Goal: Task Accomplishment & Management: Manage account settings

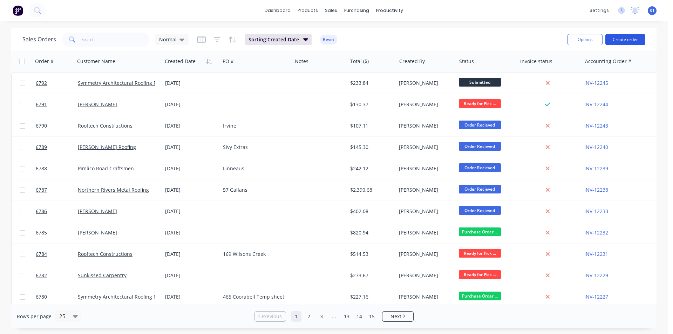
click at [637, 41] on button "Create order" at bounding box center [625, 39] width 40 height 11
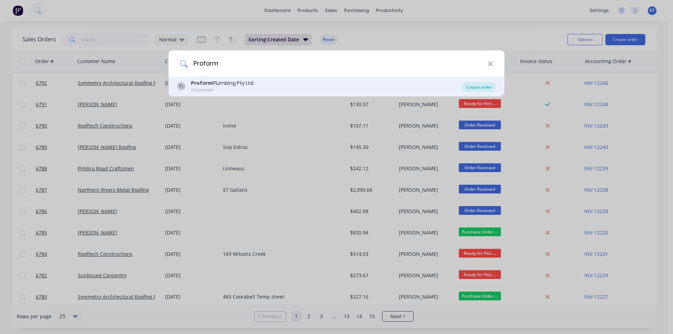
type input "Proform"
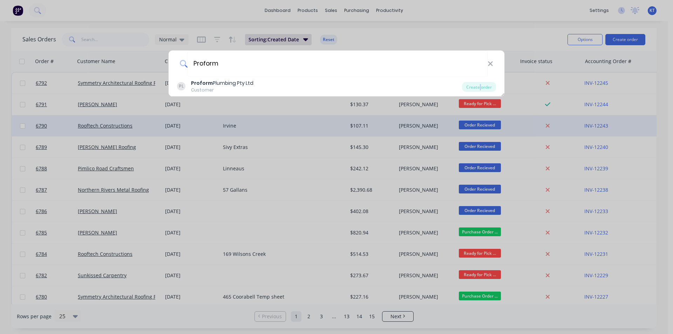
drag, startPoint x: 480, startPoint y: 87, endPoint x: 541, endPoint y: 117, distance: 67.9
click at [480, 87] on div "Create order" at bounding box center [479, 87] width 34 height 10
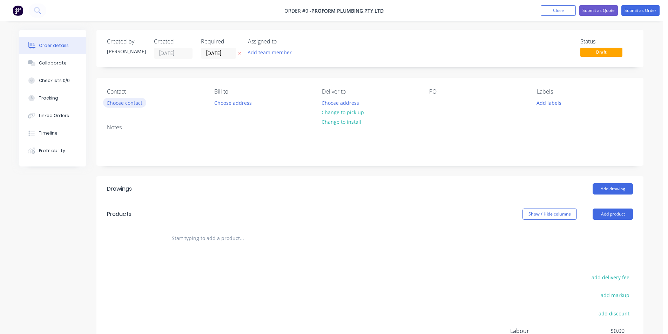
click at [115, 98] on button "Choose contact" at bounding box center [124, 102] width 43 height 9
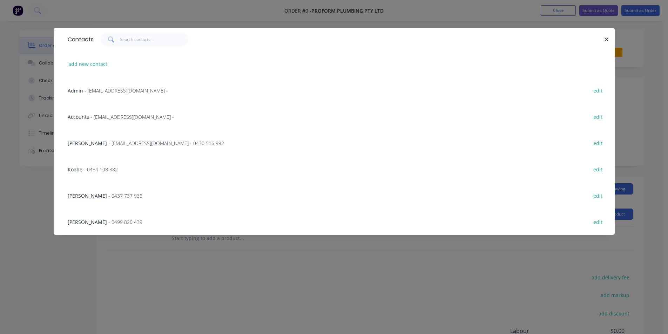
click at [108, 222] on span "- 0499 820 439" at bounding box center [125, 222] width 34 height 7
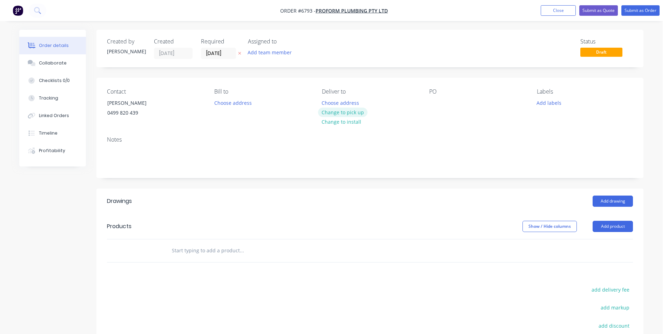
click at [354, 112] on button "Change to pick up" at bounding box center [343, 112] width 50 height 9
click at [354, 112] on button "Change to delivery" at bounding box center [343, 112] width 51 height 9
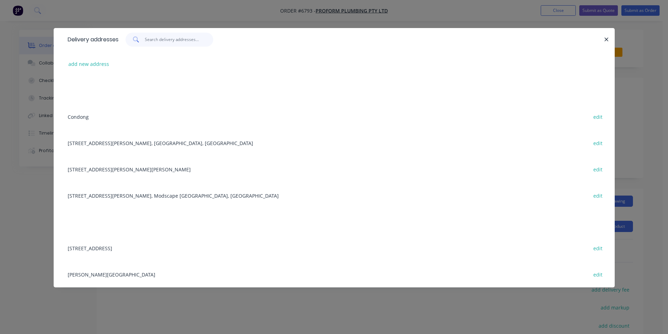
click at [155, 38] on input "text" at bounding box center [179, 40] width 68 height 14
click at [172, 197] on div "[STREET_ADDRESS][PERSON_NAME], Modscape [GEOGRAPHIC_DATA], [GEOGRAPHIC_DATA] ed…" at bounding box center [334, 195] width 540 height 26
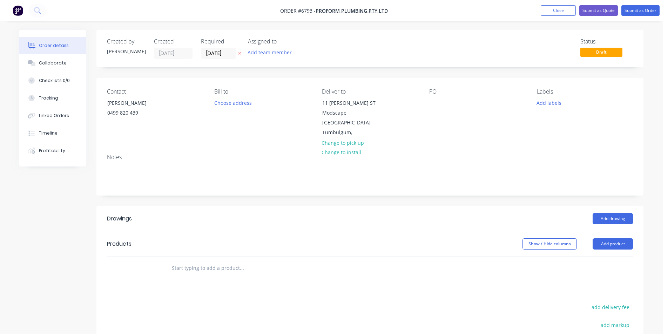
click at [447, 103] on div "PO" at bounding box center [477, 112] width 96 height 49
drag, startPoint x: 431, startPoint y: 103, endPoint x: 437, endPoint y: 103, distance: 6.0
click at [431, 103] on div at bounding box center [434, 103] width 11 height 10
click at [598, 244] on button "Add product" at bounding box center [612, 243] width 40 height 11
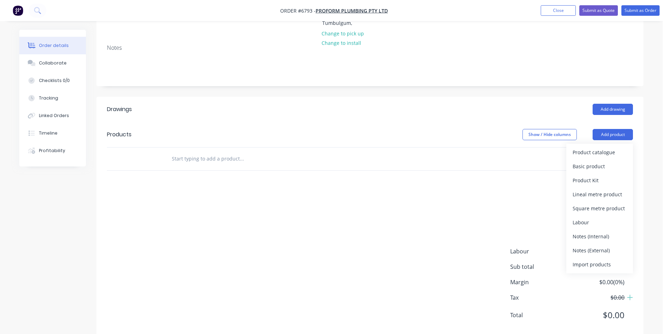
scroll to position [125, 0]
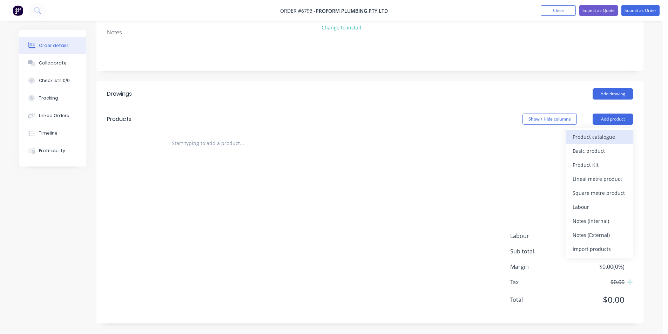
click at [595, 143] on button "Product catalogue" at bounding box center [599, 137] width 67 height 14
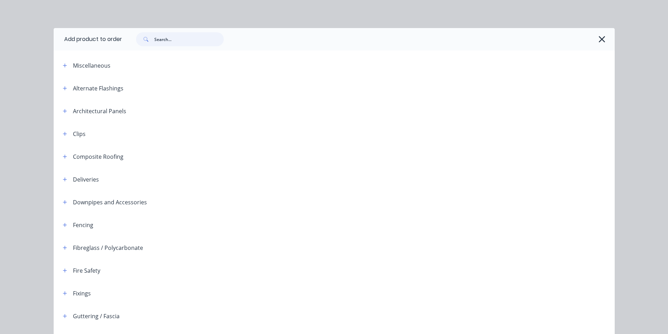
click at [168, 36] on input "text" at bounding box center [188, 39] width 69 height 14
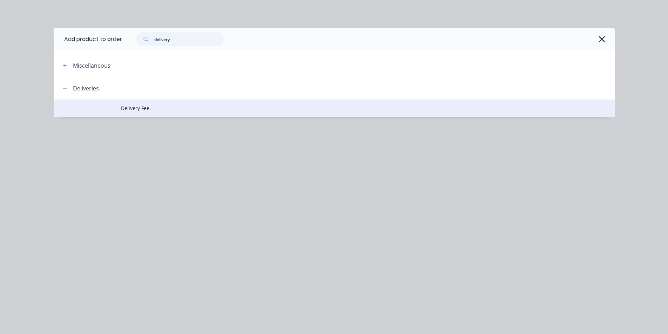
type input "delivery"
click at [143, 108] on span "Delivery Fee" at bounding box center [318, 107] width 395 height 7
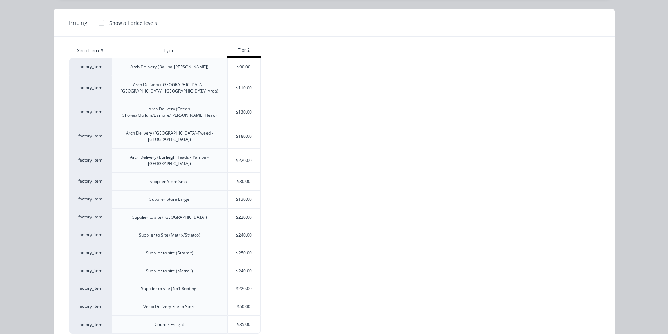
scroll to position [57, 0]
click at [240, 208] on div "$220.00" at bounding box center [244, 217] width 33 height 18
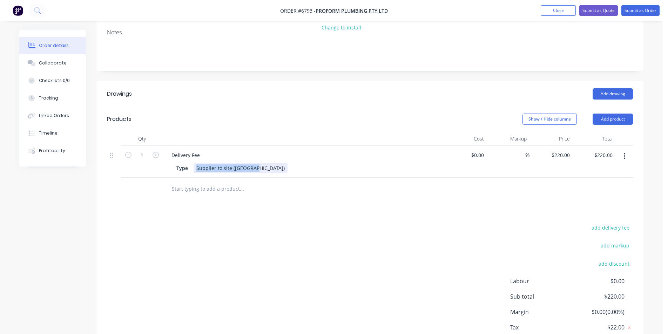
drag, startPoint x: 255, startPoint y: 169, endPoint x: 191, endPoint y: 170, distance: 63.8
click at [191, 170] on div "Type Supplier to site (Lysaght)" at bounding box center [302, 168] width 257 height 10
click at [340, 222] on div "Drawings Add drawing Products Show / Hide columns Add product Qty Cost Markup P…" at bounding box center [369, 224] width 547 height 287
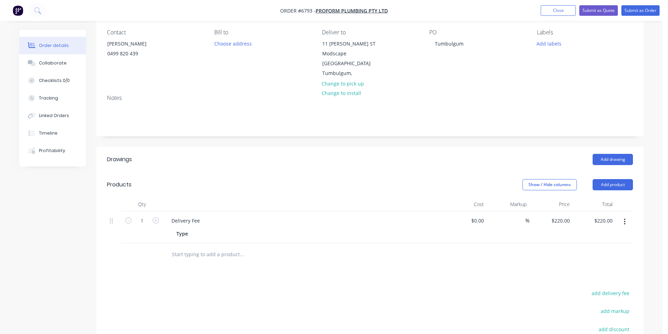
scroll to position [0, 0]
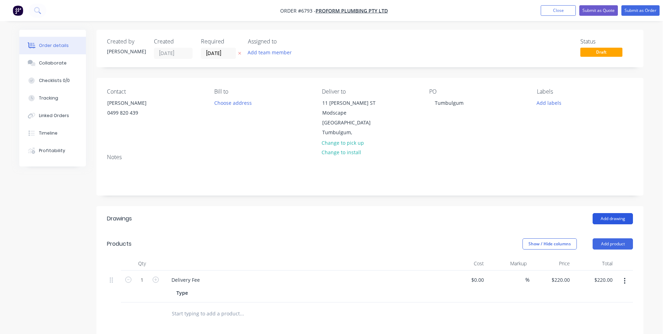
click at [621, 218] on button "Add drawing" at bounding box center [612, 218] width 40 height 11
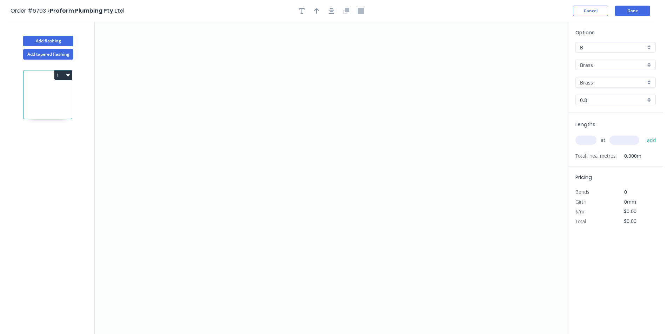
click at [638, 66] on input "Brass" at bounding box center [613, 64] width 66 height 7
click at [626, 89] on div "Colorbond" at bounding box center [616, 90] width 80 height 12
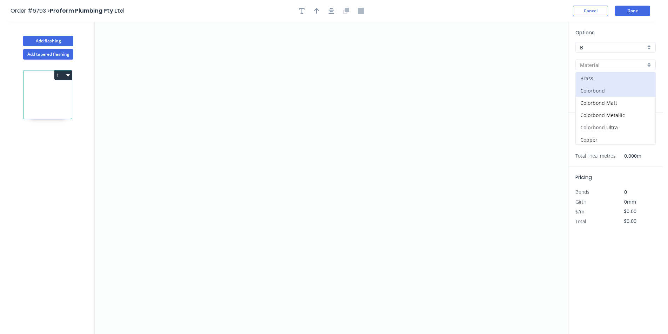
type input "Colorbond"
type input "Basalt"
type input "0.55"
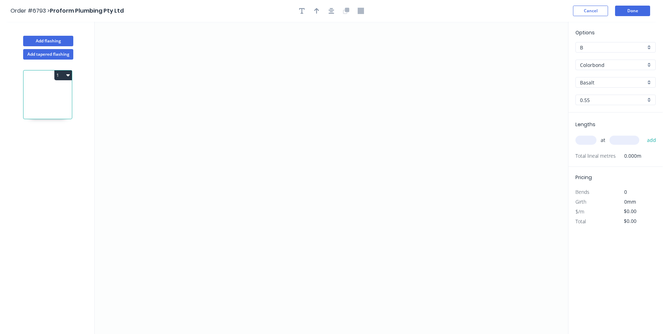
click at [633, 84] on input "Basalt" at bounding box center [613, 82] width 66 height 7
click at [609, 117] on div "[PERSON_NAME]" at bounding box center [616, 117] width 80 height 12
type input "[PERSON_NAME]"
click at [249, 186] on icon "0" at bounding box center [331, 178] width 473 height 312
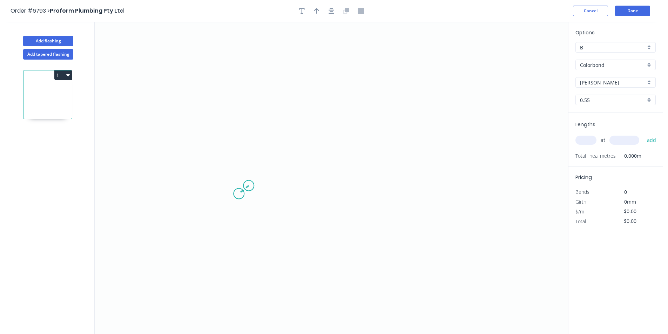
click at [239, 194] on icon at bounding box center [244, 189] width 10 height 8
click at [236, 121] on icon at bounding box center [236, 159] width 0 height 77
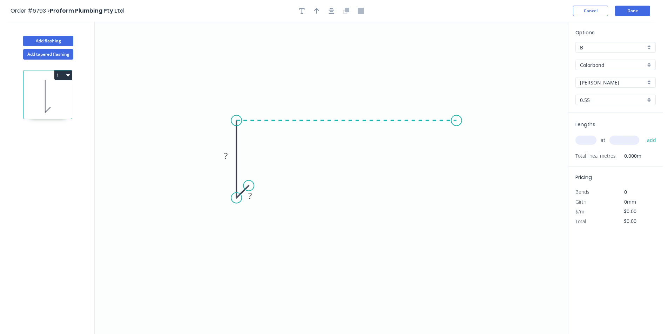
click at [456, 132] on icon "0 ? ?" at bounding box center [331, 178] width 473 height 312
click at [458, 172] on icon "0 ? ? ?" at bounding box center [331, 178] width 473 height 312
click at [444, 177] on icon "0 ? ? ? ?" at bounding box center [331, 178] width 473 height 312
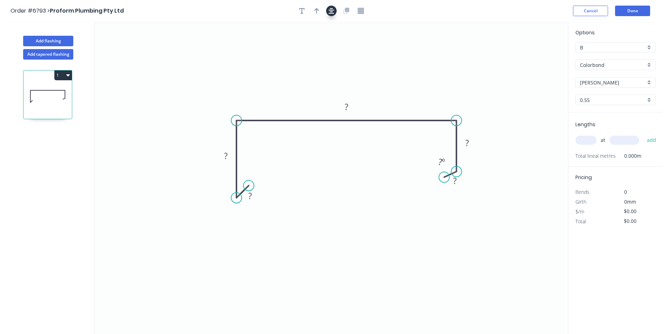
click at [333, 8] on icon "button" at bounding box center [331, 11] width 6 height 6
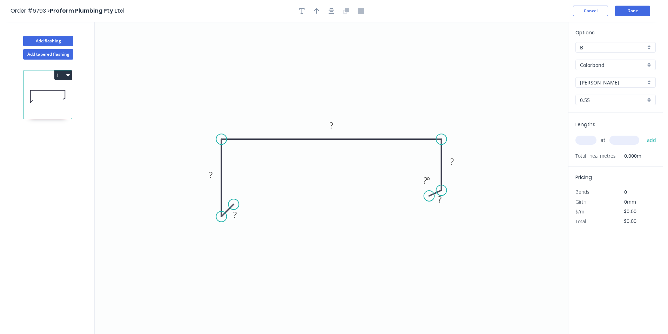
click at [322, 10] on div at bounding box center [331, 11] width 74 height 11
click at [314, 13] on icon "button" at bounding box center [316, 11] width 5 height 6
drag, startPoint x: 533, startPoint y: 57, endPoint x: 304, endPoint y: 102, distance: 233.3
click at [304, 102] on icon at bounding box center [304, 93] width 6 height 22
click at [235, 214] on tspan "?" at bounding box center [235, 215] width 4 height 12
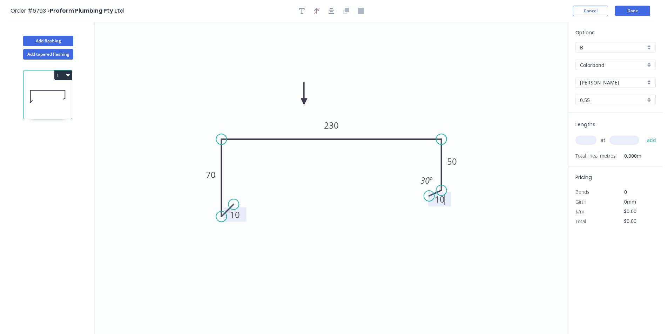
type input "$17.37"
click at [582, 139] on input "text" at bounding box center [585, 140] width 21 height 9
type input "2"
type input "3000"
click at [643, 134] on button "add" at bounding box center [651, 140] width 16 height 12
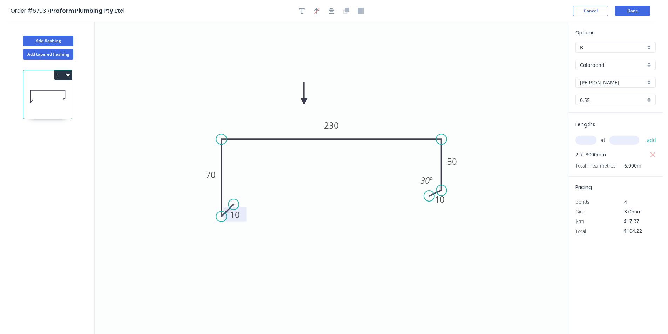
click at [68, 75] on icon "button" at bounding box center [68, 75] width 4 height 2
click at [65, 89] on div "Duplicate" at bounding box center [39, 93] width 54 height 10
type input "$0.00"
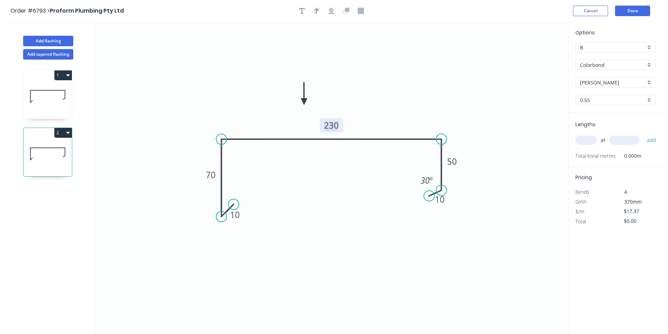
click at [329, 124] on tspan "230" at bounding box center [331, 126] width 15 height 12
click at [583, 136] on input "text" at bounding box center [585, 140] width 21 height 9
type input "1"
type input "3000"
click at [643, 134] on button "add" at bounding box center [651, 140] width 16 height 12
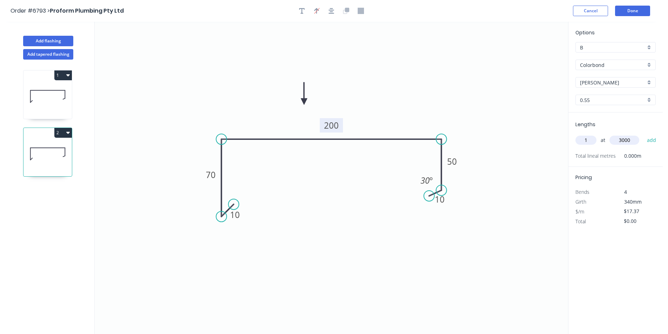
type input "$52.11"
click at [43, 40] on button "Add flashing" at bounding box center [48, 41] width 50 height 11
type input "$0.00"
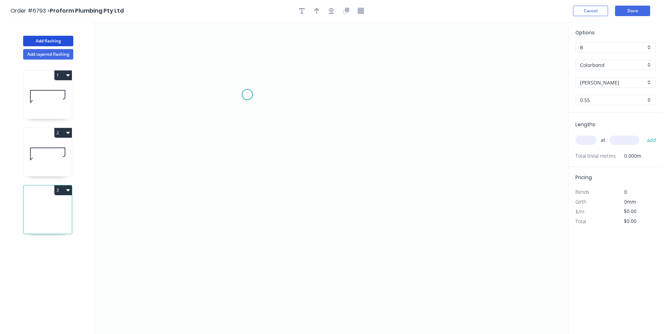
click at [247, 95] on icon "0" at bounding box center [331, 178] width 473 height 312
click at [247, 154] on icon "0" at bounding box center [331, 178] width 473 height 312
click at [323, 158] on icon "0 ?" at bounding box center [331, 178] width 473 height 312
click at [324, 183] on icon "0 ? ?" at bounding box center [331, 178] width 473 height 312
click at [314, 197] on icon "0 ? ? ?" at bounding box center [331, 178] width 473 height 312
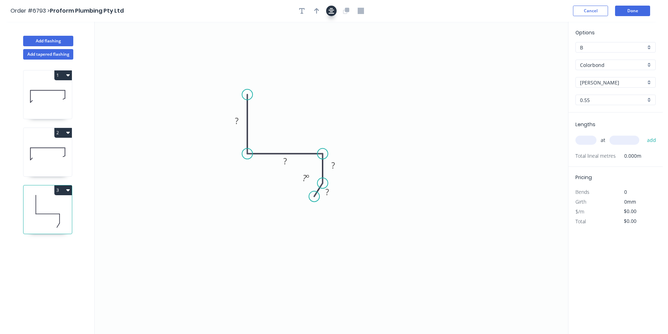
click at [332, 10] on icon "button" at bounding box center [331, 11] width 6 height 6
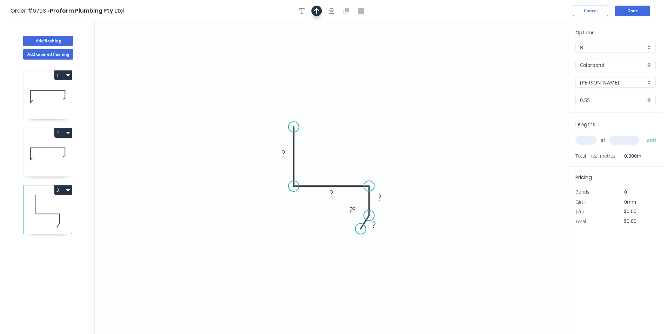
click at [318, 10] on icon "button" at bounding box center [316, 11] width 5 height 6
click at [533, 54] on icon at bounding box center [532, 49] width 6 height 22
drag, startPoint x: 533, startPoint y: 54, endPoint x: 334, endPoint y: 165, distance: 227.1
click at [334, 165] on icon at bounding box center [340, 159] width 20 height 20
click at [288, 154] on rect at bounding box center [283, 154] width 14 height 10
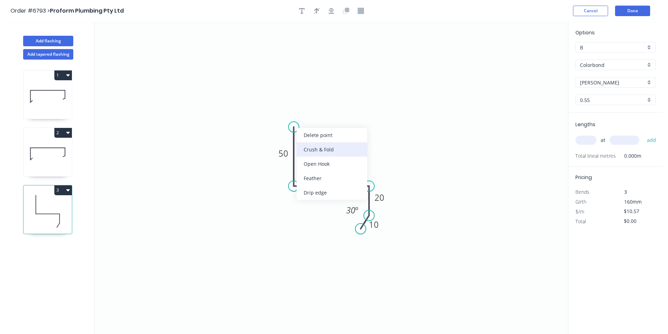
click at [326, 150] on div "Crush & Fold" at bounding box center [332, 149] width 70 height 14
type input "$12.06"
click at [584, 139] on input "text" at bounding box center [585, 140] width 21 height 9
type input "1"
type input "3000"
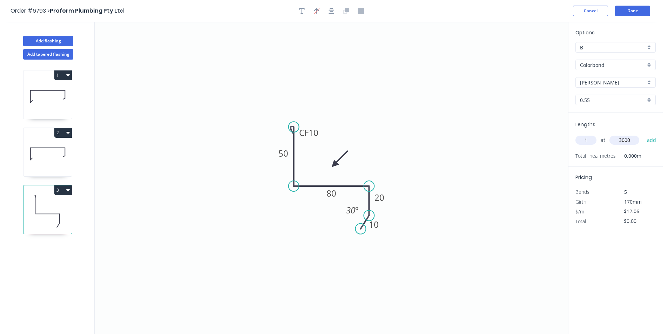
click at [643, 134] on button "add" at bounding box center [651, 140] width 16 height 12
click at [68, 190] on icon "button" at bounding box center [68, 190] width 4 height 2
click at [61, 206] on div "Duplicate" at bounding box center [39, 208] width 54 height 10
type input "$0.00"
click at [336, 196] on rect at bounding box center [331, 194] width 14 height 10
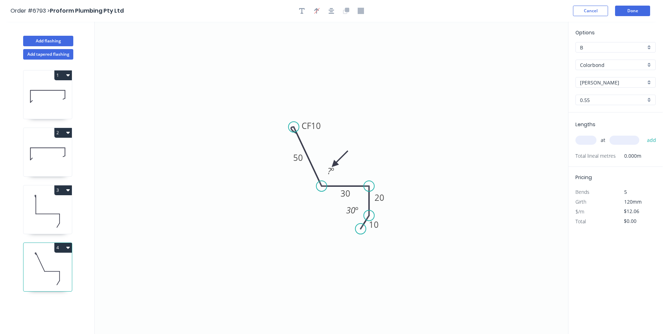
drag, startPoint x: 291, startPoint y: 186, endPoint x: 321, endPoint y: 186, distance: 30.9
click at [321, 186] on circle at bounding box center [321, 186] width 11 height 11
drag, startPoint x: 293, startPoint y: 127, endPoint x: 325, endPoint y: 125, distance: 31.9
click at [325, 125] on circle at bounding box center [321, 125] width 11 height 11
click at [583, 141] on input "text" at bounding box center [585, 140] width 21 height 9
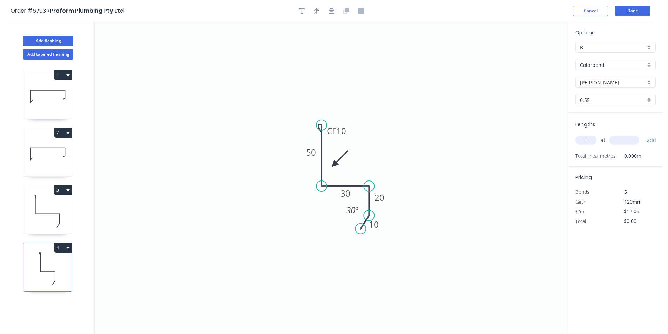
type input "1"
type input "3000"
click at [643, 134] on button "add" at bounding box center [651, 140] width 16 height 12
type input "$36.18"
click at [62, 43] on button "Add flashing" at bounding box center [48, 41] width 50 height 11
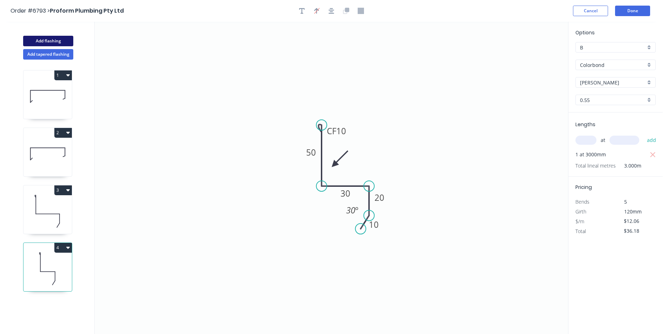
type input "$0.00"
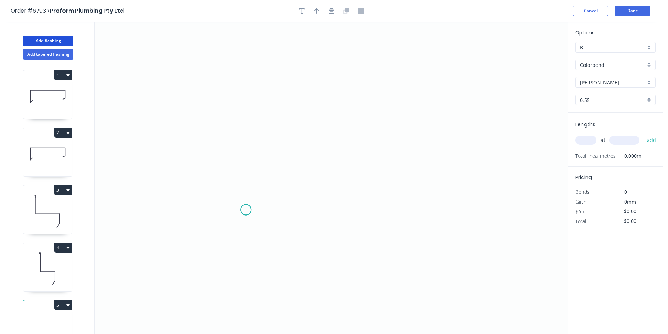
click at [246, 210] on icon "0" at bounding box center [331, 178] width 473 height 312
click at [251, 189] on icon at bounding box center [248, 198] width 5 height 21
click at [362, 145] on icon at bounding box center [306, 166] width 111 height 43
click at [464, 189] on icon "0 ? ? ? º" at bounding box center [331, 178] width 473 height 312
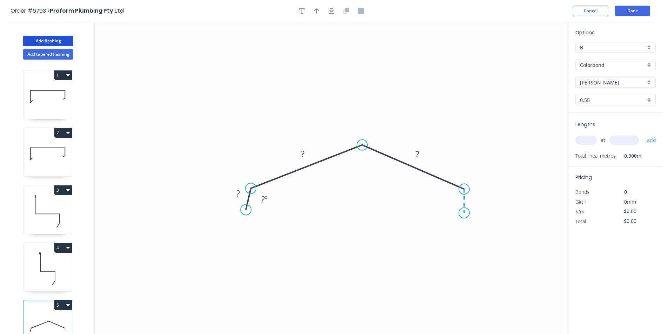
click at [465, 215] on icon "0 ? ? ? ? º" at bounding box center [331, 178] width 473 height 312
click at [319, 12] on button "button" at bounding box center [316, 11] width 11 height 11
click at [330, 8] on icon "button" at bounding box center [331, 11] width 6 height 6
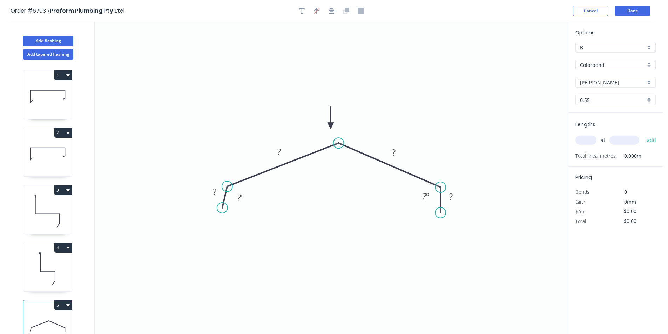
drag, startPoint x: 323, startPoint y: 112, endPoint x: 336, endPoint y: 129, distance: 21.5
click at [331, 126] on icon at bounding box center [330, 118] width 6 height 22
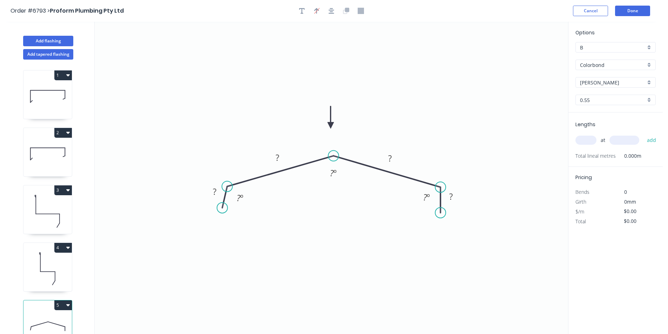
drag, startPoint x: 334, startPoint y: 156, endPoint x: 333, endPoint y: 152, distance: 4.1
click at [333, 155] on circle at bounding box center [333, 156] width 11 height 11
drag, startPoint x: 441, startPoint y: 213, endPoint x: 449, endPoint y: 213, distance: 8.1
click at [449, 213] on circle at bounding box center [449, 213] width 11 height 11
drag, startPoint x: 221, startPoint y: 208, endPoint x: 210, endPoint y: 206, distance: 11.0
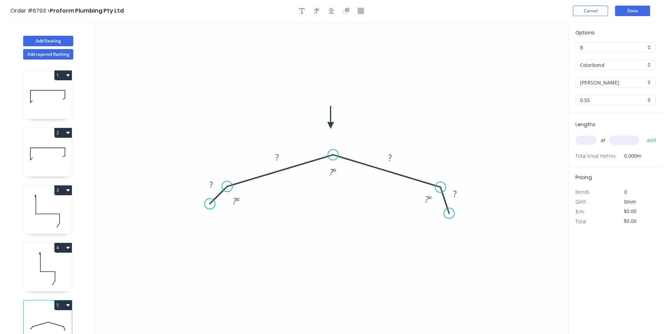
click at [210, 206] on circle at bounding box center [209, 203] width 11 height 11
click at [217, 192] on icon "0 ? ? ? ? ? º ? º ? º" at bounding box center [331, 178] width 473 height 312
click at [212, 187] on tspan "?" at bounding box center [211, 185] width 4 height 12
type input "$22.68"
click at [578, 136] on input "text" at bounding box center [585, 140] width 21 height 9
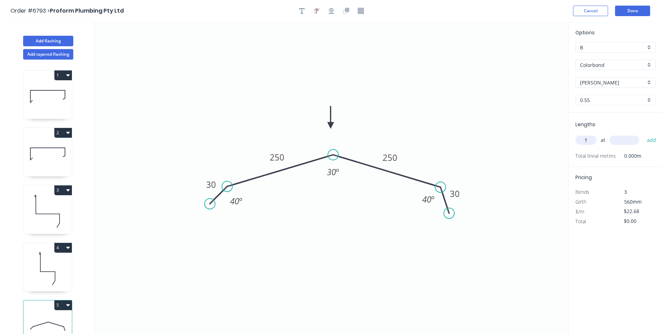
type input "1"
type input "4000"
click at [643, 134] on button "add" at bounding box center [651, 140] width 16 height 12
type input "$90.72"
click at [615, 13] on button "Done" at bounding box center [632, 11] width 35 height 11
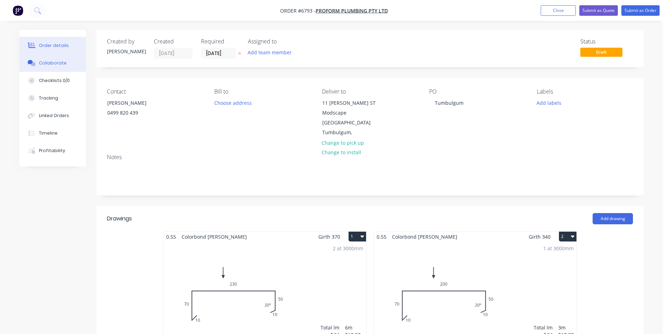
click at [57, 65] on div "Collaborate" at bounding box center [53, 63] width 28 height 6
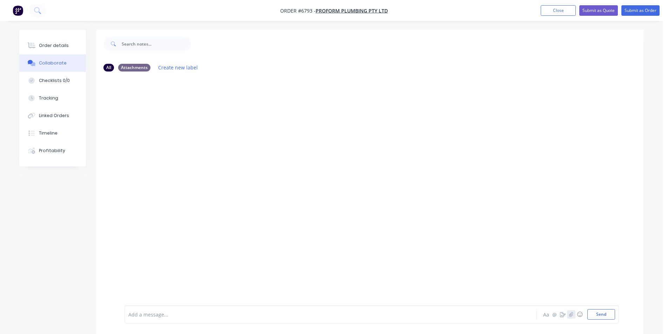
click at [571, 316] on icon "button" at bounding box center [571, 314] width 4 height 5
click at [597, 316] on button "Send" at bounding box center [601, 314] width 28 height 11
click at [54, 47] on div "Order details" at bounding box center [54, 45] width 30 height 6
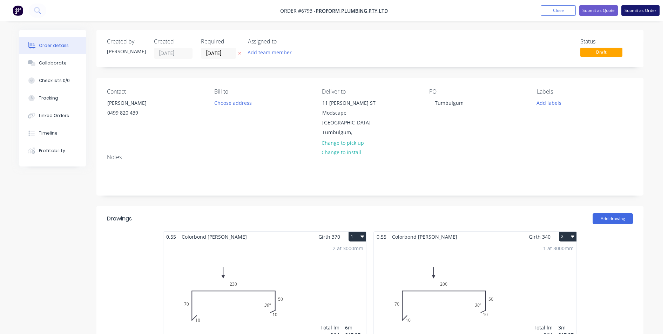
click at [657, 9] on button "Submit as Order" at bounding box center [640, 10] width 38 height 11
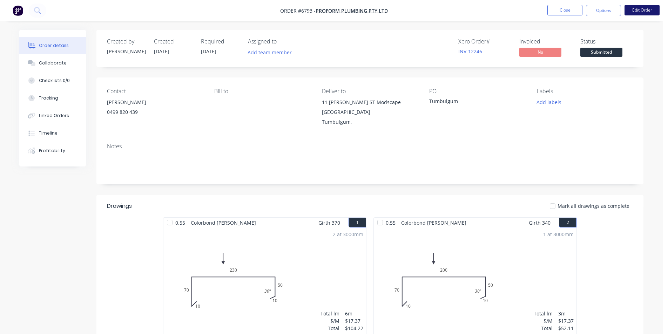
click at [653, 14] on button "Edit Order" at bounding box center [641, 10] width 35 height 11
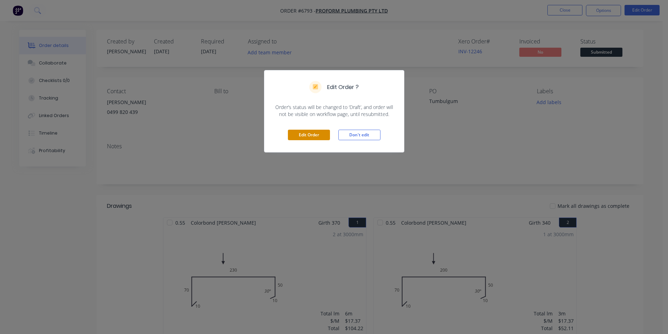
click at [305, 137] on button "Edit Order" at bounding box center [309, 135] width 42 height 11
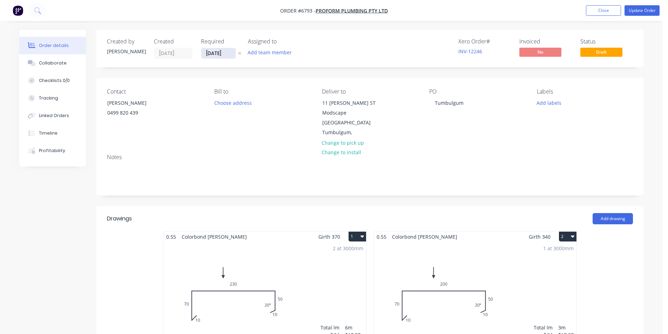
click at [213, 54] on input "[DATE]" at bounding box center [218, 53] width 34 height 11
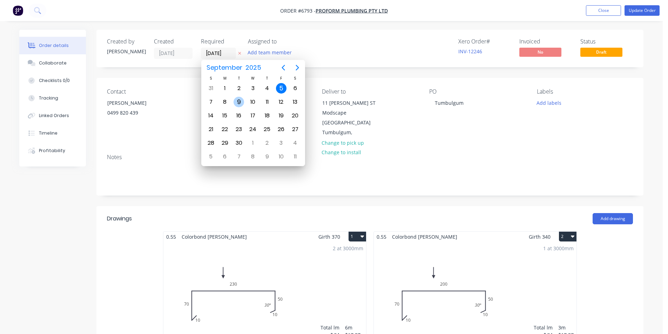
click at [237, 103] on div "9" at bounding box center [238, 102] width 11 height 11
type input "[DATE]"
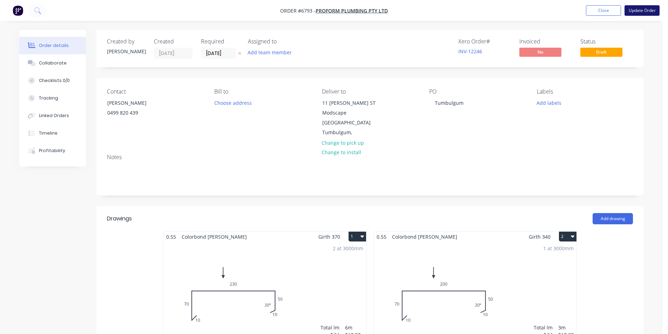
click at [635, 7] on button "Update Order" at bounding box center [641, 10] width 35 height 11
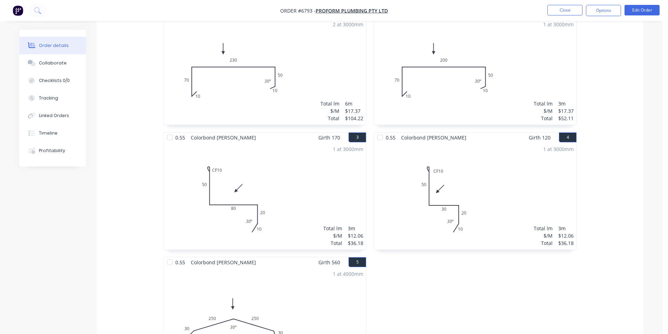
scroll to position [210, 0]
click at [558, 7] on button "Close" at bounding box center [564, 10] width 35 height 11
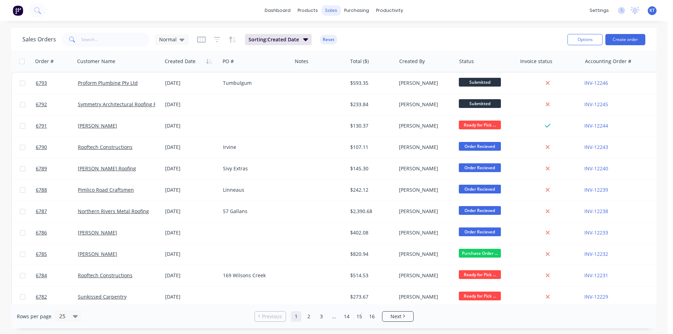
click at [331, 11] on div "sales" at bounding box center [330, 10] width 19 height 11
click at [338, 31] on div at bounding box center [335, 33] width 11 height 6
click at [110, 41] on input "text" at bounding box center [115, 40] width 68 height 14
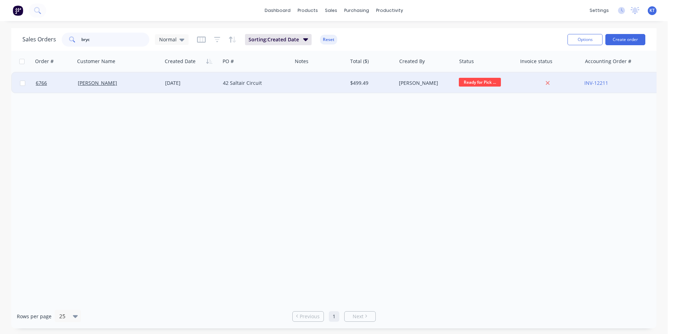
type input "bryc"
click at [236, 80] on div "42 Saltair Circuit" at bounding box center [254, 83] width 63 height 7
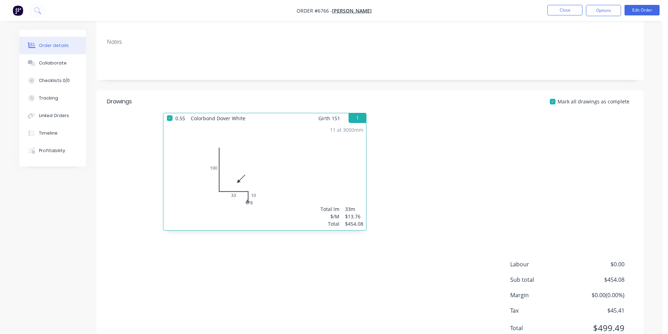
scroll to position [98, 0]
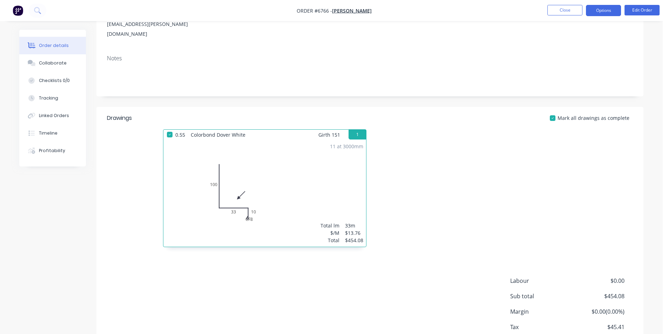
click at [604, 12] on button "Options" at bounding box center [603, 10] width 35 height 11
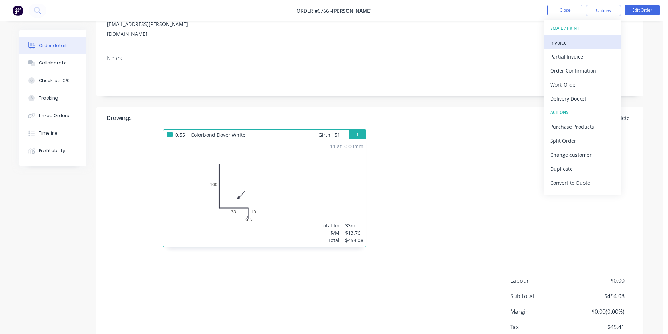
click at [607, 41] on div "Invoice" at bounding box center [582, 43] width 65 height 10
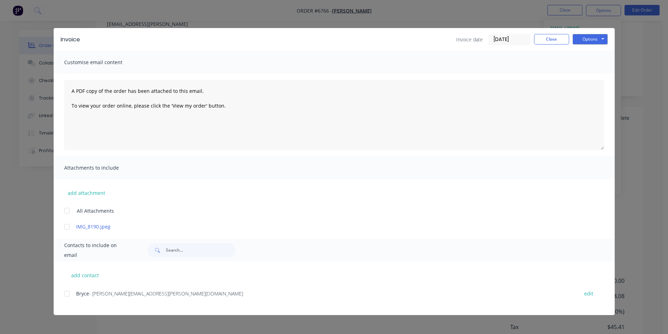
click at [69, 296] on div at bounding box center [67, 294] width 14 height 14
click at [587, 38] on button "Options" at bounding box center [589, 39] width 35 height 11
click at [606, 76] on button "Email" at bounding box center [594, 75] width 45 height 12
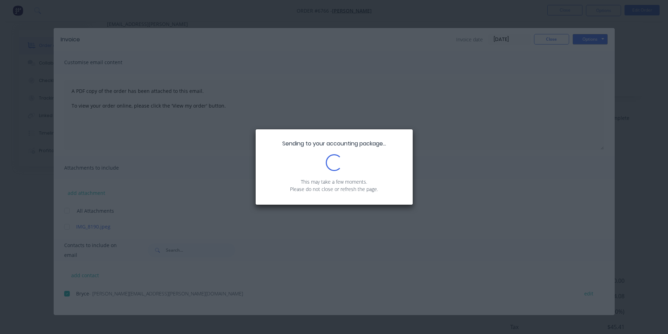
click at [603, 41] on div "Sending to your accounting package... Loading... This may take a few moments. P…" at bounding box center [334, 167] width 668 height 334
click at [599, 36] on div "Sending to your accounting package... Loading... This may take a few moments. P…" at bounding box center [334, 167] width 668 height 334
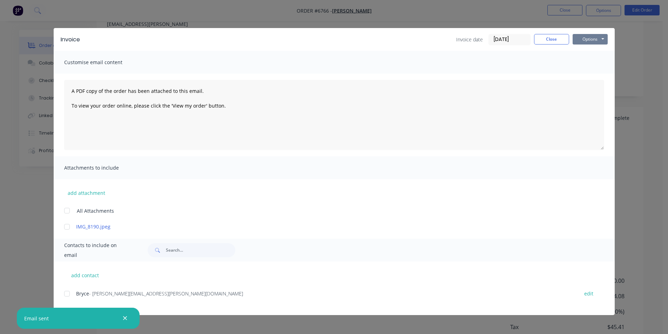
click at [586, 39] on button "Options" at bounding box center [589, 39] width 35 height 11
click at [595, 62] on button "Print" at bounding box center [594, 63] width 45 height 12
click at [545, 37] on button "Close" at bounding box center [551, 39] width 35 height 11
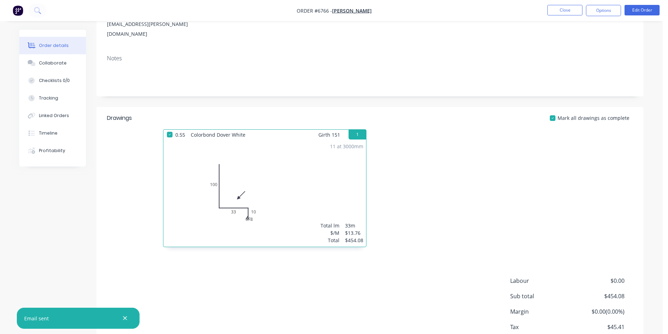
scroll to position [0, 0]
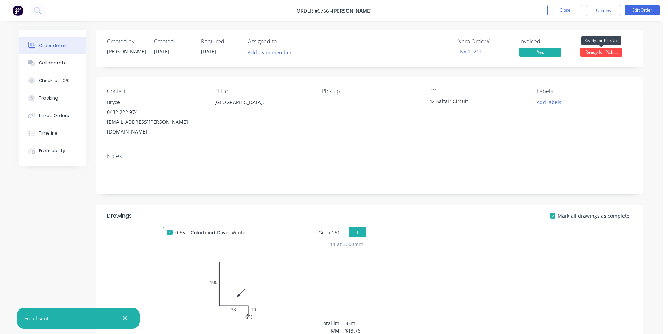
click at [603, 53] on span "Ready for Pick ..." at bounding box center [601, 52] width 42 height 9
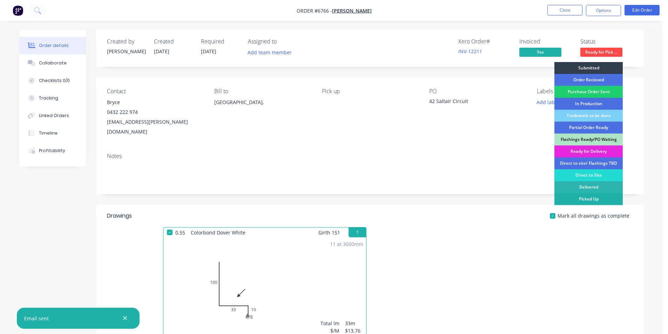
click at [603, 199] on div "Picked Up" at bounding box center [588, 199] width 68 height 12
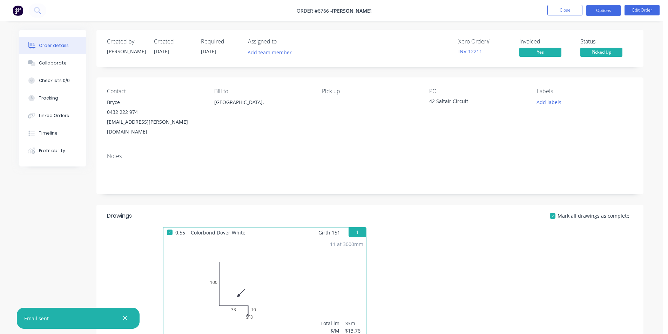
click at [600, 9] on button "Options" at bounding box center [603, 10] width 35 height 11
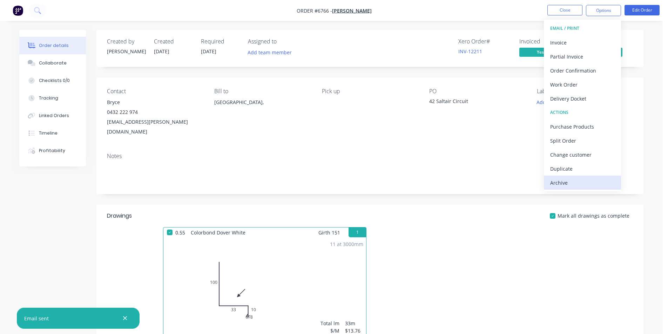
click at [579, 188] on button "Archive" at bounding box center [582, 183] width 77 height 14
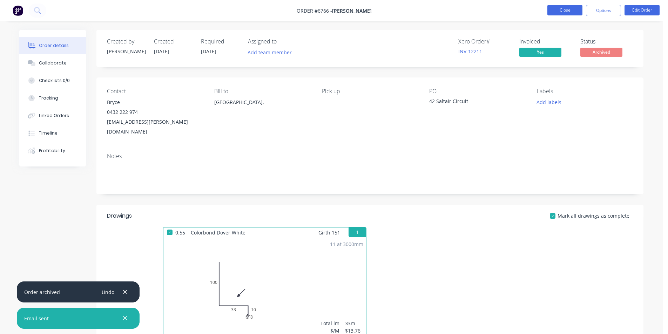
click at [556, 10] on button "Close" at bounding box center [564, 10] width 35 height 11
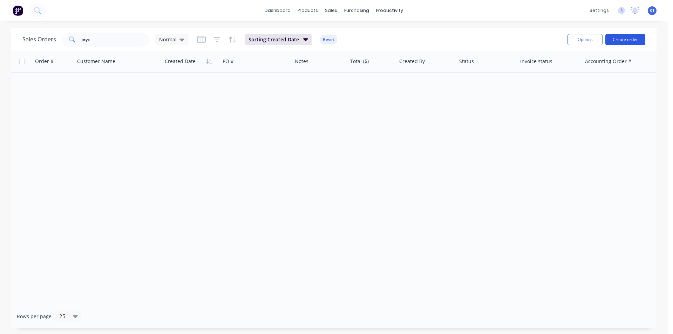
click at [637, 34] on button "Create order" at bounding box center [625, 39] width 40 height 11
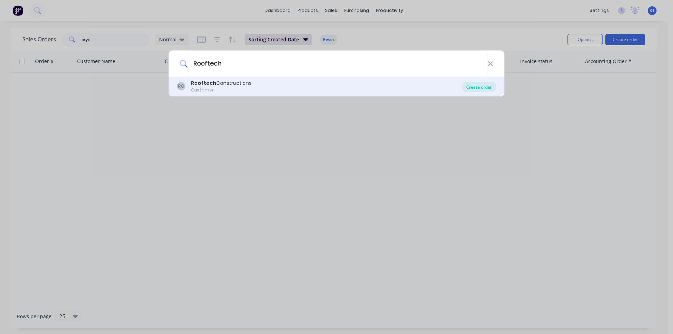
type input "Rooftech"
click at [484, 82] on div "Create order" at bounding box center [479, 87] width 34 height 10
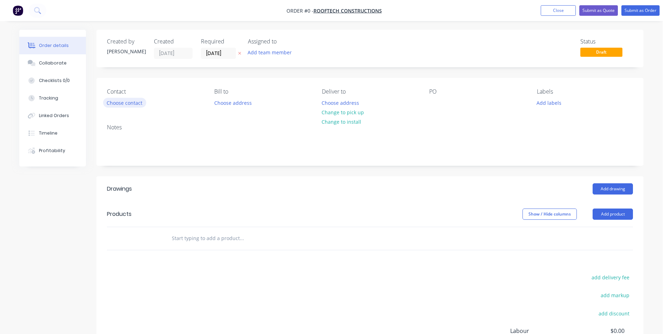
click at [130, 100] on button "Choose contact" at bounding box center [124, 102] width 43 height 9
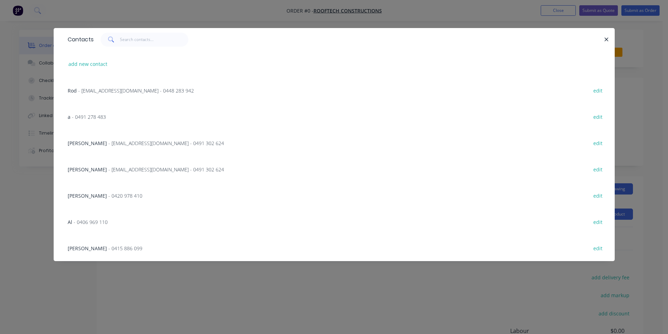
click at [134, 147] on div "[PERSON_NAME] - [EMAIL_ADDRESS][DOMAIN_NAME] - 0491 302 624 edit" at bounding box center [334, 143] width 540 height 26
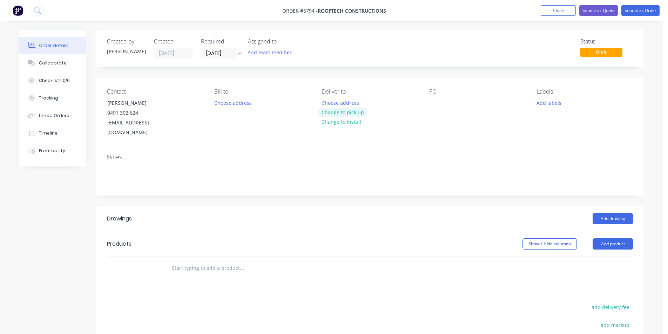
click at [333, 111] on button "Change to pick up" at bounding box center [343, 112] width 50 height 9
click at [433, 102] on div at bounding box center [434, 103] width 11 height 10
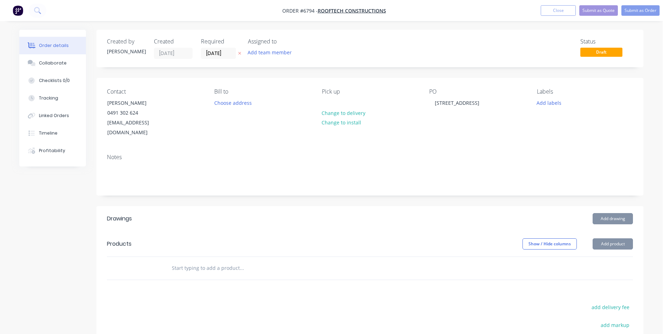
drag, startPoint x: 615, startPoint y: 225, endPoint x: 614, endPoint y: 231, distance: 5.7
click at [615, 231] on header "Products Show / Hide columns Add product" at bounding box center [369, 243] width 547 height 25
click at [614, 238] on button "Add product" at bounding box center [612, 243] width 40 height 11
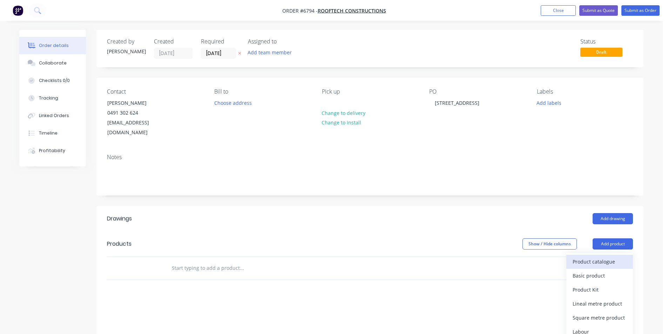
click at [604, 257] on div "Product catalogue" at bounding box center [599, 262] width 54 height 10
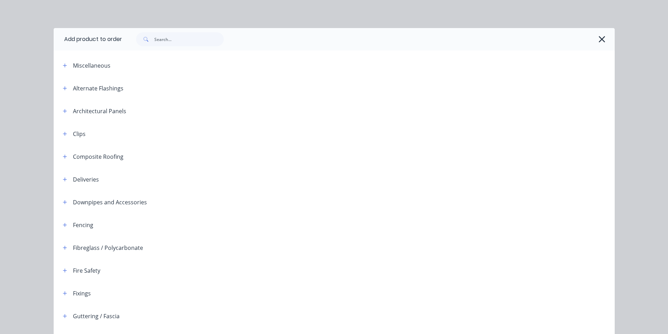
drag, startPoint x: 181, startPoint y: 31, endPoint x: 182, endPoint y: 42, distance: 10.9
click at [182, 32] on div at bounding box center [368, 39] width 493 height 22
click at [181, 43] on input "text" at bounding box center [188, 39] width 69 height 14
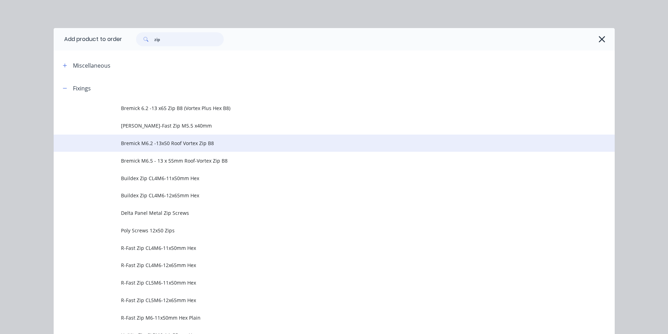
type input "zip"
click at [216, 145] on span "Bremick M6.2 -13x50 Roof Vortex Zip B8" at bounding box center [318, 143] width 395 height 7
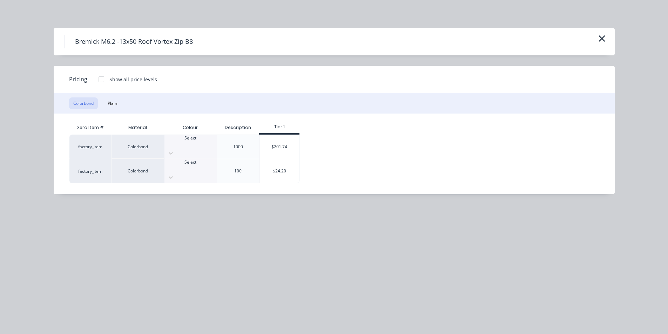
click at [207, 148] on div at bounding box center [190, 153] width 52 height 11
click at [280, 143] on div "$201.74" at bounding box center [279, 147] width 40 height 24
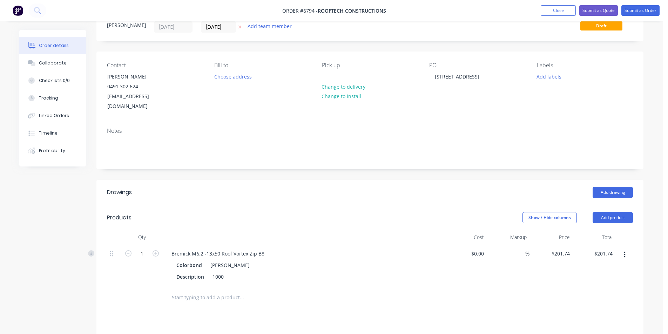
scroll to position [70, 0]
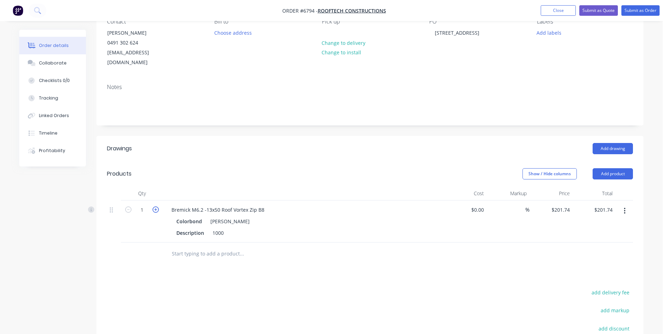
click at [158, 206] on icon "button" at bounding box center [155, 209] width 6 height 6
type input "2"
type input "$403.48"
click at [157, 206] on icon "button" at bounding box center [155, 209] width 6 height 6
type input "3"
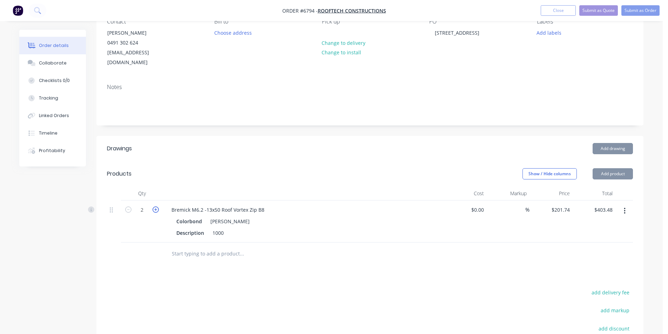
type input "$605.22"
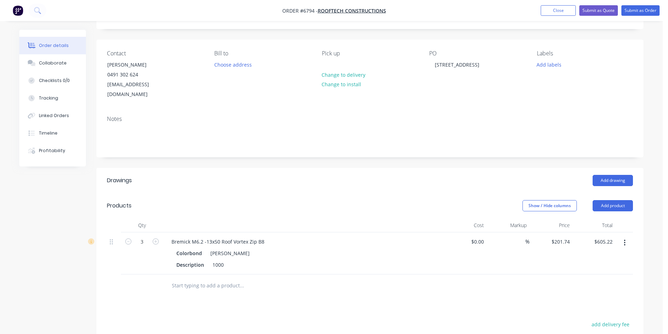
scroll to position [0, 0]
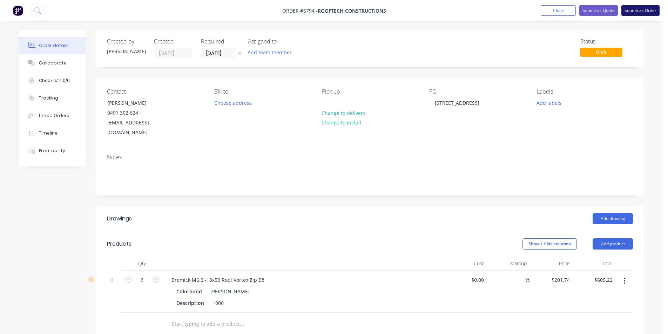
click at [639, 9] on button "Submit as Order" at bounding box center [640, 10] width 38 height 11
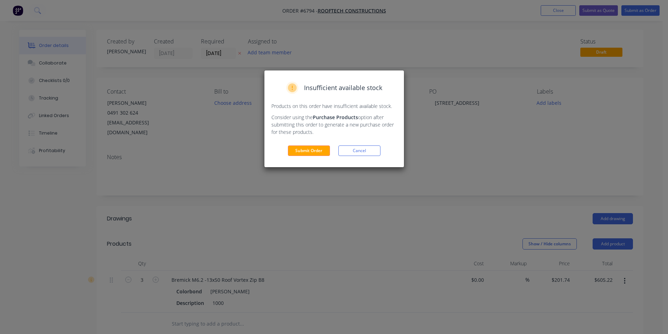
click at [308, 157] on div "Insufficient available stock Products on this order have insufficient available…" at bounding box center [334, 118] width 140 height 97
click at [316, 150] on button "Submit Order" at bounding box center [309, 150] width 42 height 11
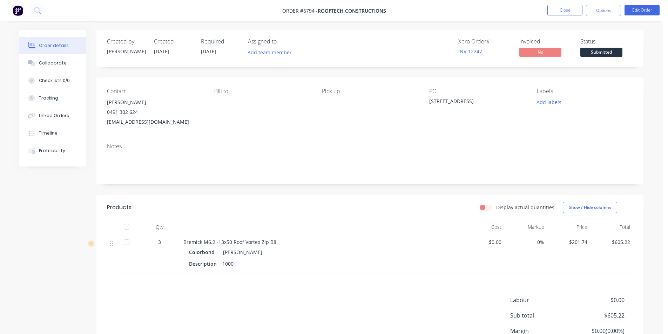
click at [610, 51] on span "Submitted" at bounding box center [601, 52] width 42 height 9
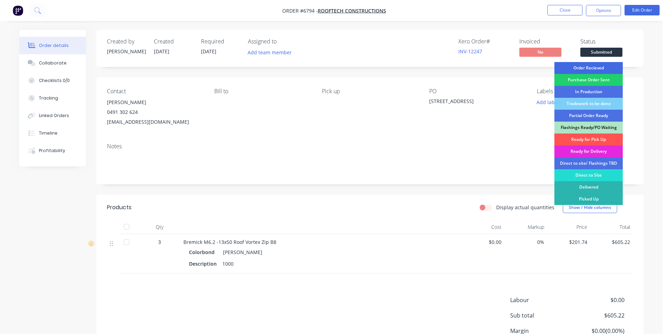
click at [608, 65] on div "Order Recieved" at bounding box center [588, 68] width 68 height 12
click at [608, 135] on div "Ready for Pick Up" at bounding box center [588, 140] width 68 height 12
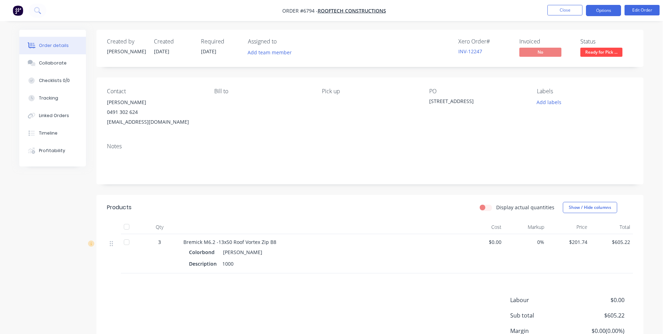
drag, startPoint x: 615, startPoint y: 7, endPoint x: 605, endPoint y: 15, distance: 12.9
click at [615, 7] on button "Options" at bounding box center [603, 10] width 35 height 11
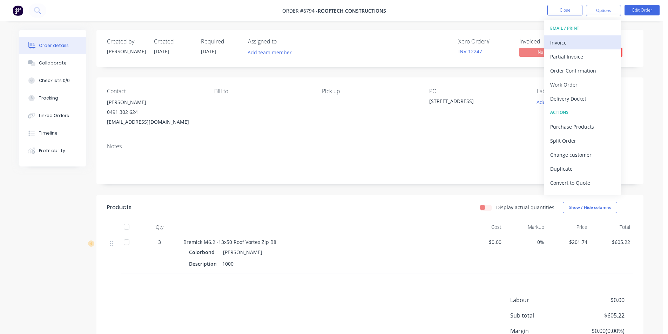
click at [583, 45] on div "Invoice" at bounding box center [582, 43] width 65 height 10
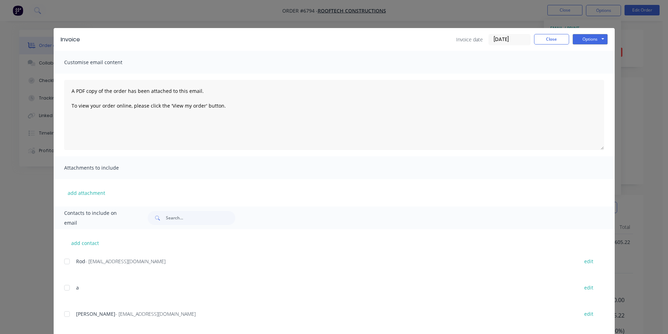
click at [64, 312] on div at bounding box center [67, 314] width 14 height 14
click at [598, 41] on button "Options" at bounding box center [589, 39] width 35 height 11
click at [593, 79] on button "Email" at bounding box center [594, 75] width 45 height 12
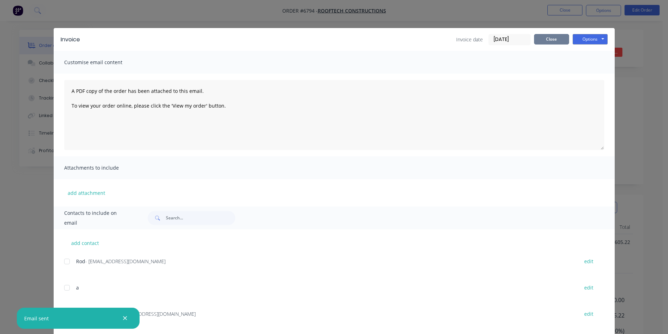
click at [541, 36] on button "Close" at bounding box center [551, 39] width 35 height 11
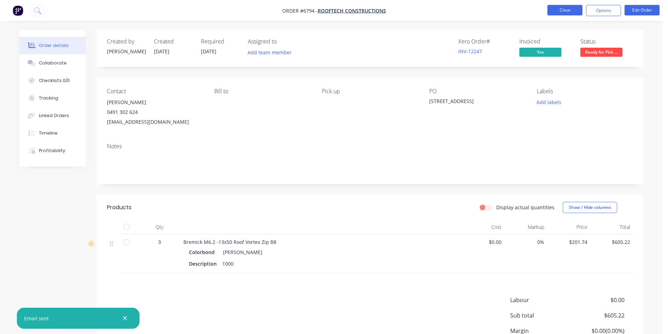
click at [567, 6] on button "Close" at bounding box center [564, 10] width 35 height 11
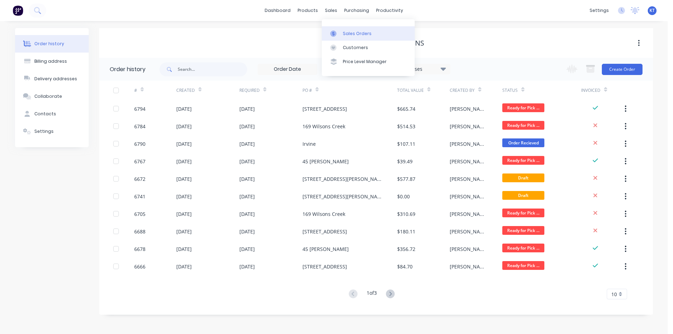
click at [337, 32] on div at bounding box center [335, 33] width 11 height 6
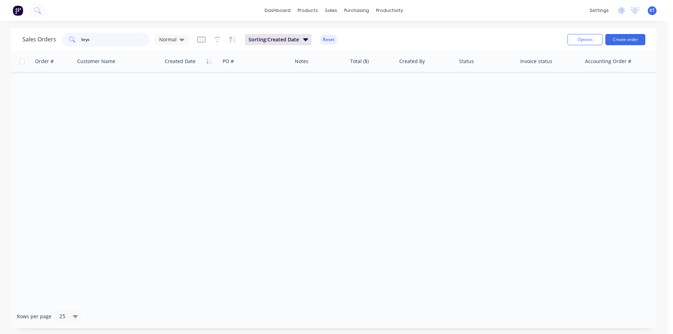
click at [115, 35] on input "bryc" at bounding box center [115, 40] width 68 height 14
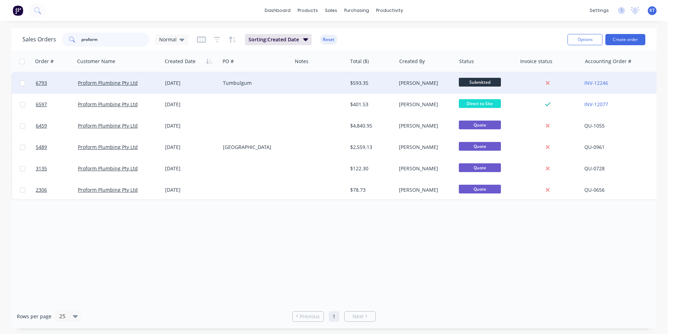
type input "proform"
click at [263, 87] on div "Tumbulgum" at bounding box center [256, 83] width 72 height 21
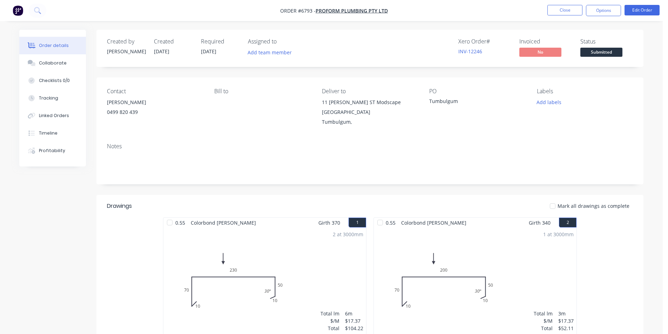
click at [601, 51] on span "Submitted" at bounding box center [601, 52] width 42 height 9
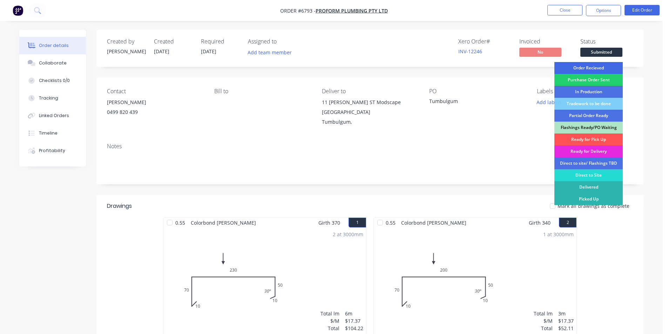
click at [600, 67] on div "Order Recieved" at bounding box center [588, 68] width 68 height 12
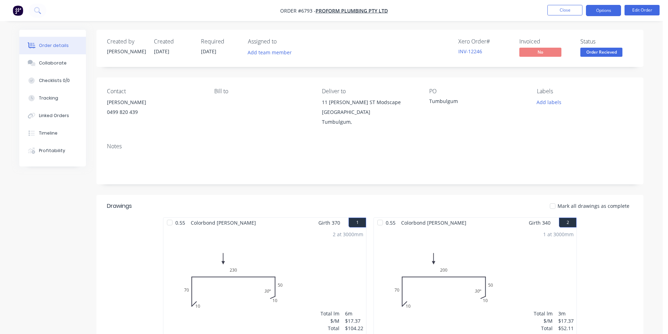
click at [596, 13] on button "Options" at bounding box center [603, 10] width 35 height 11
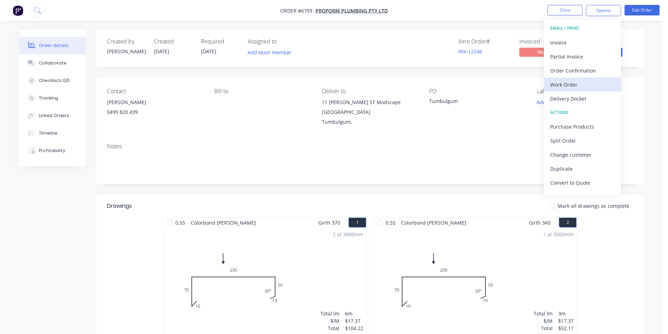
click at [583, 82] on div "Work Order" at bounding box center [582, 85] width 65 height 10
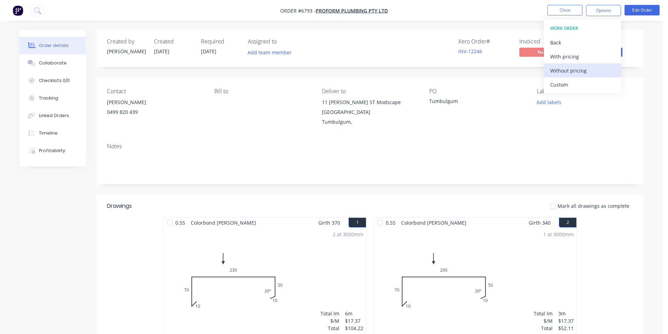
click at [583, 74] on div "Without pricing" at bounding box center [582, 71] width 65 height 10
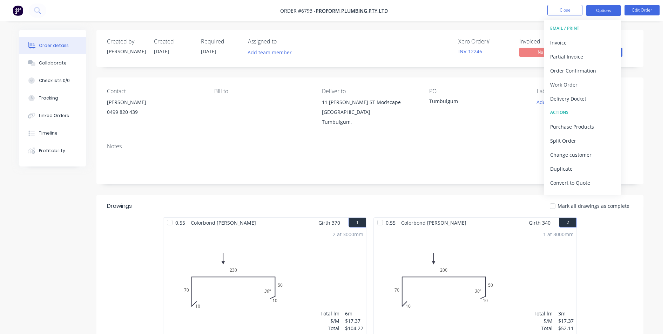
click at [586, 11] on button "Options" at bounding box center [603, 10] width 35 height 11
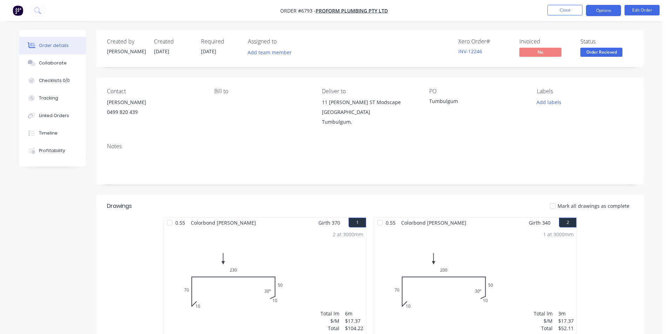
click at [594, 7] on button "Options" at bounding box center [603, 10] width 35 height 11
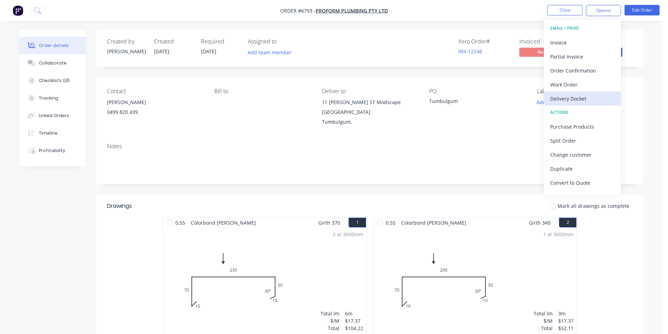
click at [565, 97] on div "Delivery Docket" at bounding box center [582, 99] width 65 height 10
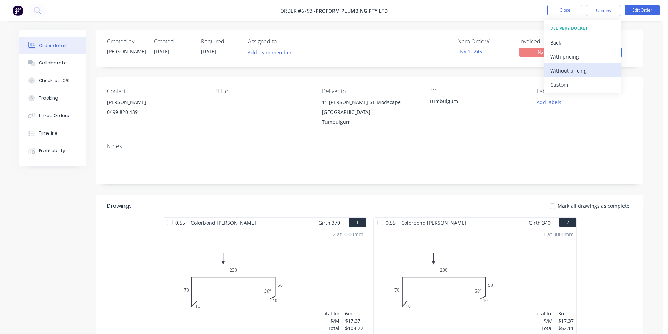
click at [565, 76] on button "Without pricing" at bounding box center [582, 70] width 77 height 14
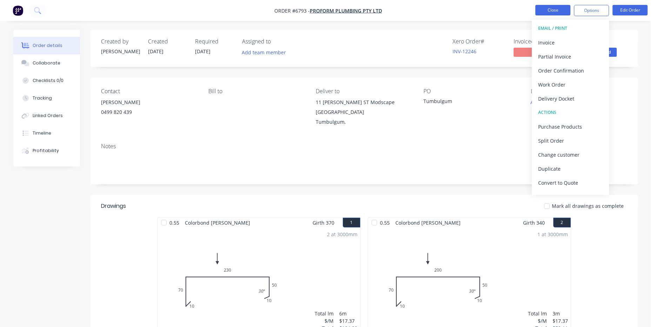
click at [555, 13] on button "Close" at bounding box center [552, 10] width 35 height 11
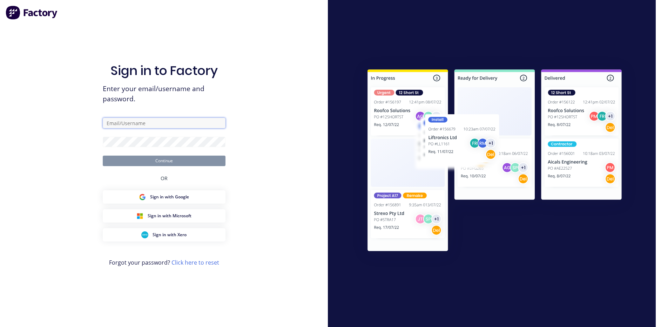
type input "[PERSON_NAME][EMAIL_ADDRESS][DOMAIN_NAME]"
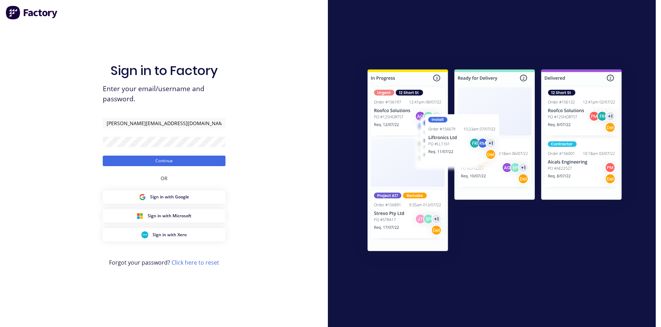
click at [125, 152] on form "[PERSON_NAME][EMAIL_ADDRESS][DOMAIN_NAME] Continue" at bounding box center [164, 142] width 123 height 48
click at [125, 161] on button "Continue" at bounding box center [164, 161] width 123 height 11
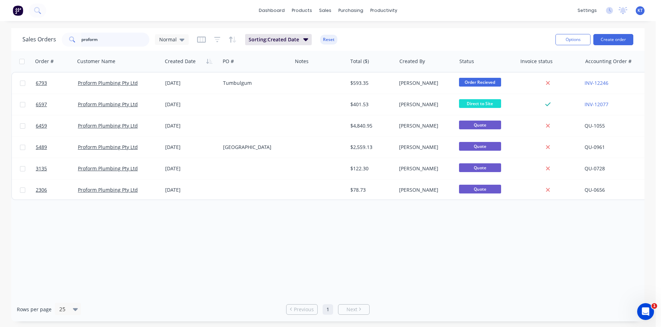
click at [99, 40] on input "proform" at bounding box center [115, 40] width 68 height 14
type input "6791"
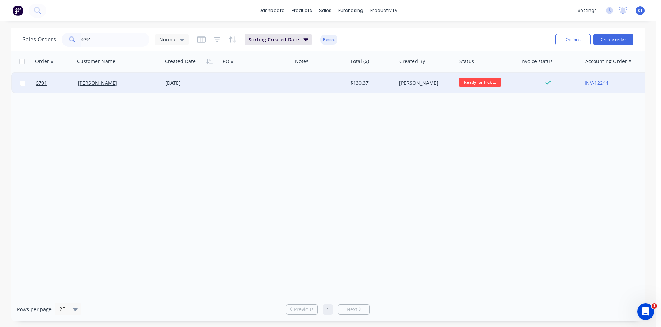
click at [277, 84] on div at bounding box center [256, 83] width 72 height 21
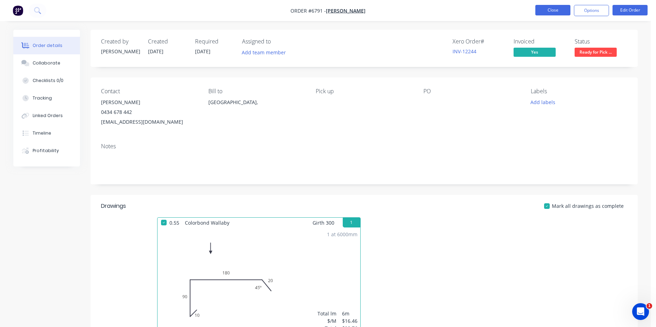
click at [560, 13] on button "Close" at bounding box center [552, 10] width 35 height 11
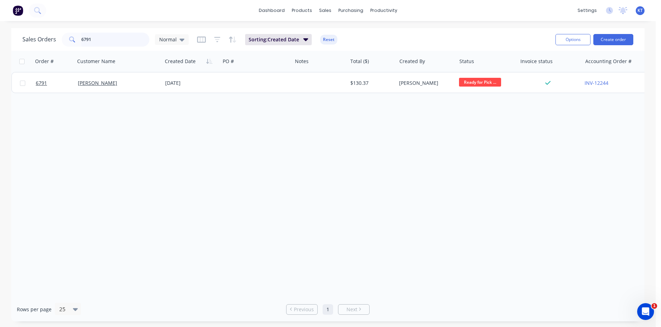
click at [107, 42] on input "6791" at bounding box center [115, 40] width 68 height 14
type input "6784"
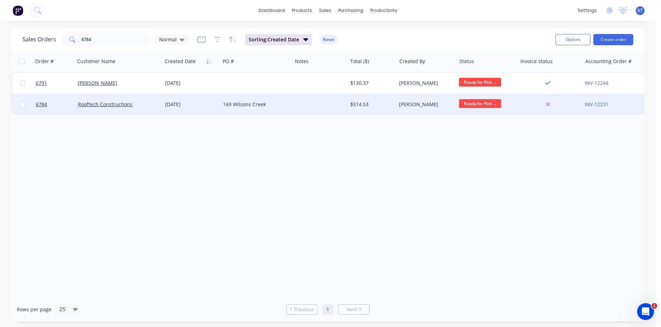
click at [165, 110] on div "[DATE]" at bounding box center [191, 104] width 58 height 21
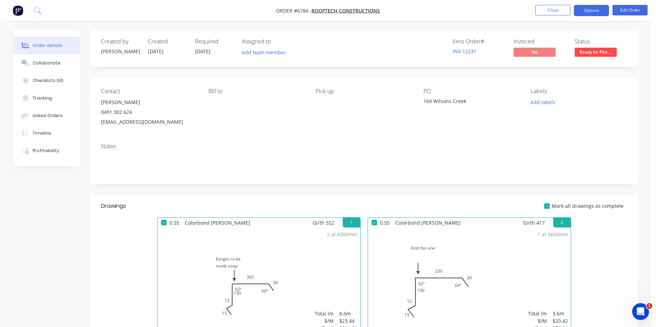
click at [586, 12] on button "Options" at bounding box center [591, 10] width 35 height 11
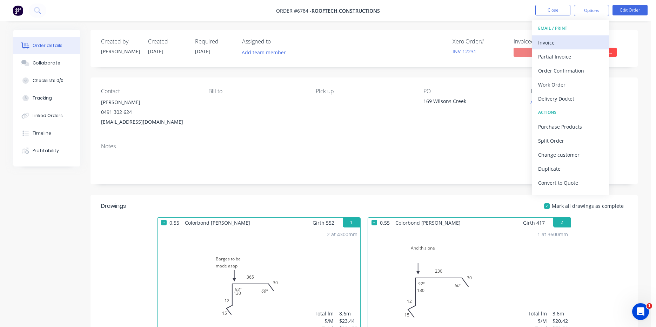
click at [568, 41] on div "Invoice" at bounding box center [570, 43] width 65 height 10
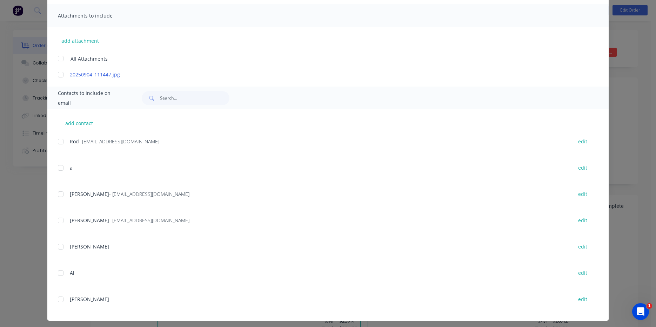
scroll to position [156, 0]
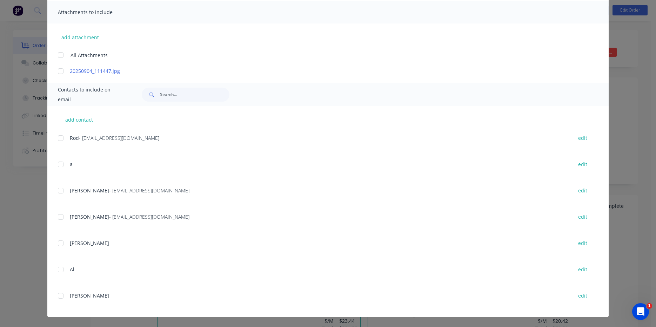
click at [58, 185] on div at bounding box center [61, 191] width 14 height 14
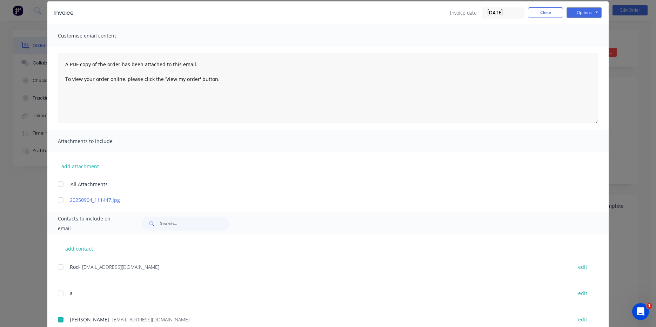
scroll to position [0, 0]
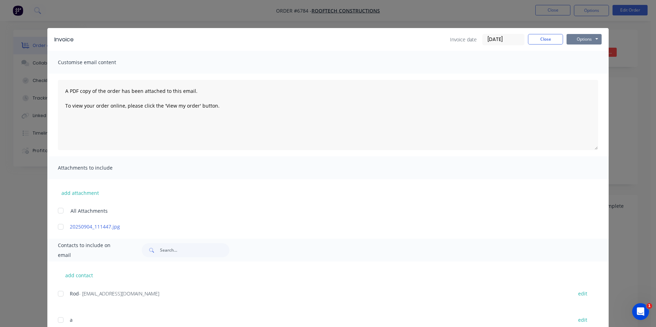
click at [586, 41] on button "Options" at bounding box center [583, 39] width 35 height 11
click at [593, 77] on button "Email" at bounding box center [588, 75] width 45 height 12
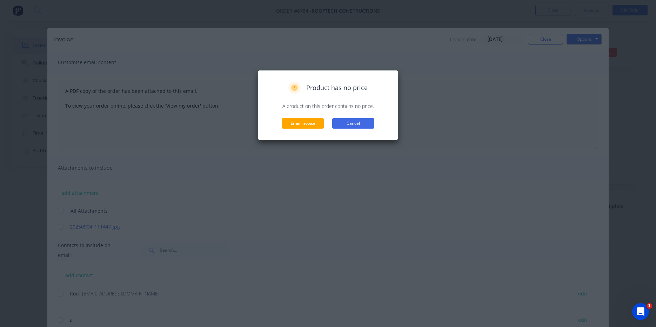
click at [349, 120] on button "Cancel" at bounding box center [353, 123] width 42 height 11
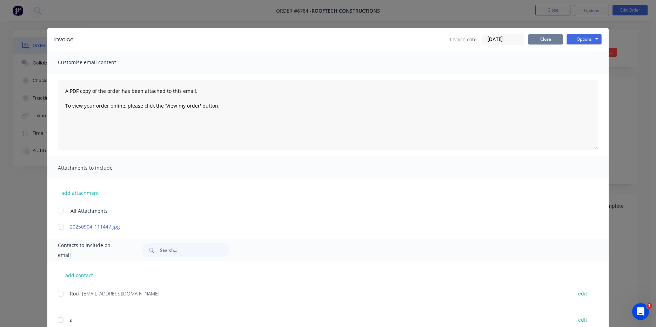
click at [542, 40] on button "Close" at bounding box center [545, 39] width 35 height 11
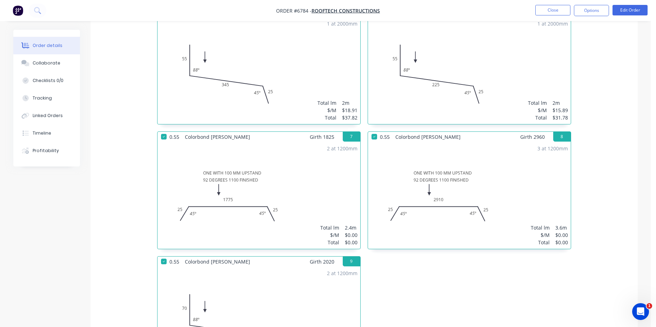
scroll to position [386, 0]
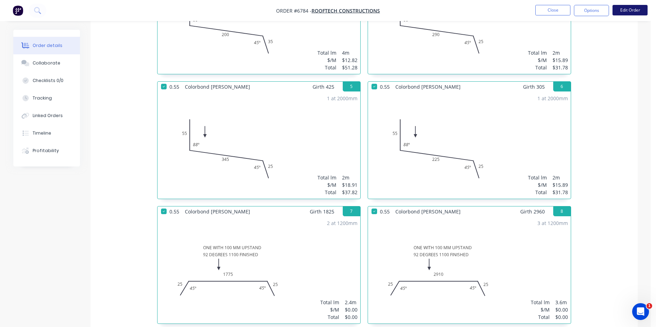
click at [632, 13] on button "Edit Order" at bounding box center [629, 10] width 35 height 11
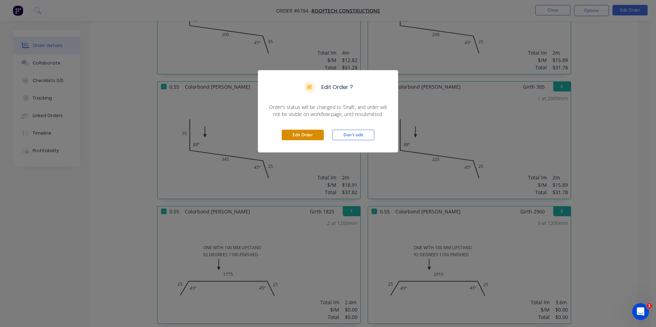
click at [313, 137] on button "Edit Order" at bounding box center [303, 135] width 42 height 11
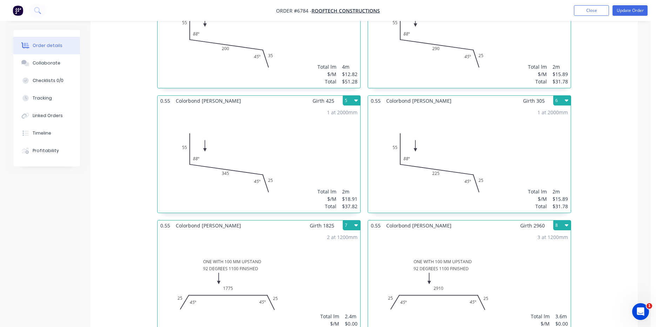
scroll to position [351, 0]
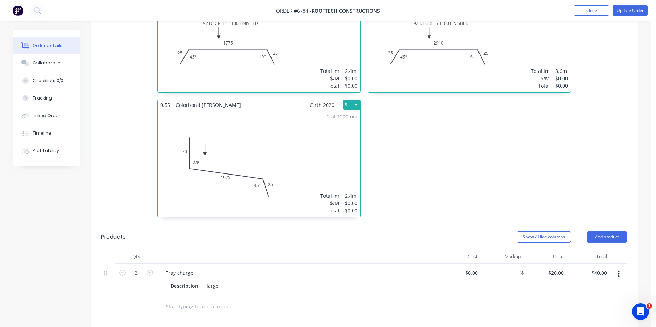
click at [202, 150] on div "2 at 1200mm Total lm $/M Total 2.4m $0.00 $0.00" at bounding box center [258, 163] width 203 height 107
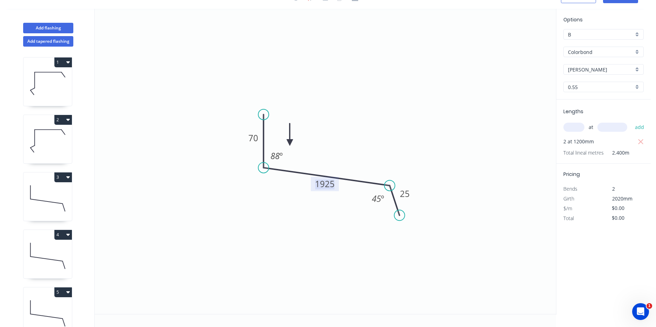
click at [321, 184] on tspan "1925" at bounding box center [325, 184] width 20 height 12
type input "$40.55"
click at [339, 188] on icon "0 70 1100 25 88 º 45 º" at bounding box center [325, 161] width 461 height 305
click at [330, 182] on tspan "1100" at bounding box center [325, 184] width 20 height 12
click at [641, 142] on icon "button" at bounding box center [640, 142] width 6 height 8
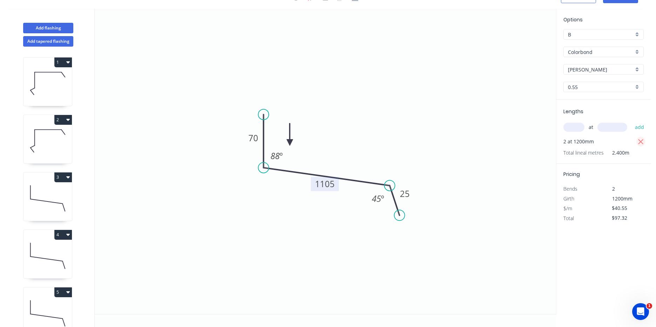
type input "$0.00"
click at [570, 133] on div "at add" at bounding box center [604, 127] width 82 height 19
click at [575, 129] on input "text" at bounding box center [573, 127] width 21 height 9
type input "2"
type input "2020"
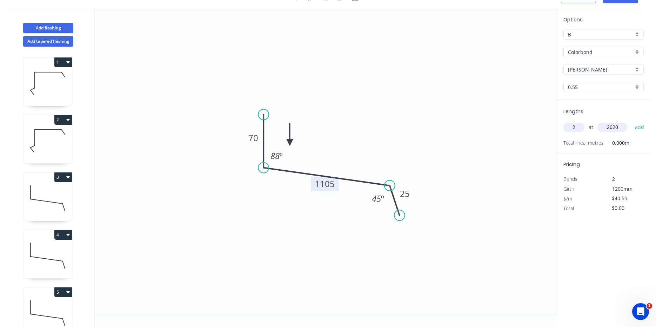
click at [631, 121] on button "add" at bounding box center [639, 127] width 16 height 12
type input "$163.82"
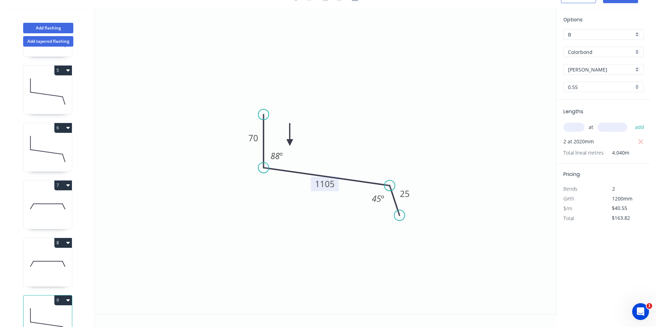
scroll to position [183, 0]
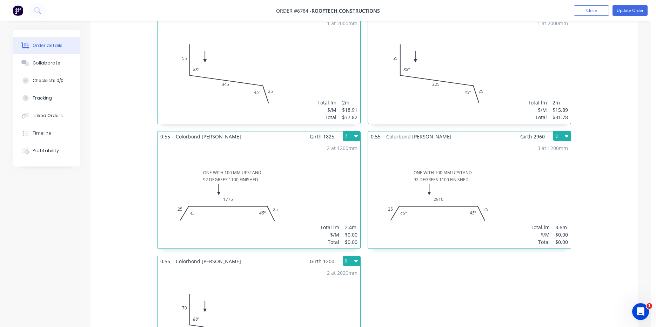
scroll to position [491, 0]
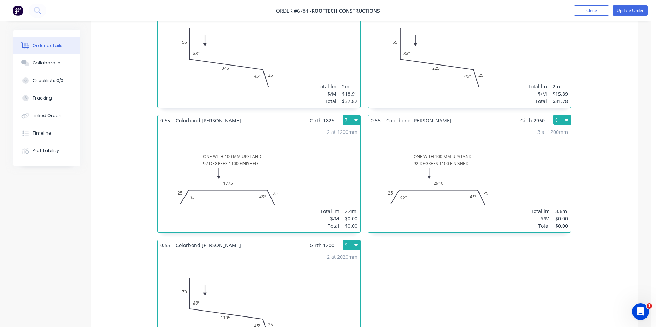
click at [287, 163] on div "2 at 1200mm Total lm $/M Total 2.4m $0.00 $0.00" at bounding box center [258, 179] width 203 height 107
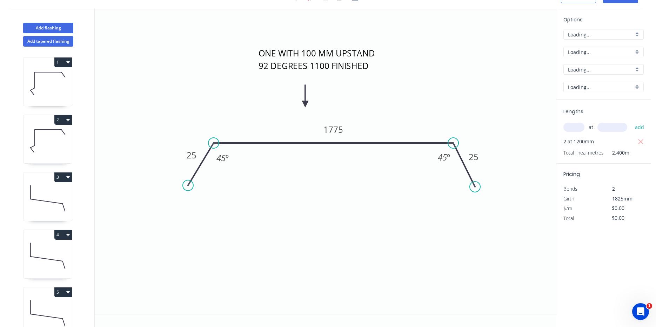
scroll to position [13, 0]
click at [342, 128] on tspan "1775" at bounding box center [333, 130] width 20 height 12
click at [328, 129] on tspan "1775" at bounding box center [333, 130] width 20 height 12
click at [337, 129] on tspan "1775" at bounding box center [333, 130] width 20 height 12
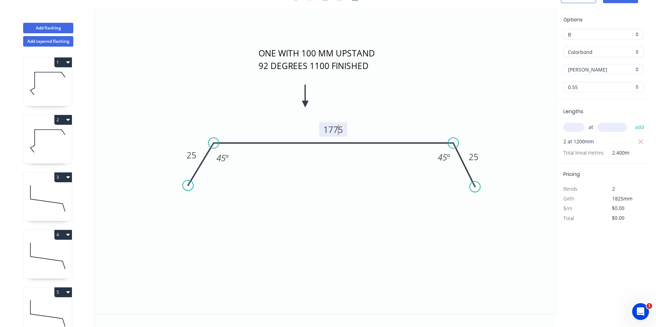
click at [337, 129] on tspan "1775" at bounding box center [333, 130] width 20 height 12
click at [344, 129] on rect at bounding box center [333, 129] width 28 height 14
click at [375, 129] on icon "ONE WITH 100 MM UPSTAND 92 DEGREES 1100 FINISHED 25 1775 25 45 º 45 º" at bounding box center [325, 161] width 461 height 305
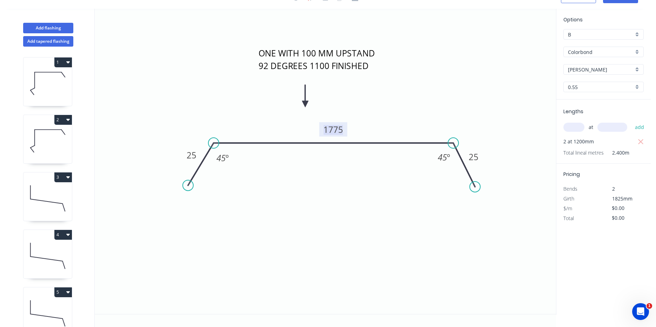
click at [342, 128] on tspan "1775" at bounding box center [333, 130] width 20 height 12
click at [341, 128] on tspan "1775" at bounding box center [333, 130] width 20 height 12
type input "$40.55"
click at [578, 124] on input "text" at bounding box center [573, 127] width 21 height 9
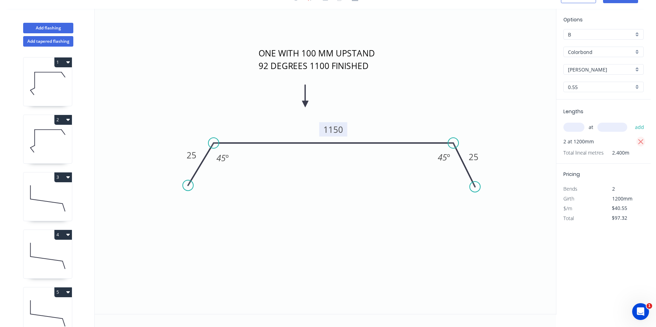
click at [644, 139] on button "button" at bounding box center [640, 142] width 9 height 10
type input "$0.00"
click at [572, 129] on input "text" at bounding box center [573, 127] width 21 height 9
type input "2"
type input "1825"
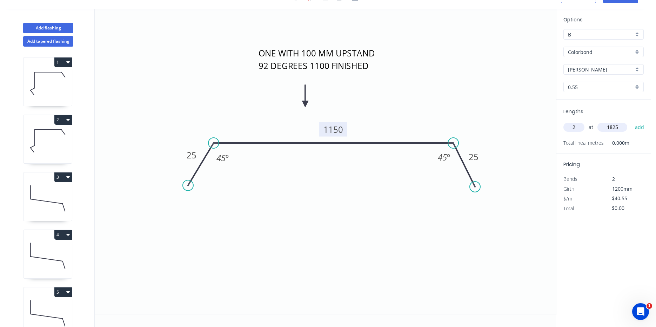
click at [631, 121] on button "add" at bounding box center [639, 127] width 16 height 12
type input "$148.01"
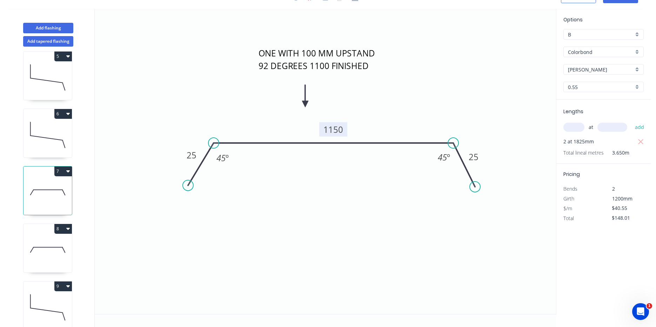
scroll to position [253, 0]
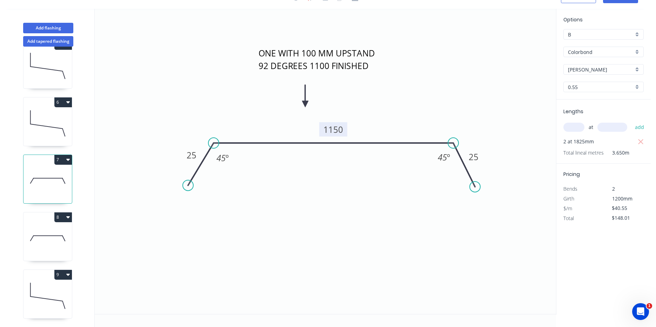
click at [55, 224] on icon at bounding box center [47, 238] width 48 height 45
type input "$0.00"
click at [334, 130] on tspan "2910" at bounding box center [333, 130] width 20 height 12
type input "$40.55"
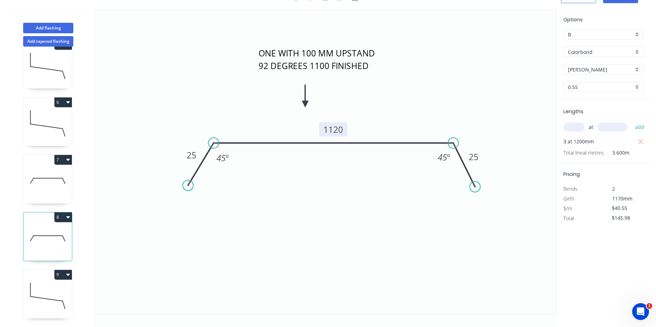
click at [342, 129] on tspan "1120" at bounding box center [333, 130] width 20 height 12
click at [639, 143] on icon "button" at bounding box center [640, 142] width 6 height 8
type input "$0.00"
click at [577, 124] on input "text" at bounding box center [573, 127] width 21 height 9
type input "3"
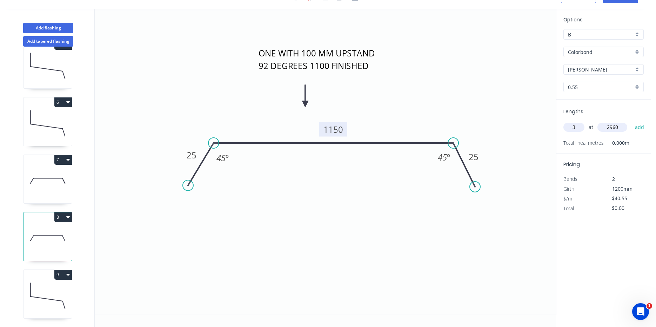
type input "2960"
click at [631, 121] on button "add" at bounding box center [639, 127] width 16 height 12
type input "$360.08"
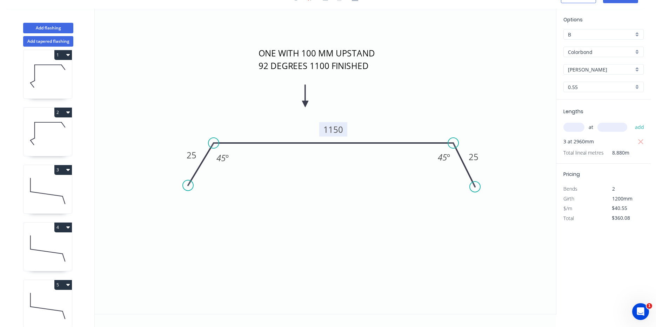
scroll to position [0, 0]
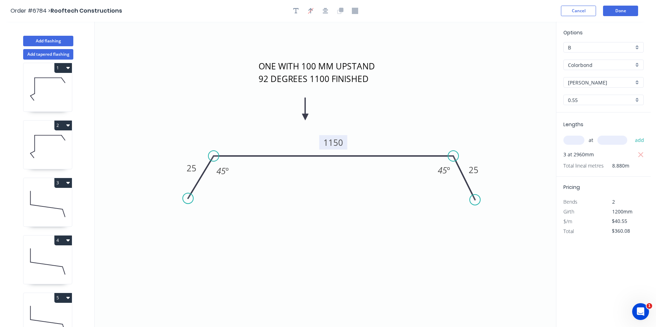
click at [615, 1] on header "Order #6784 > Rooftech Constructions Cancel Done" at bounding box center [325, 11] width 650 height 22
drag, startPoint x: 615, startPoint y: 8, endPoint x: 659, endPoint y: 67, distance: 73.9
click at [616, 8] on button "Done" at bounding box center [620, 11] width 35 height 11
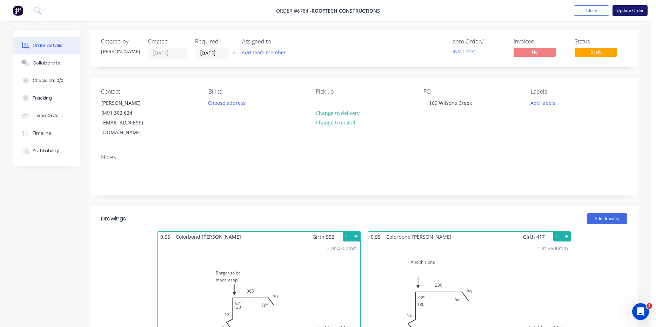
click at [635, 6] on button "Update Order" at bounding box center [629, 10] width 35 height 11
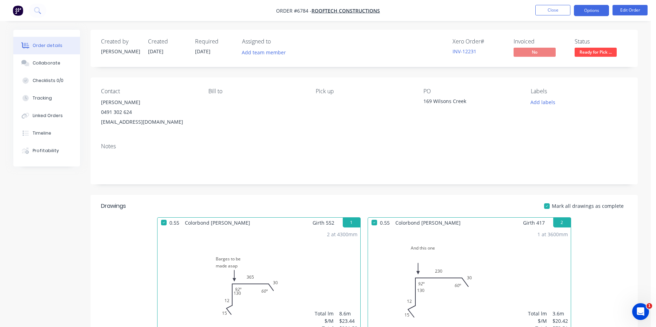
drag, startPoint x: 601, startPoint y: 17, endPoint x: 599, endPoint y: 11, distance: 5.7
click at [600, 15] on nav "Order #6784 - Rooftech Constructions Close Options Edit Order" at bounding box center [328, 10] width 656 height 21
click at [599, 11] on button "Options" at bounding box center [591, 10] width 35 height 11
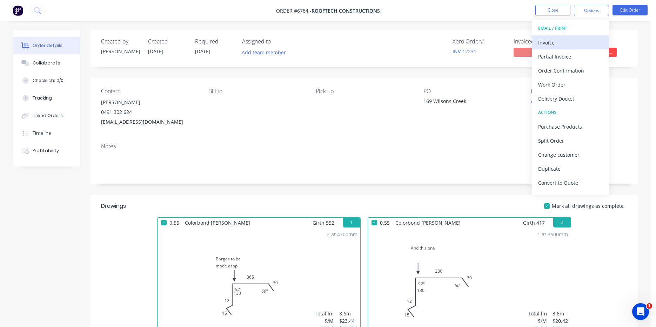
click at [568, 36] on button "Invoice" at bounding box center [569, 42] width 77 height 14
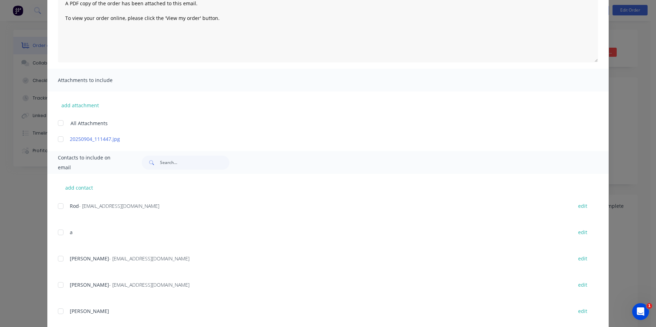
scroll to position [140, 0]
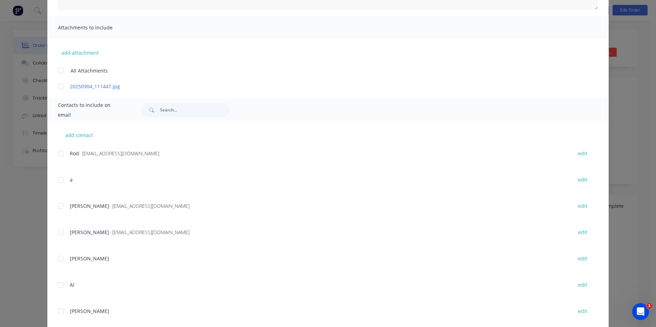
click at [61, 204] on div at bounding box center [61, 206] width 14 height 14
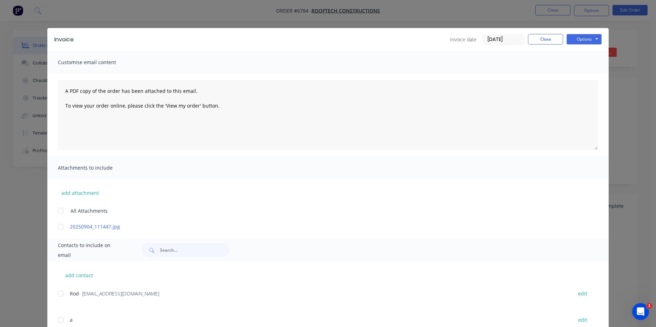
click at [562, 40] on div "Invoice date [DATE] Close Options Preview Print Email" at bounding box center [525, 39] width 151 height 11
click at [575, 40] on button "Options" at bounding box center [583, 39] width 35 height 11
click at [578, 75] on button "Email" at bounding box center [588, 75] width 45 height 12
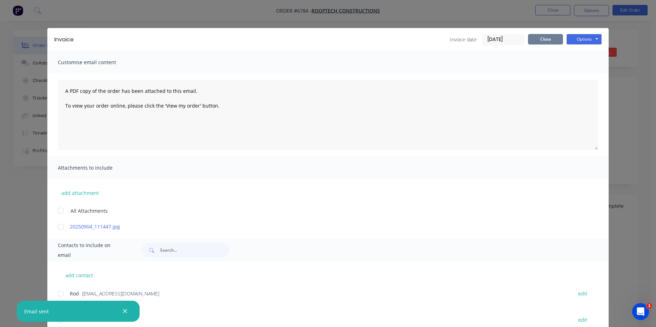
click at [529, 38] on button "Close" at bounding box center [545, 39] width 35 height 11
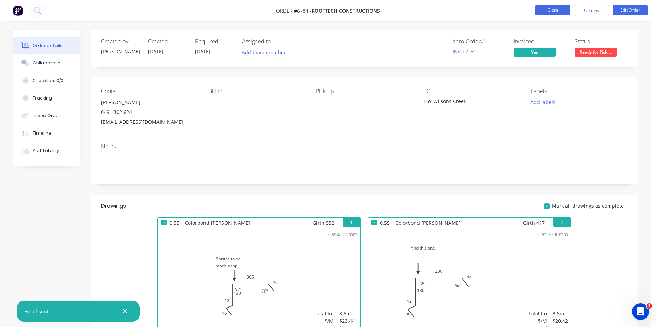
click at [561, 12] on button "Close" at bounding box center [552, 10] width 35 height 11
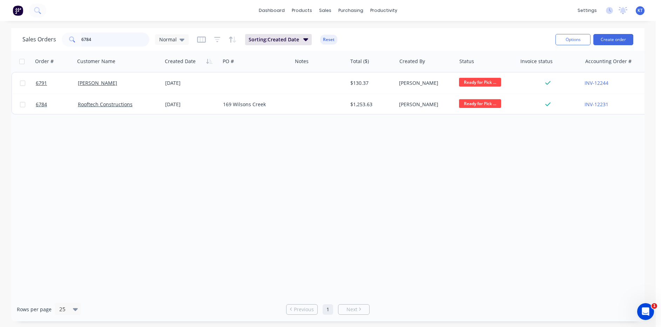
click at [99, 43] on input "6784" at bounding box center [115, 40] width 68 height 14
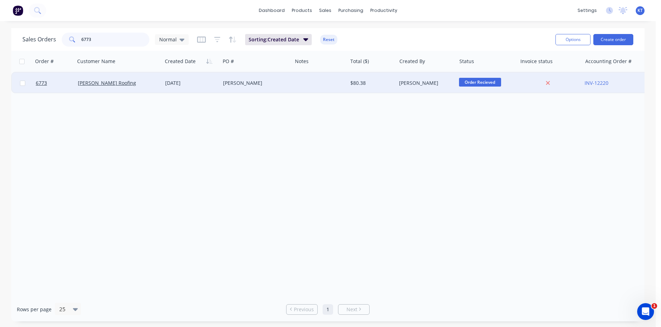
type input "6773"
click at [284, 87] on div "[PERSON_NAME]" at bounding box center [256, 83] width 72 height 21
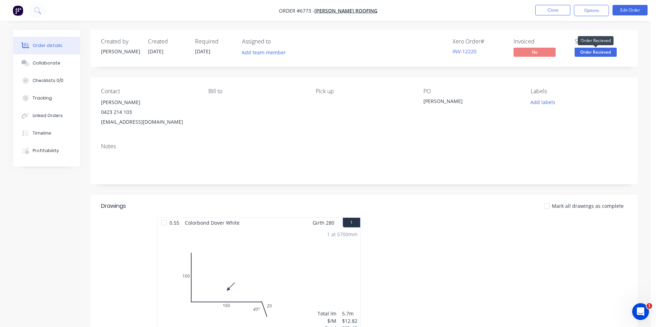
click at [599, 55] on span "Order Recieved" at bounding box center [595, 52] width 42 height 9
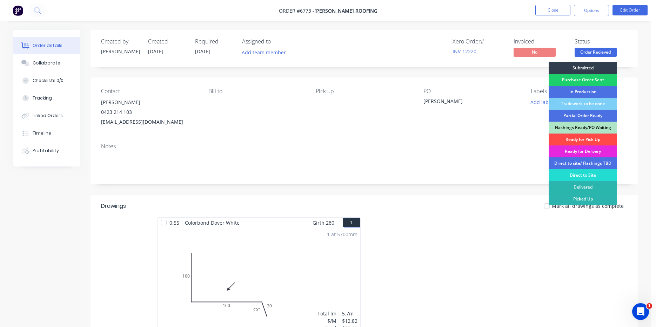
click at [592, 141] on div "Ready for Pick Up" at bounding box center [582, 140] width 68 height 12
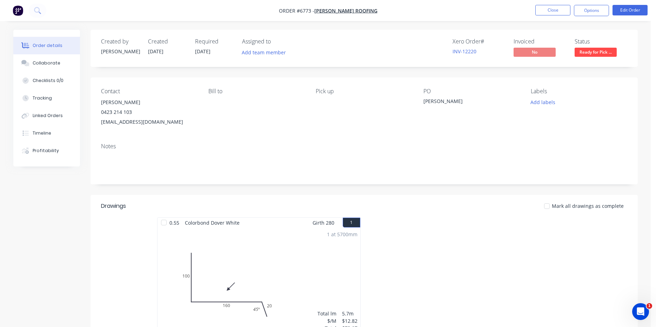
click at [546, 206] on div at bounding box center [547, 206] width 14 height 14
click at [579, 11] on button "Options" at bounding box center [591, 10] width 35 height 11
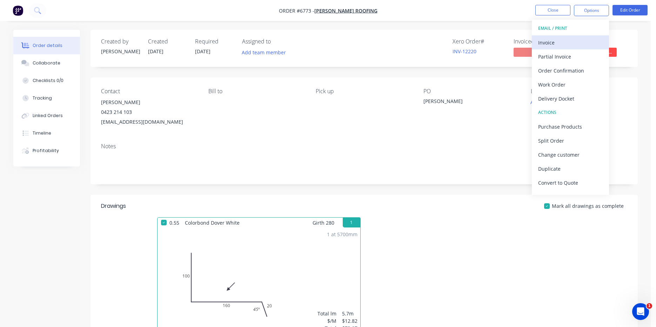
click at [568, 47] on div "Invoice" at bounding box center [570, 43] width 65 height 10
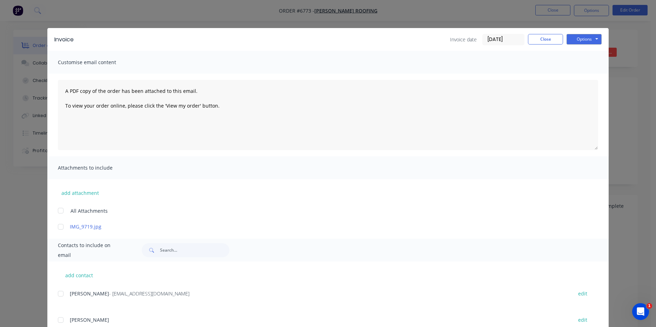
drag, startPoint x: 55, startPoint y: 290, endPoint x: 58, endPoint y: 292, distance: 4.1
click at [55, 290] on div "add contact [PERSON_NAME] - [EMAIL_ADDRESS][DOMAIN_NAME] edit [PERSON_NAME] edit" at bounding box center [327, 302] width 561 height 80
click at [60, 294] on div at bounding box center [61, 294] width 14 height 14
click at [590, 41] on button "Options" at bounding box center [583, 39] width 35 height 11
click at [589, 75] on button "Email" at bounding box center [588, 75] width 45 height 12
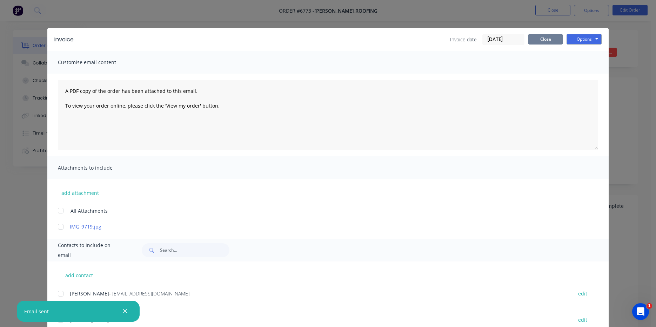
click at [542, 38] on button "Close" at bounding box center [545, 39] width 35 height 11
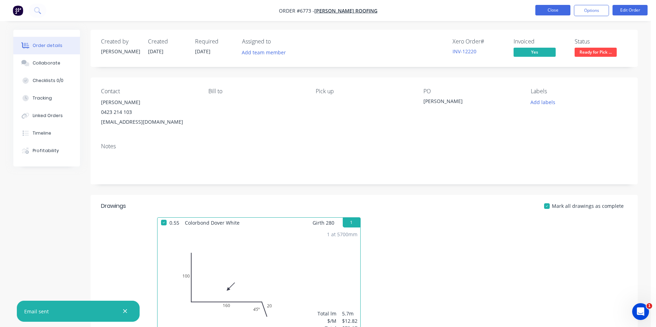
click at [548, 9] on button "Close" at bounding box center [552, 10] width 35 height 11
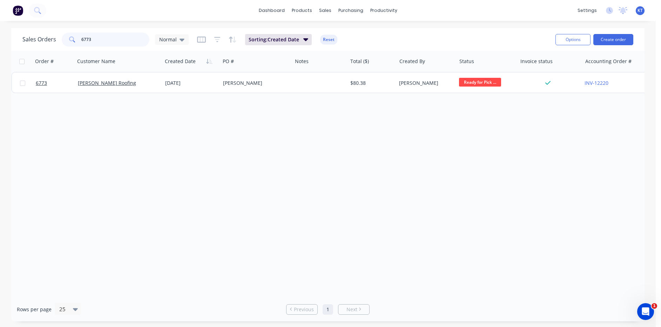
click at [101, 34] on input "6773" at bounding box center [115, 40] width 68 height 14
type input "6755"
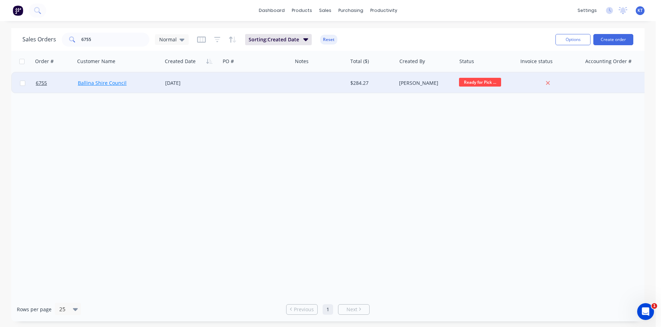
click at [87, 86] on link "Ballina Shire Council" at bounding box center [102, 83] width 49 height 7
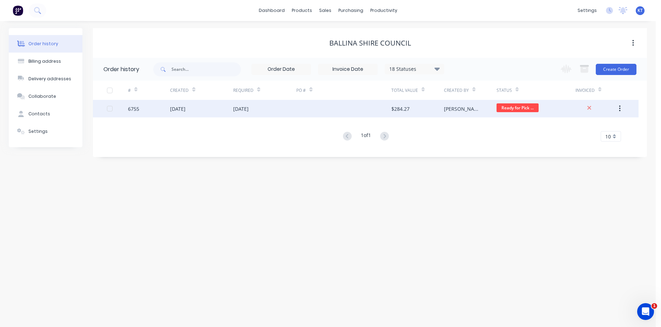
click at [396, 107] on div "$284.27" at bounding box center [400, 108] width 18 height 7
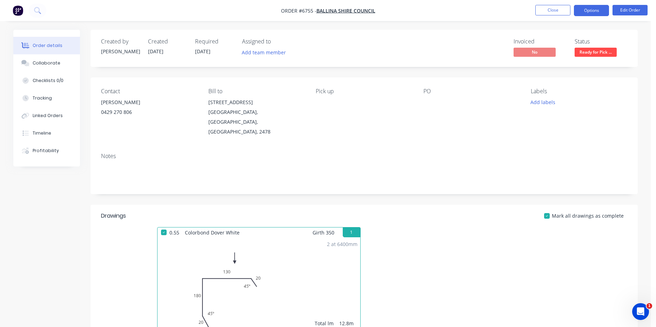
click at [591, 13] on button "Options" at bounding box center [591, 10] width 35 height 11
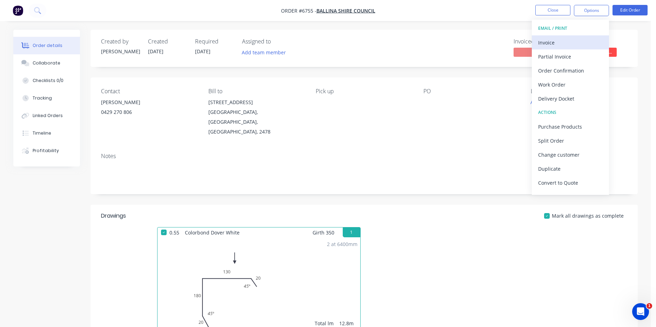
click at [546, 45] on div "Invoice" at bounding box center [570, 43] width 65 height 10
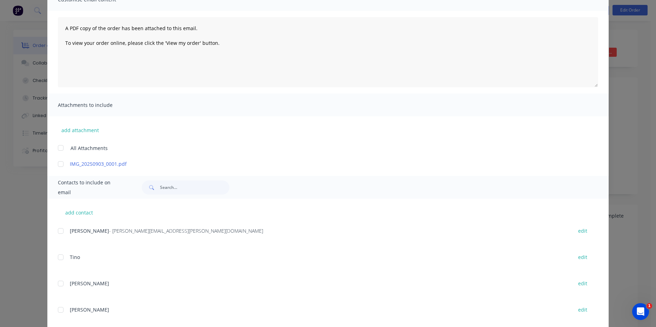
scroll to position [77, 0]
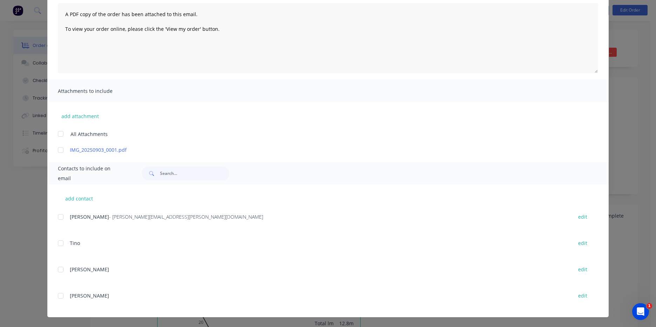
click at [58, 218] on div at bounding box center [61, 217] width 14 height 14
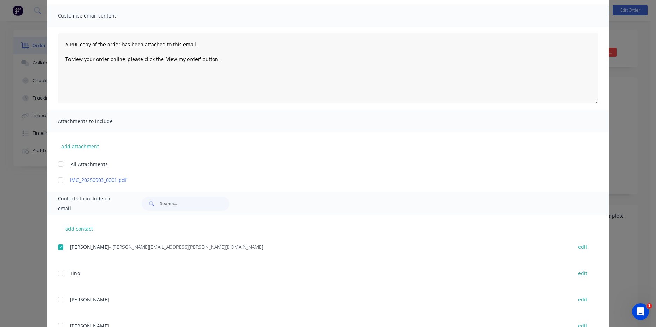
scroll to position [0, 0]
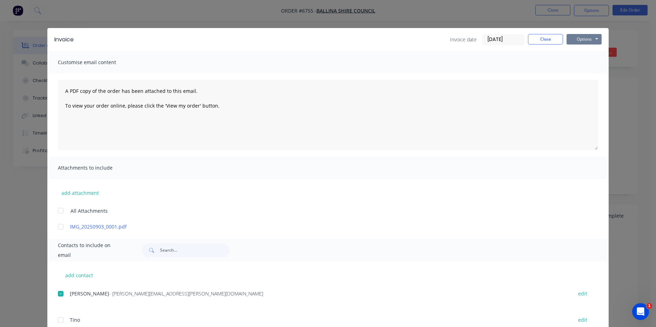
click at [574, 35] on button "Options" at bounding box center [583, 39] width 35 height 11
click at [583, 76] on button "Email" at bounding box center [588, 75] width 45 height 12
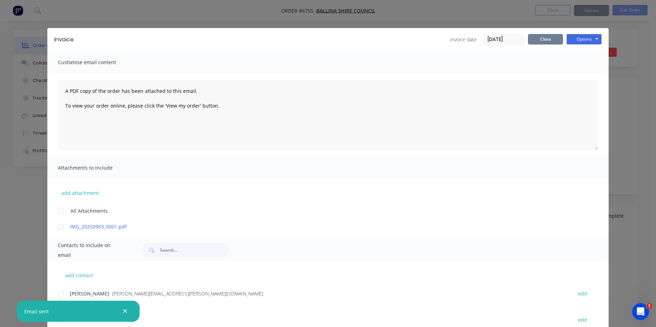
click at [548, 40] on button "Close" at bounding box center [545, 39] width 35 height 11
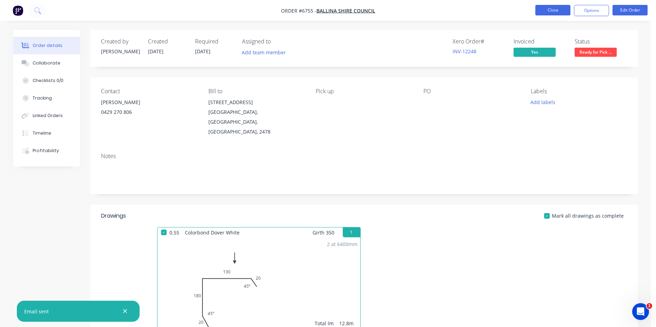
drag, startPoint x: 562, startPoint y: 4, endPoint x: 558, endPoint y: 13, distance: 10.8
click at [560, 7] on nav "Order #6755 - Ballina Shire Council Close Options Edit Order" at bounding box center [328, 10] width 656 height 21
click at [558, 13] on button "Close" at bounding box center [552, 10] width 35 height 11
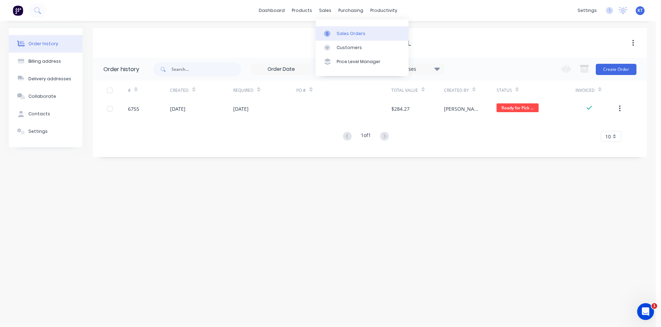
click at [337, 35] on div "Sales Orders" at bounding box center [351, 33] width 29 height 6
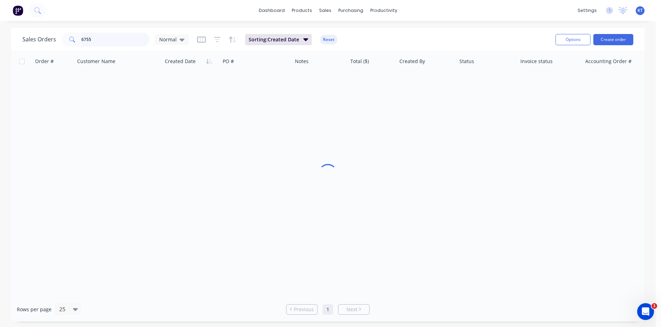
click at [115, 37] on input "6755" at bounding box center [115, 40] width 68 height 14
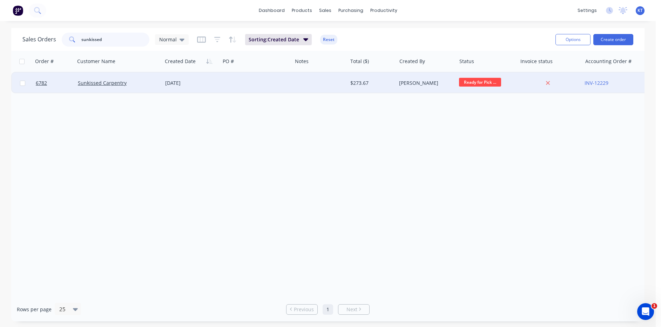
type input "sunkissed"
click at [130, 88] on div "Sunkissed Carpentry" at bounding box center [118, 83] width 87 height 21
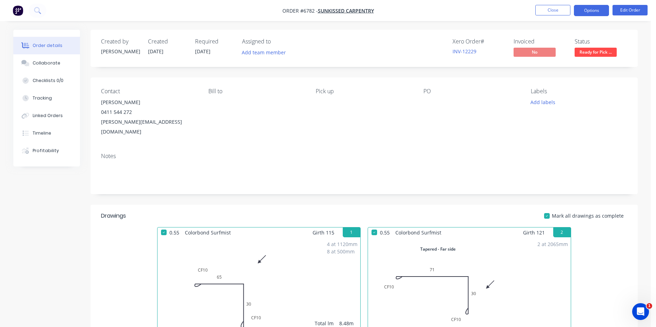
click at [594, 12] on button "Options" at bounding box center [591, 10] width 35 height 11
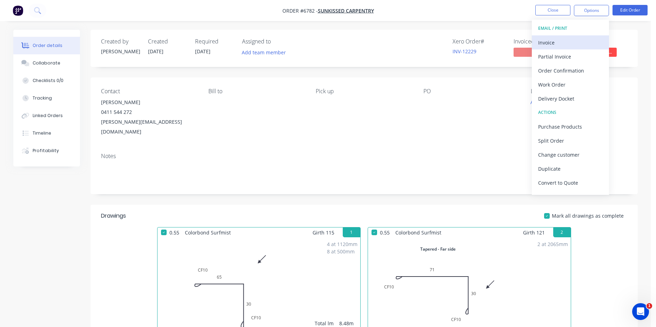
click at [559, 40] on div "Invoice" at bounding box center [570, 43] width 65 height 10
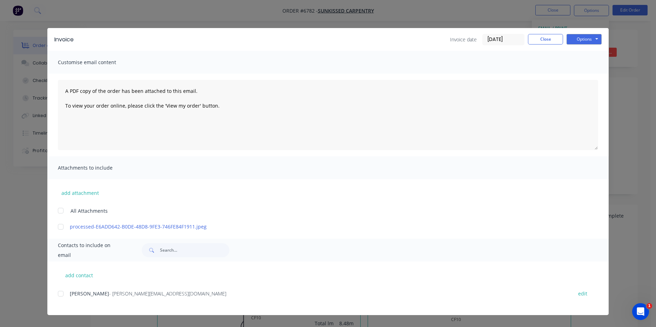
click at [62, 292] on div at bounding box center [61, 294] width 14 height 14
click at [590, 41] on button "Options" at bounding box center [583, 39] width 35 height 11
click at [588, 78] on button "Email" at bounding box center [588, 75] width 45 height 12
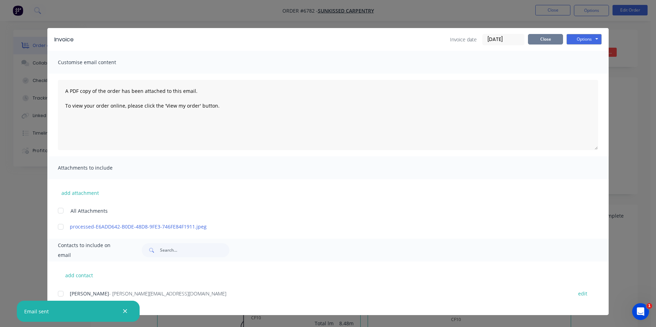
click at [538, 39] on button "Close" at bounding box center [545, 39] width 35 height 11
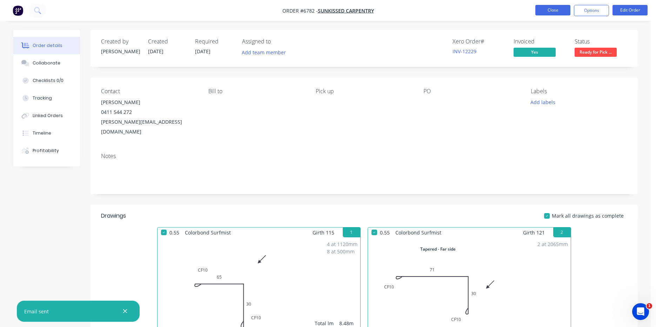
click at [545, 12] on button "Close" at bounding box center [552, 10] width 35 height 11
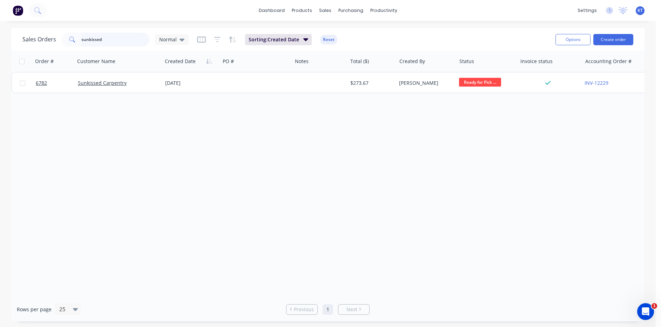
click at [121, 39] on input "sunkissed" at bounding box center [115, 40] width 68 height 14
click at [121, 38] on input "sunkissed" at bounding box center [115, 40] width 68 height 14
type input "aha"
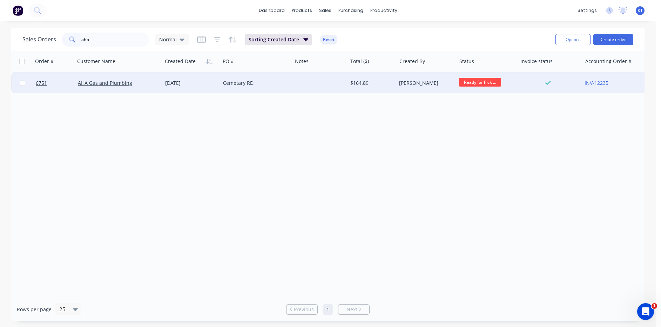
click at [297, 91] on div at bounding box center [319, 83] width 55 height 21
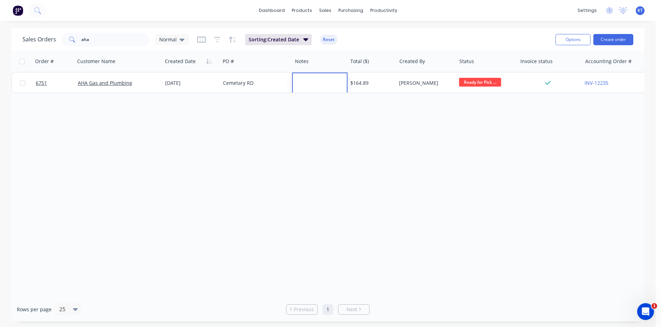
click at [185, 94] on div "Order # Customer Name Created Date PO # Notes Total ($) Created By Status Invoi…" at bounding box center [327, 174] width 633 height 246
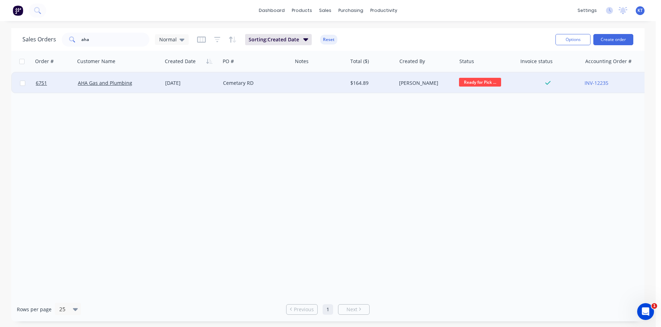
click at [191, 83] on div "[DATE]" at bounding box center [191, 83] width 52 height 7
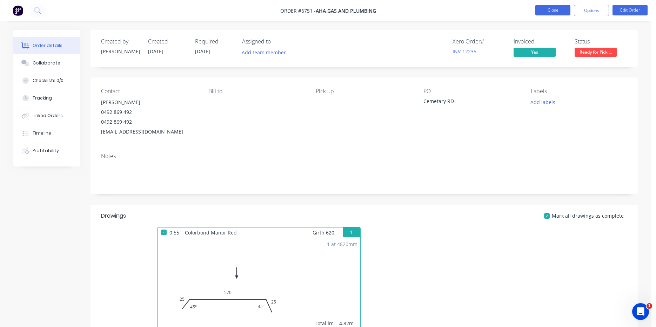
click at [556, 9] on button "Close" at bounding box center [552, 10] width 35 height 11
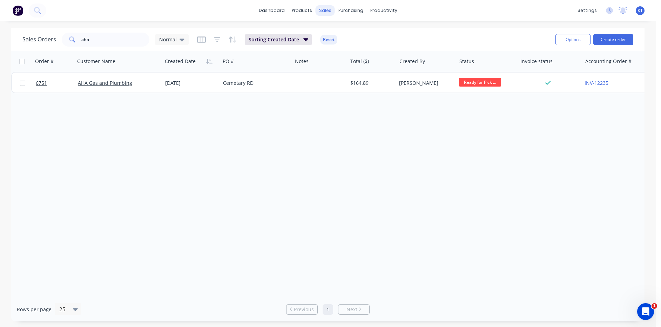
click at [326, 14] on div "sales" at bounding box center [325, 10] width 19 height 11
click at [345, 36] on div "Sales Orders" at bounding box center [351, 33] width 29 height 6
click at [608, 36] on button "Create order" at bounding box center [613, 39] width 40 height 11
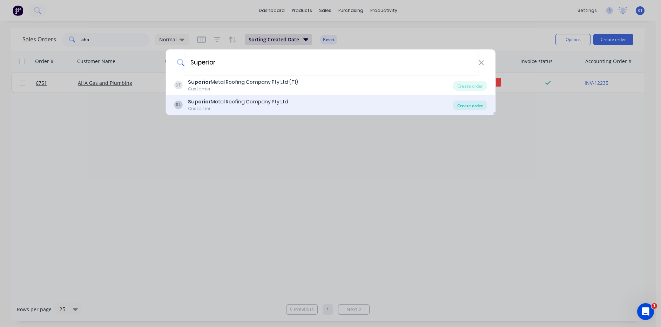
type input "Superior"
click at [466, 107] on div "Create order" at bounding box center [470, 106] width 34 height 10
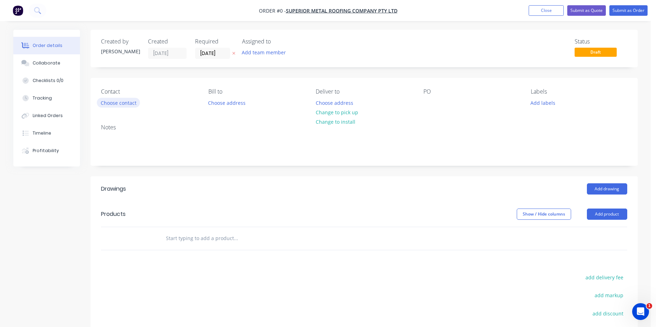
click at [116, 101] on button "Choose contact" at bounding box center [118, 102] width 43 height 9
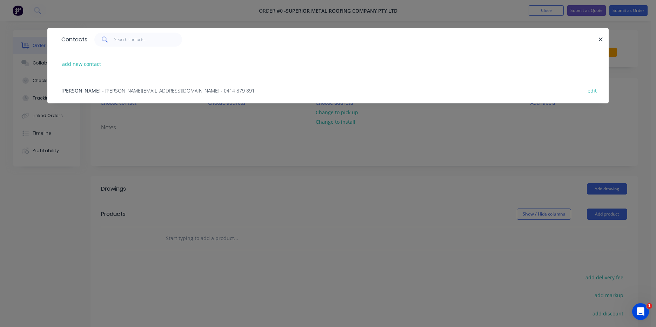
click at [102, 88] on span "- [PERSON_NAME][EMAIL_ADDRESS][DOMAIN_NAME] - 0414 879 891" at bounding box center [178, 90] width 152 height 7
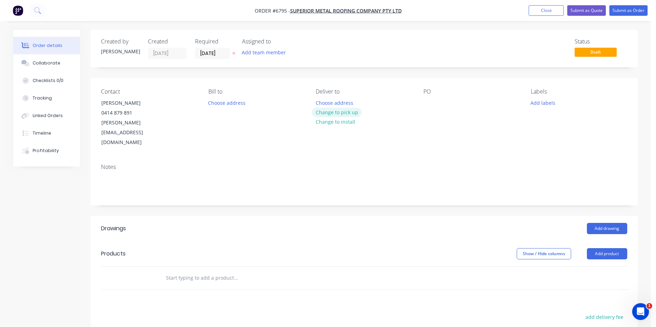
click at [340, 109] on button "Change to pick up" at bounding box center [337, 112] width 50 height 9
drag, startPoint x: 426, startPoint y: 96, endPoint x: 423, endPoint y: 103, distance: 7.9
click at [425, 101] on div "PO" at bounding box center [471, 117] width 96 height 59
click at [422, 104] on div "Contact [PERSON_NAME] [PHONE_NUMBER] [PERSON_NAME][EMAIL_ADDRESS][DOMAIN_NAME] …" at bounding box center [363, 118] width 547 height 80
click at [427, 103] on div at bounding box center [428, 103] width 11 height 10
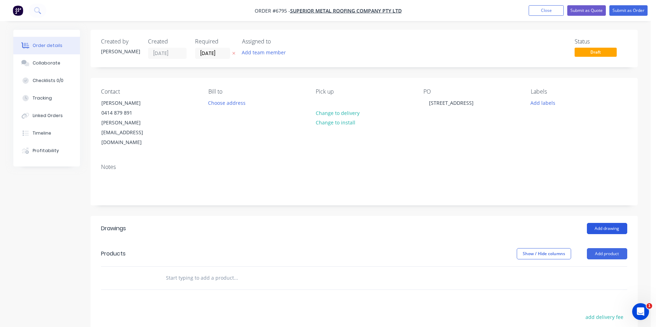
click at [608, 223] on button "Add drawing" at bounding box center [606, 228] width 40 height 11
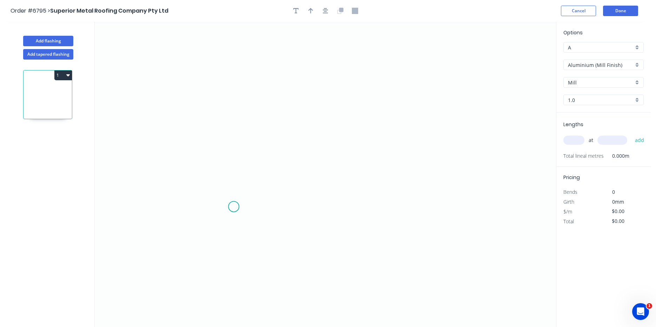
click at [233, 207] on icon "0" at bounding box center [325, 174] width 461 height 305
click at [236, 171] on icon "0" at bounding box center [325, 174] width 461 height 305
click at [360, 135] on icon "0 ?" at bounding box center [325, 174] width 461 height 305
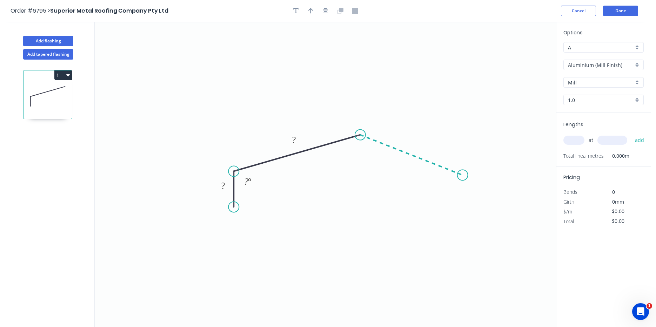
click at [462, 175] on icon "0 ? ? ? º" at bounding box center [325, 174] width 461 height 305
click at [463, 210] on icon "0 ? ? ? ? º ? º" at bounding box center [325, 174] width 461 height 305
click at [321, 10] on button "button" at bounding box center [325, 11] width 11 height 11
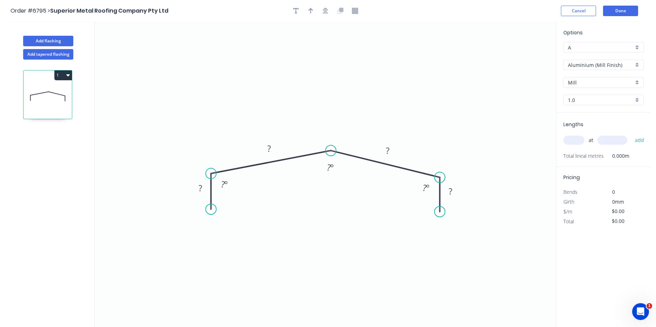
drag, startPoint x: 339, startPoint y: 137, endPoint x: 331, endPoint y: 151, distance: 15.9
click at [331, 151] on circle at bounding box center [330, 150] width 11 height 11
click at [324, 11] on icon "button" at bounding box center [326, 11] width 6 height 6
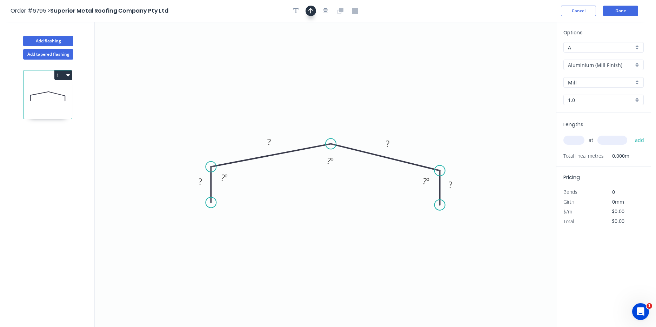
click at [308, 11] on icon "button" at bounding box center [310, 11] width 5 height 6
drag, startPoint x: 520, startPoint y: 58, endPoint x: 290, endPoint y: 91, distance: 232.4
click at [290, 91] on icon at bounding box center [290, 83] width 6 height 22
click at [629, 66] on input "Aluminium (Mill Finish)" at bounding box center [601, 64] width 66 height 7
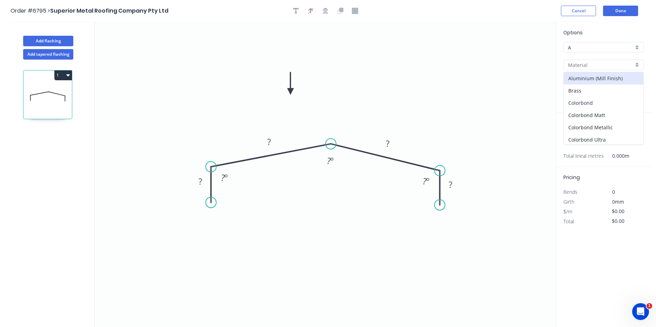
click at [608, 105] on div "Colorbond" at bounding box center [603, 103] width 80 height 12
type input "Colorbond"
type input "Basalt"
type input "0.55"
click at [599, 78] on div "Basalt" at bounding box center [603, 82] width 80 height 11
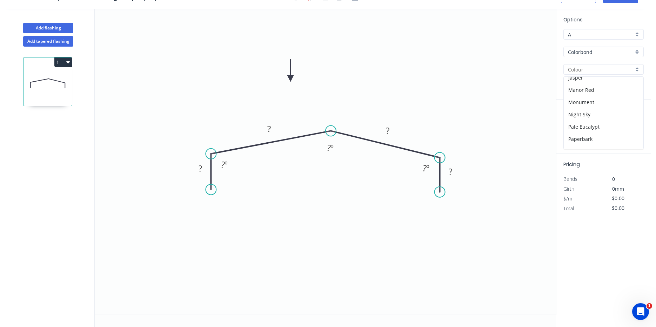
scroll to position [128, 0]
click at [583, 101] on div "Monument" at bounding box center [603, 102] width 80 height 12
type input "Monument"
click at [199, 167] on tspan "?" at bounding box center [200, 169] width 4 height 12
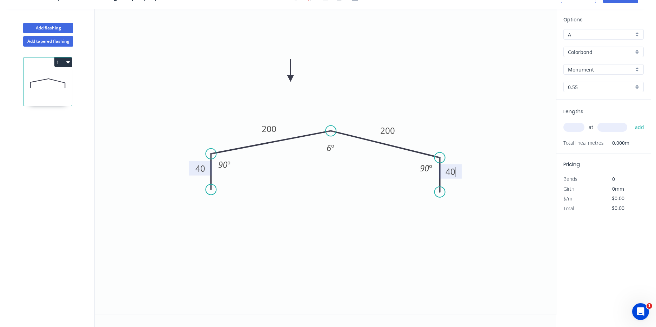
type input "$17.56"
click at [583, 126] on input "text" at bounding box center [573, 127] width 21 height 9
type input "1"
type input "8000"
click at [631, 121] on button "add" at bounding box center [639, 127] width 16 height 12
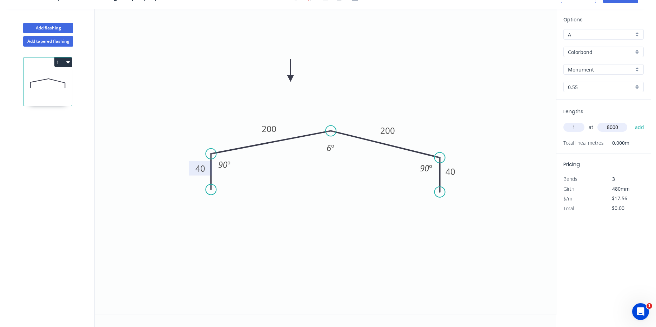
type input "$140.48"
click at [60, 32] on button "Add flashing" at bounding box center [48, 28] width 50 height 11
type input "$0.00"
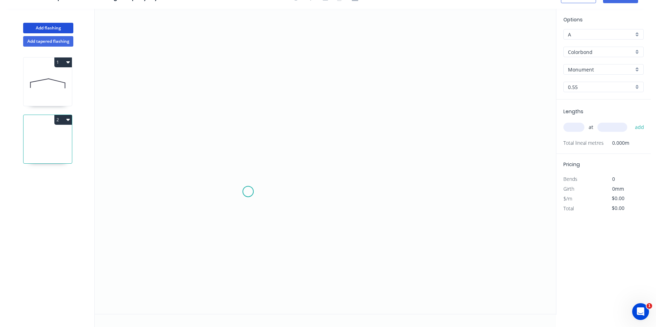
click at [248, 192] on icon "0" at bounding box center [325, 161] width 461 height 305
click at [252, 154] on icon at bounding box center [250, 173] width 5 height 38
click at [465, 167] on icon "0 ?" at bounding box center [325, 161] width 461 height 305
click at [462, 196] on icon "0 ? ? ? º" at bounding box center [325, 161] width 461 height 305
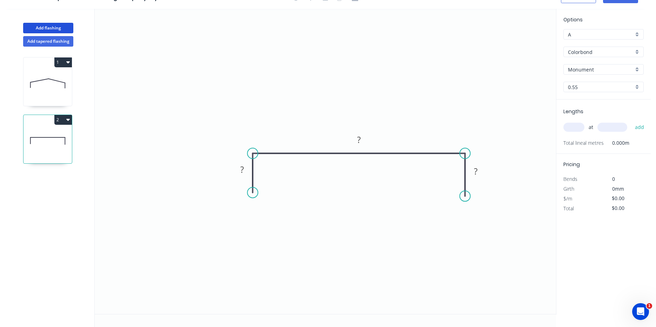
click at [251, 193] on circle at bounding box center [252, 192] width 11 height 11
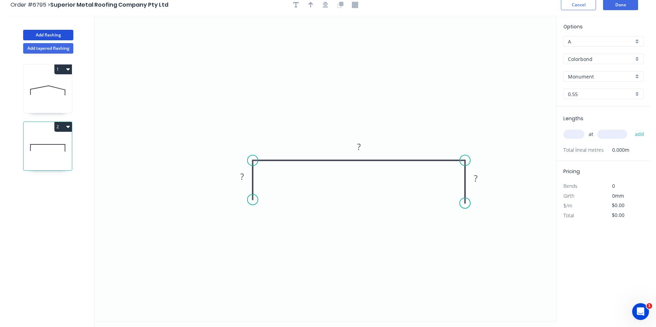
scroll to position [0, 0]
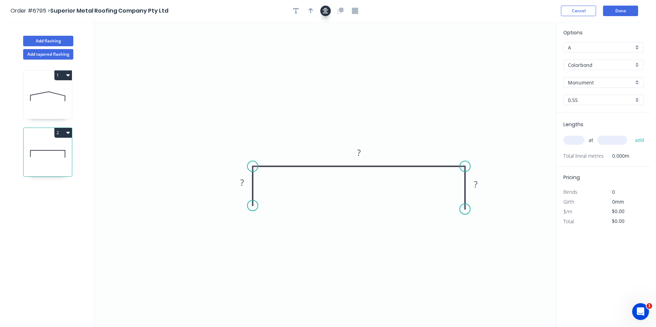
click at [323, 12] on icon "button" at bounding box center [326, 11] width 6 height 6
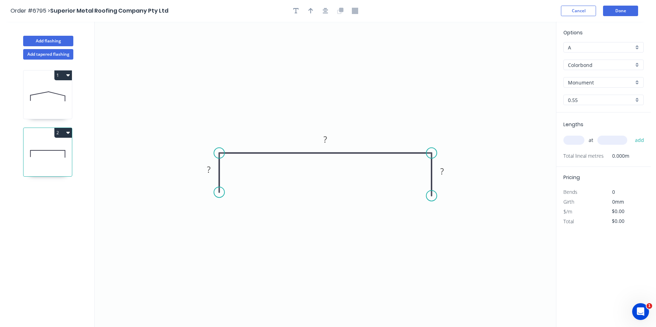
click at [304, 11] on div at bounding box center [326, 11] width 74 height 11
click at [307, 11] on button "button" at bounding box center [310, 11] width 11 height 11
drag, startPoint x: 522, startPoint y: 56, endPoint x: 394, endPoint y: 120, distance: 143.5
click at [394, 120] on icon "0 ? ? ?" at bounding box center [325, 174] width 461 height 305
drag, startPoint x: 522, startPoint y: 55, endPoint x: 346, endPoint y: 141, distance: 195.0
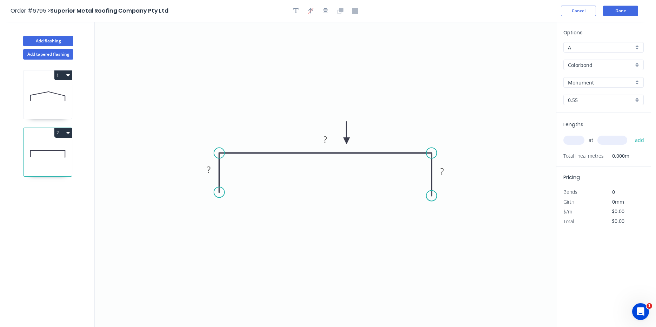
click at [346, 141] on icon at bounding box center [346, 133] width 6 height 22
click at [301, 10] on div at bounding box center [326, 11] width 74 height 11
click at [297, 9] on icon "button" at bounding box center [296, 11] width 6 height 6
drag, startPoint x: 162, startPoint y: 50, endPoint x: 292, endPoint y: 93, distance: 136.8
click at [292, 93] on textarea at bounding box center [278, 100] width 57 height 26
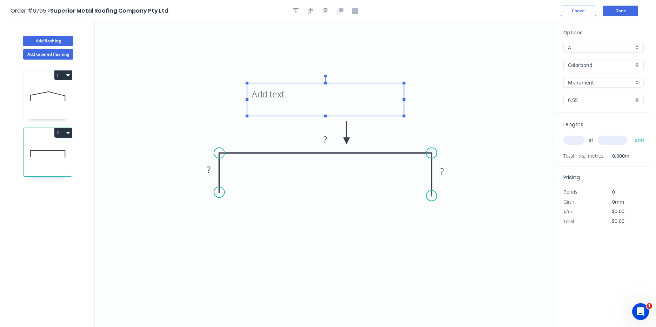
drag, startPoint x: 310, startPoint y: 99, endPoint x: 404, endPoint y: 106, distance: 93.8
click at [404, 106] on icon "? ? ?" at bounding box center [325, 174] width 461 height 305
click at [281, 94] on textarea at bounding box center [325, 100] width 150 height 26
click at [216, 174] on rect at bounding box center [208, 169] width 23 height 14
type textarea "100MM turned up on one end"
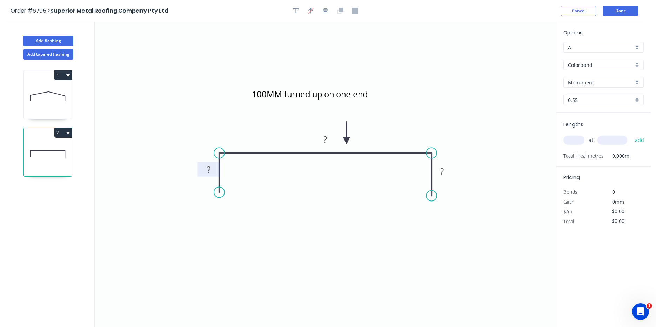
click at [211, 169] on rect at bounding box center [209, 170] width 14 height 10
type input "$36.20"
click at [583, 142] on input "text" at bounding box center [573, 140] width 21 height 9
type input "1"
type input "1100"
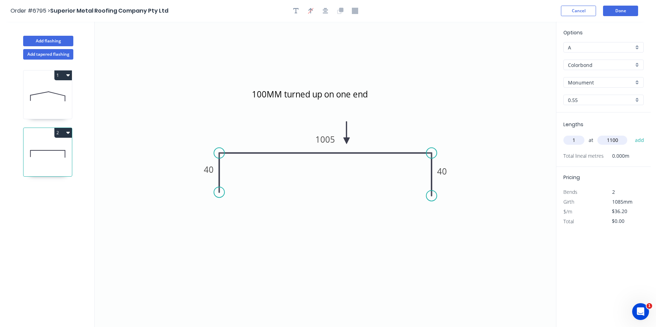
click at [631, 134] on button "add" at bounding box center [639, 140] width 16 height 12
type input "$39.82"
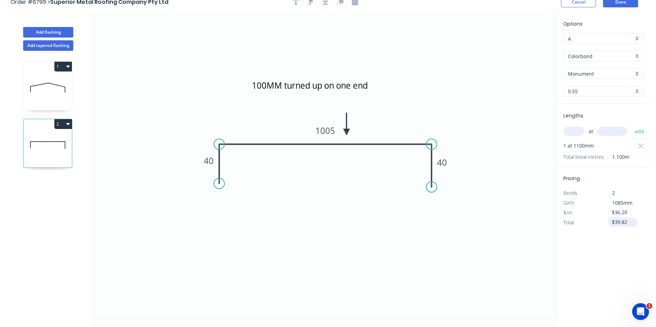
scroll to position [13, 0]
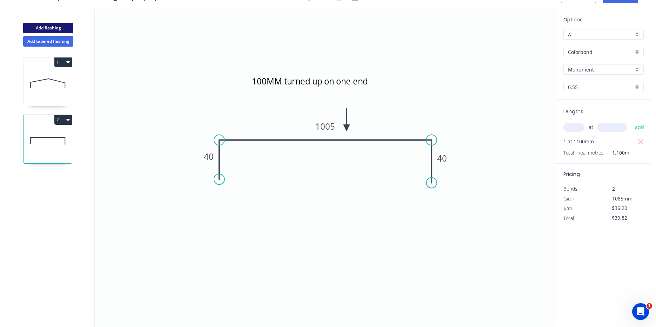
click at [43, 29] on button "Add flashing" at bounding box center [48, 28] width 50 height 11
type input "$0.00"
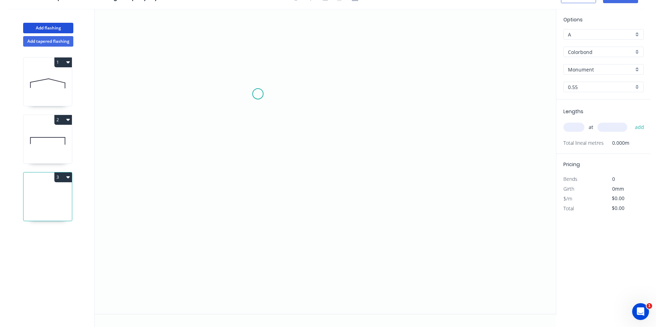
click at [258, 94] on icon "0" at bounding box center [325, 161] width 461 height 305
click at [263, 151] on icon "0" at bounding box center [325, 161] width 461 height 305
click at [405, 160] on icon "0 ?" at bounding box center [325, 161] width 461 height 305
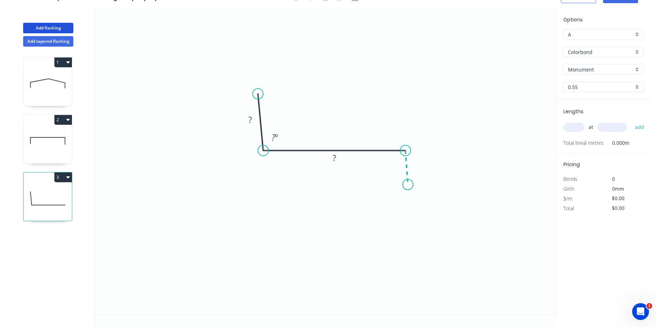
click at [408, 185] on icon "0 ? ? ? º" at bounding box center [325, 161] width 461 height 305
drag, startPoint x: 259, startPoint y: 94, endPoint x: 260, endPoint y: 84, distance: 9.2
click at [260, 84] on circle at bounding box center [263, 84] width 11 height 11
drag, startPoint x: 407, startPoint y: 185, endPoint x: 402, endPoint y: 187, distance: 4.8
click at [402, 187] on circle at bounding box center [405, 186] width 11 height 11
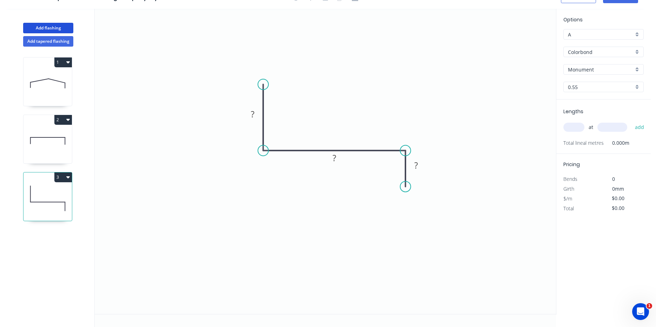
scroll to position [0, 0]
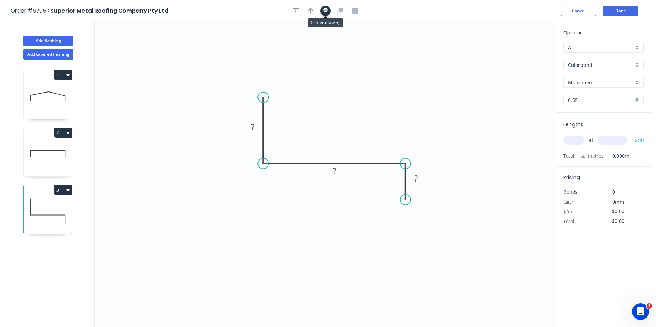
click at [327, 12] on icon "button" at bounding box center [326, 11] width 6 height 6
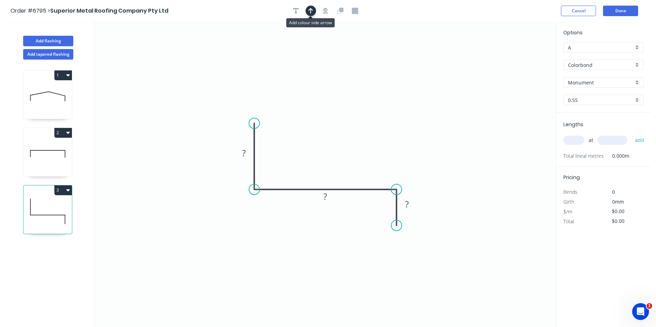
click at [309, 11] on icon "button" at bounding box center [310, 11] width 5 height 6
click at [520, 54] on icon at bounding box center [520, 49] width 6 height 22
drag, startPoint x: 520, startPoint y: 54, endPoint x: 306, endPoint y: 160, distance: 238.6
click at [306, 160] on icon at bounding box center [311, 153] width 20 height 20
click at [242, 155] on tspan "?" at bounding box center [244, 153] width 4 height 12
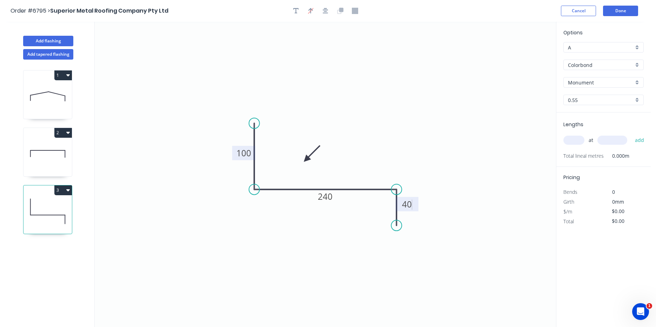
type input "$14.19"
click at [578, 139] on input "text" at bounding box center [573, 140] width 21 height 9
type input "1"
type input "1100"
click at [631, 134] on button "add" at bounding box center [639, 140] width 16 height 12
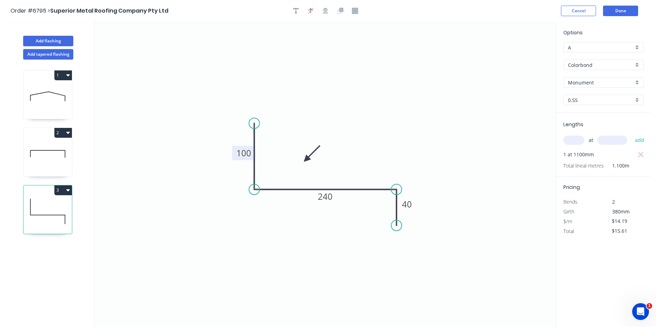
click at [67, 190] on icon "button" at bounding box center [68, 190] width 4 height 2
click at [52, 208] on div "Duplicate" at bounding box center [39, 208] width 54 height 10
type input "$0.00"
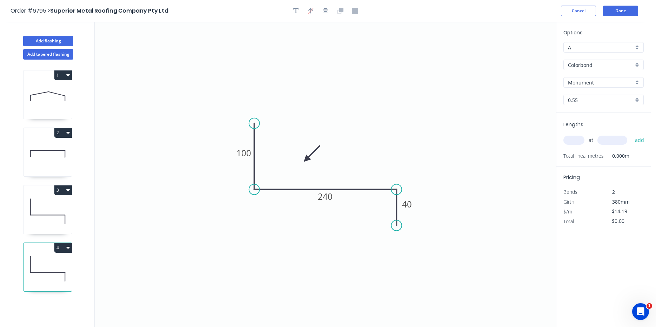
click at [342, 196] on icon "0 100 240 40" at bounding box center [325, 174] width 461 height 305
click at [324, 197] on tspan "240" at bounding box center [325, 197] width 15 height 12
type input "$11.44"
click at [582, 149] on div "at add" at bounding box center [604, 140] width 82 height 19
click at [580, 142] on input "text" at bounding box center [573, 140] width 21 height 9
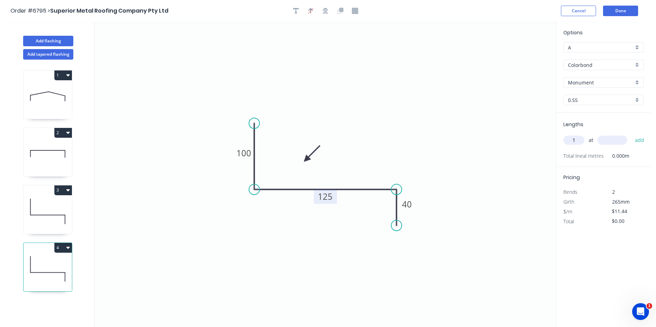
type input "1"
type input "1100"
click at [631, 134] on button "add" at bounding box center [639, 140] width 16 height 12
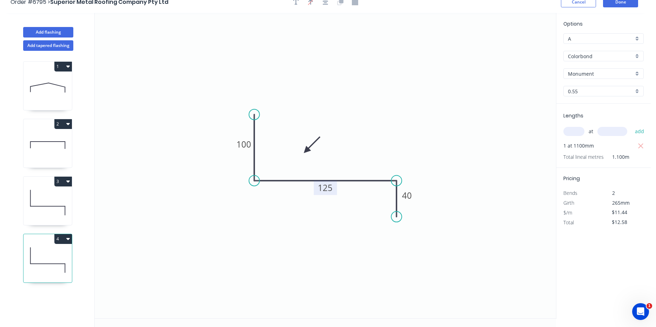
scroll to position [13, 0]
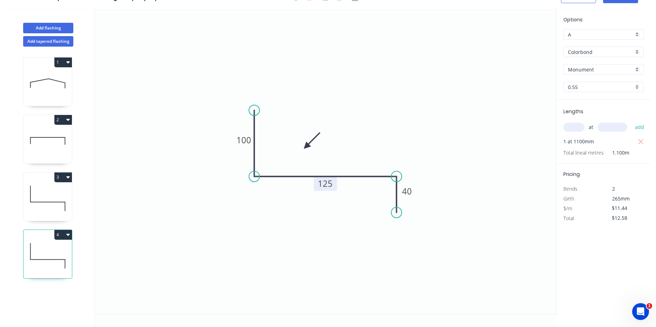
click at [66, 232] on icon "button" at bounding box center [68, 235] width 4 height 6
click at [54, 256] on div "Duplicate" at bounding box center [39, 252] width 54 height 10
type input "$0.00"
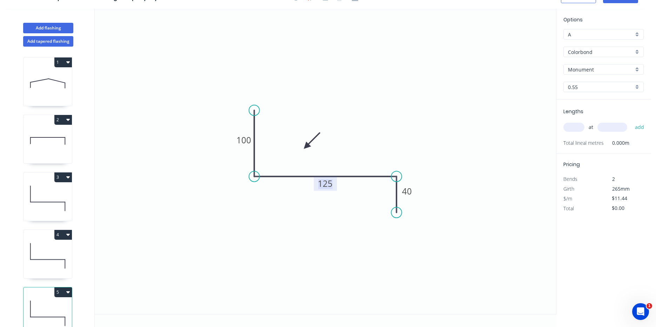
click at [332, 186] on tspan "125" at bounding box center [325, 184] width 15 height 12
type input "$14.19"
click at [578, 126] on input "text" at bounding box center [573, 127] width 21 height 9
type input "1"
type input "1100"
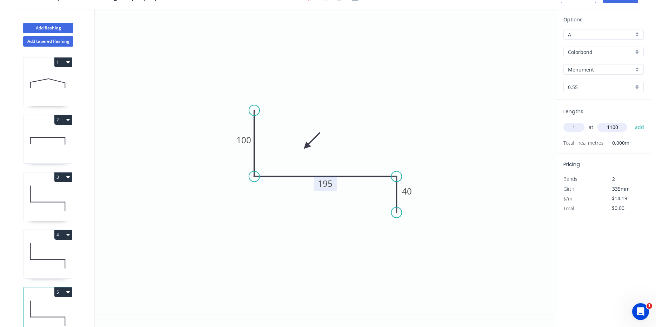
click at [631, 121] on button "add" at bounding box center [639, 127] width 16 height 12
type input "$15.61"
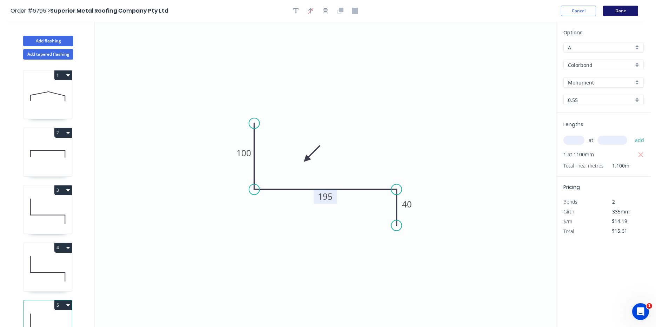
click at [608, 15] on button "Done" at bounding box center [620, 11] width 35 height 11
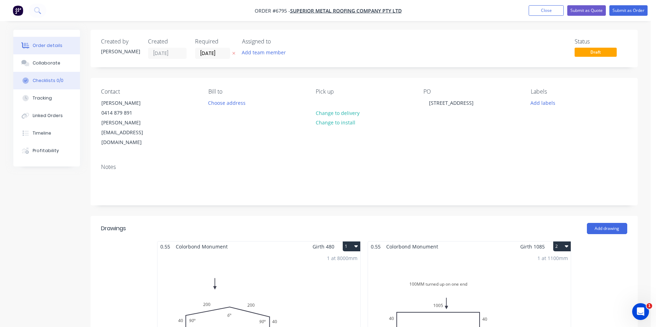
drag, startPoint x: 24, startPoint y: 67, endPoint x: 34, endPoint y: 73, distance: 11.1
click at [24, 69] on button "Collaborate" at bounding box center [46, 63] width 67 height 18
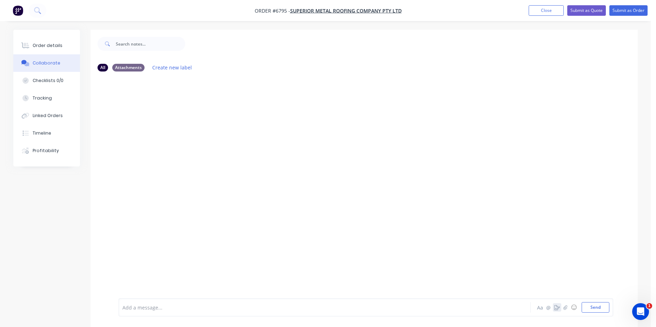
click at [560, 310] on button "button" at bounding box center [556, 307] width 8 height 8
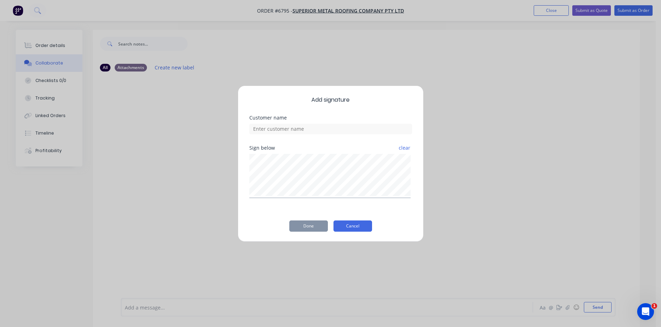
click at [347, 224] on button "Cancel" at bounding box center [352, 226] width 39 height 11
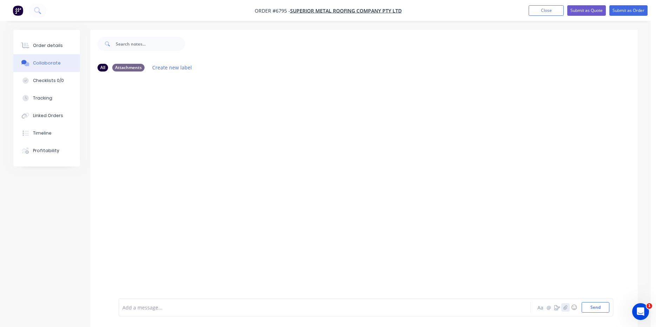
click at [568, 310] on button "button" at bounding box center [565, 307] width 8 height 8
click at [595, 310] on button "Send" at bounding box center [595, 307] width 28 height 11
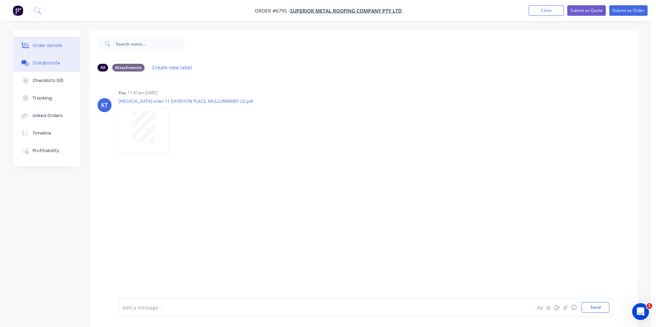
click at [53, 48] on div "Order details" at bounding box center [48, 45] width 30 height 6
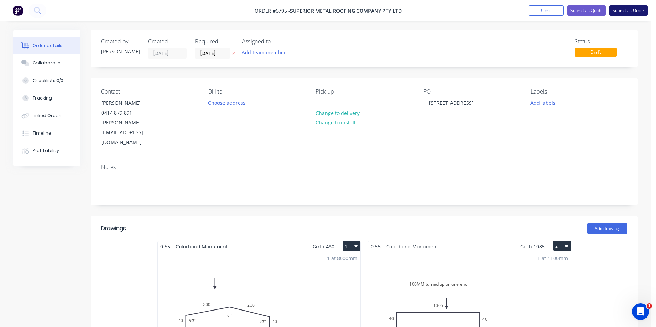
click at [631, 12] on button "Submit as Order" at bounding box center [628, 10] width 38 height 11
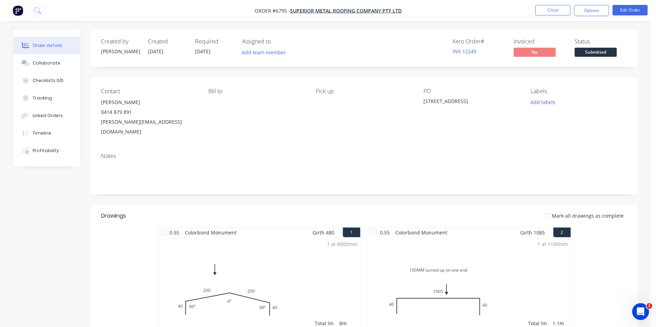
click at [608, 47] on div "Submitted" at bounding box center [595, 41] width 26 height 14
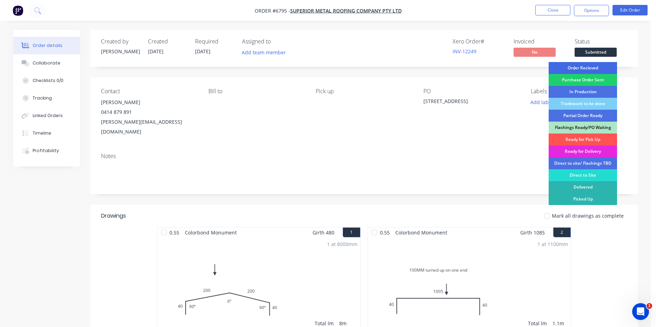
click at [606, 70] on div "Order Recieved" at bounding box center [582, 68] width 68 height 12
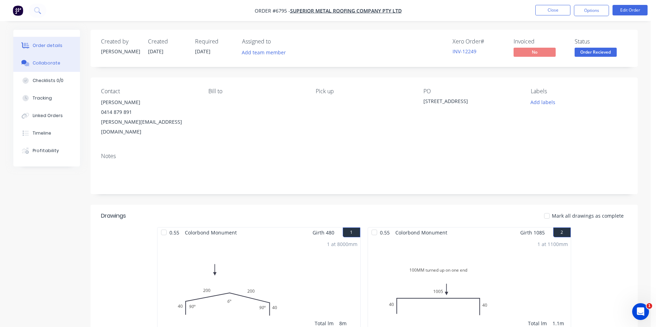
click at [33, 67] on button "Collaborate" at bounding box center [46, 63] width 67 height 18
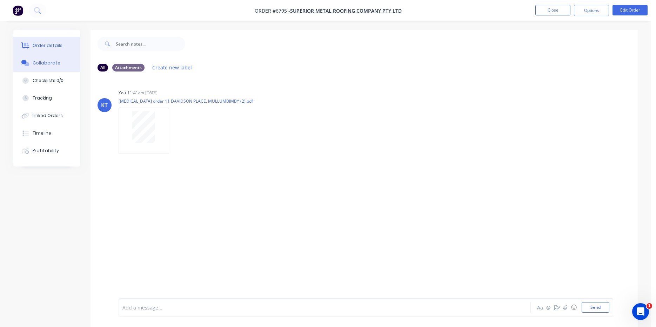
click at [53, 44] on div "Order details" at bounding box center [48, 45] width 30 height 6
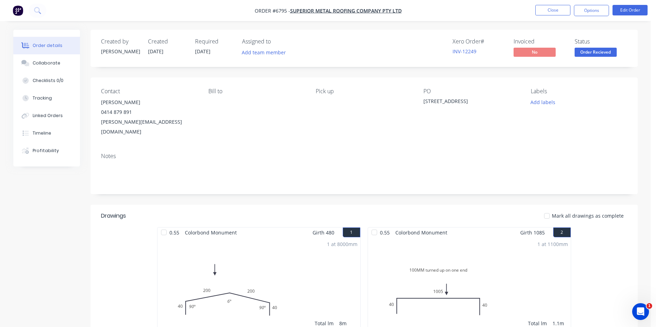
click at [594, 4] on nav "Order #6795 - Superior Metal Roofing Company Pty Ltd Close Options Edit Order" at bounding box center [328, 10] width 656 height 21
click at [590, 9] on button "Options" at bounding box center [591, 10] width 35 height 11
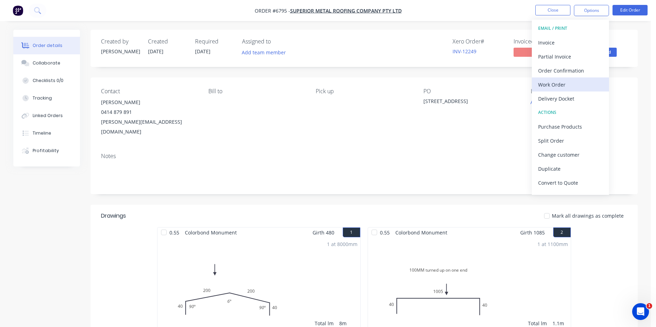
click at [573, 88] on div "Work Order" at bounding box center [570, 85] width 65 height 10
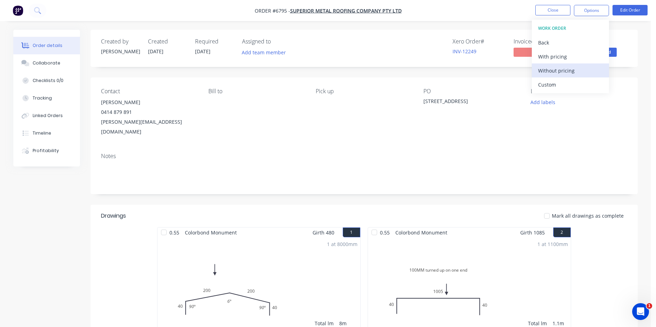
click at [554, 69] on div "Without pricing" at bounding box center [570, 71] width 65 height 10
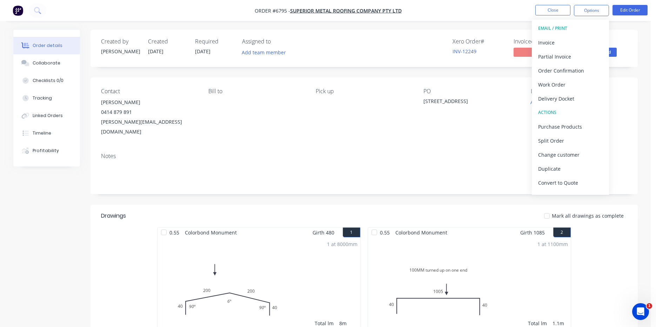
click at [634, 165] on div "Notes" at bounding box center [363, 170] width 547 height 47
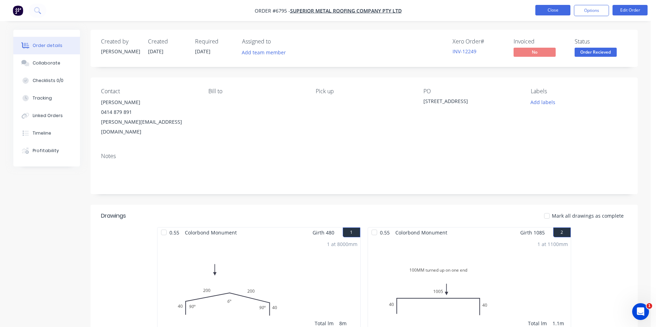
click at [552, 9] on button "Close" at bounding box center [552, 10] width 35 height 11
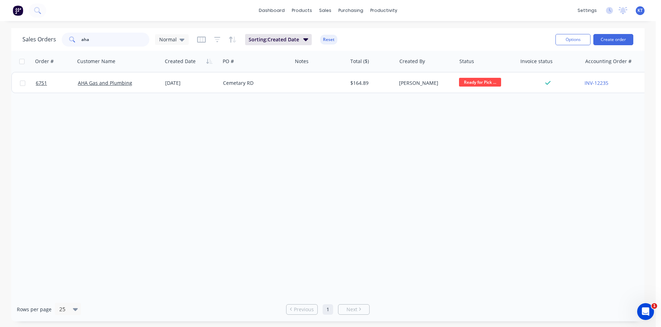
click at [122, 35] on input "aha" at bounding box center [115, 40] width 68 height 14
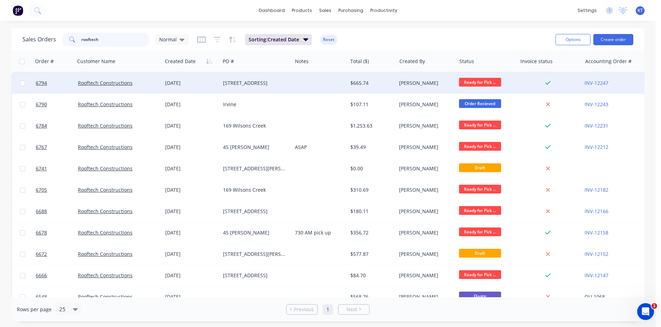
type input "rooftech"
click at [251, 89] on div "[STREET_ADDRESS]" at bounding box center [256, 83] width 72 height 21
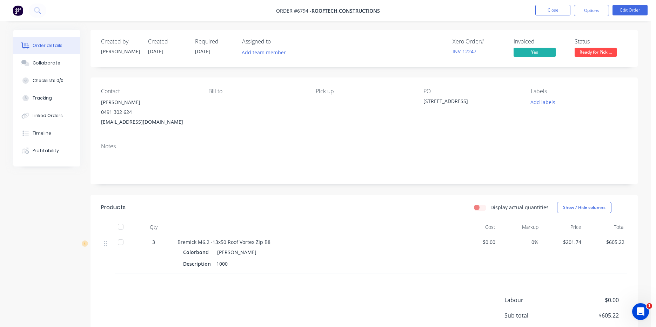
click at [599, 52] on span "Ready for Pick ..." at bounding box center [595, 52] width 42 height 9
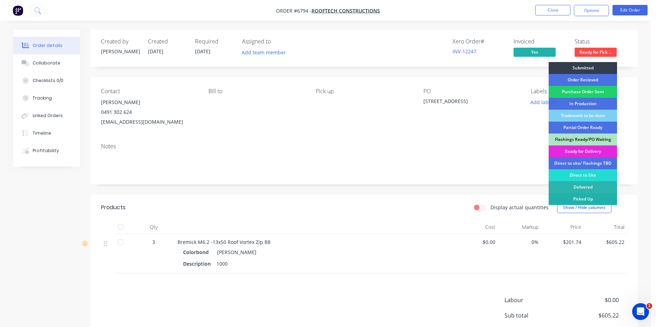
click at [590, 201] on div "Picked Up" at bounding box center [582, 199] width 68 height 12
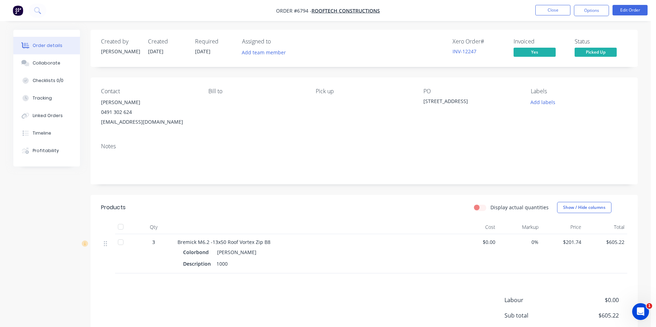
click at [120, 229] on div at bounding box center [121, 227] width 14 height 14
click at [589, 10] on button "Options" at bounding box center [591, 10] width 35 height 11
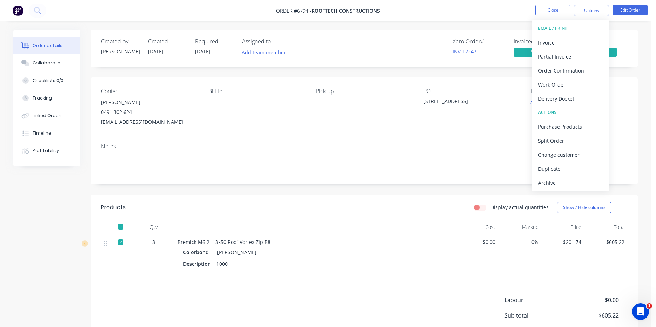
click at [561, 182] on div "Archive" at bounding box center [570, 183] width 65 height 10
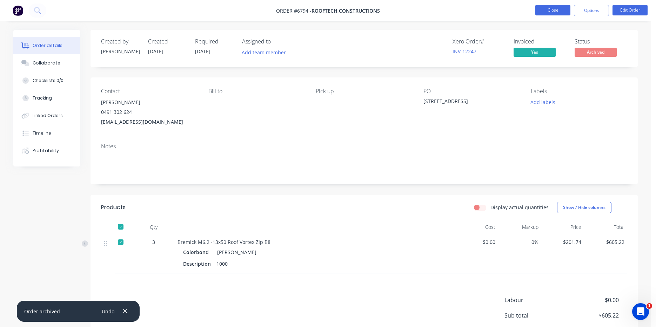
click at [560, 10] on button "Close" at bounding box center [552, 10] width 35 height 11
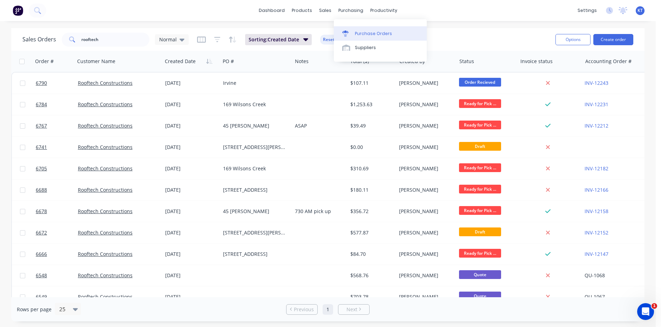
click at [357, 33] on div "Purchase Orders" at bounding box center [373, 33] width 37 height 6
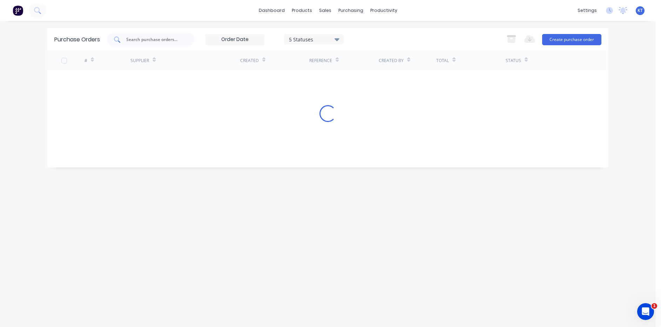
click at [142, 40] on input "text" at bounding box center [155, 39] width 58 height 7
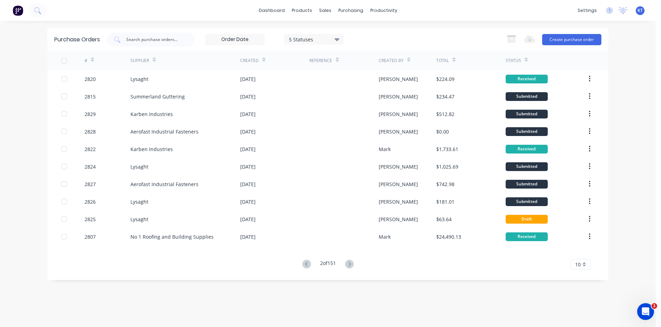
click at [599, 33] on div "Export to Excel (XLSX) Create purchase order" at bounding box center [552, 40] width 99 height 14
click at [593, 39] on button "Create purchase order" at bounding box center [571, 39] width 59 height 11
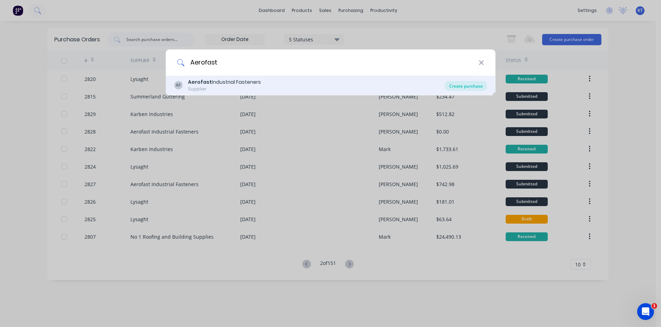
type input "Aerofast"
click at [465, 87] on div "Create purchase" at bounding box center [466, 86] width 42 height 10
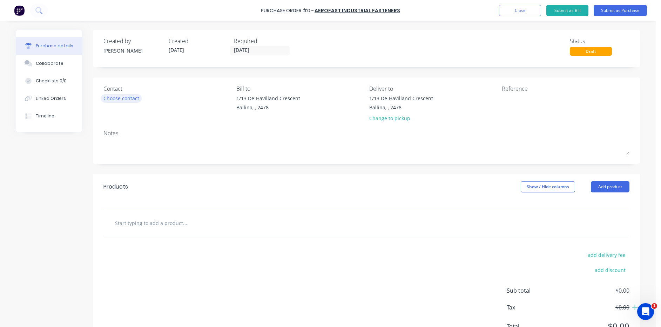
click at [103, 96] on div "Choose contact" at bounding box center [121, 98] width 36 height 7
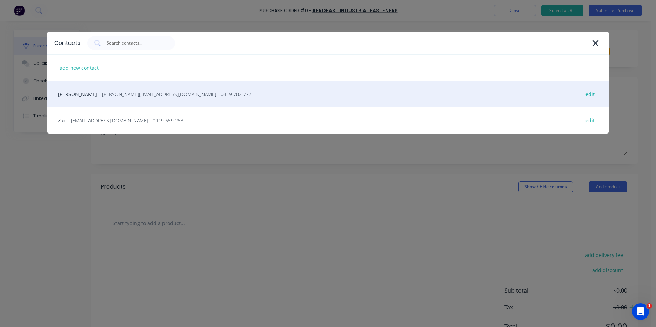
click at [121, 96] on span "- [PERSON_NAME][EMAIL_ADDRESS][DOMAIN_NAME] - 0419 782 777" at bounding box center [175, 93] width 152 height 7
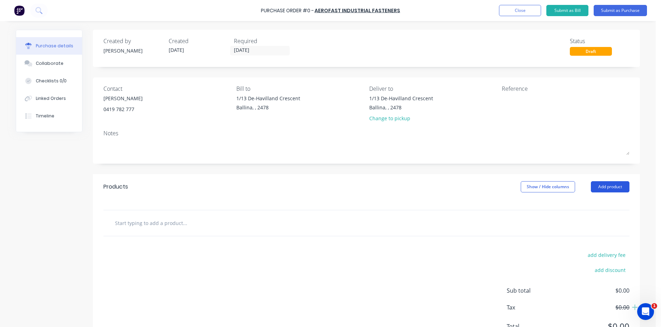
click at [606, 184] on button "Add product" at bounding box center [610, 186] width 39 height 11
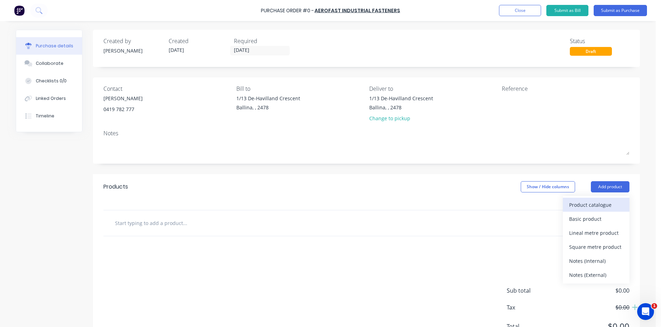
click at [580, 207] on div "Product catalogue" at bounding box center [596, 205] width 54 height 10
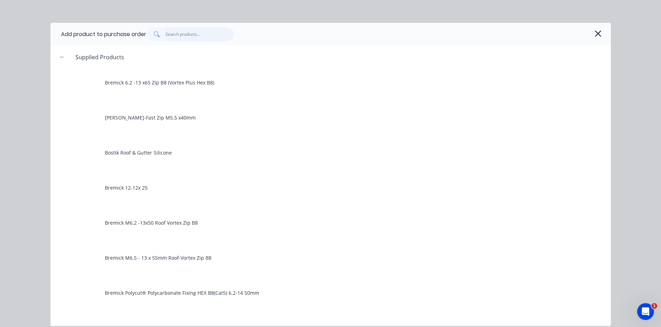
click at [204, 34] on input "text" at bounding box center [199, 34] width 68 height 14
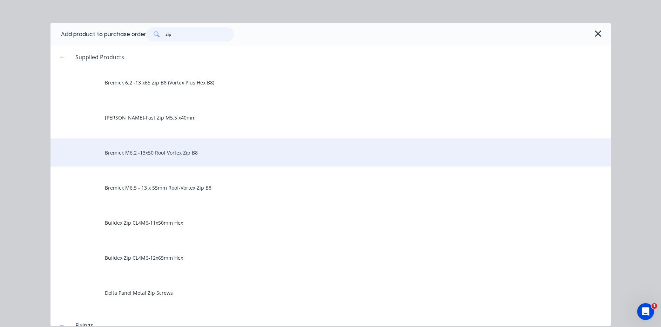
type input "zip"
click at [242, 161] on div "Bremick M6.2 -13x50 Roof Vortex Zip B8" at bounding box center [330, 152] width 560 height 28
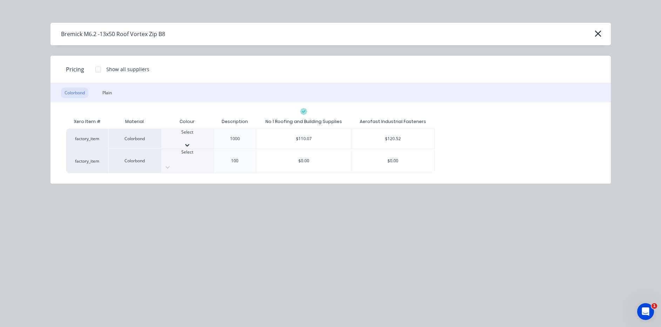
click at [201, 142] on div at bounding box center [187, 145] width 52 height 7
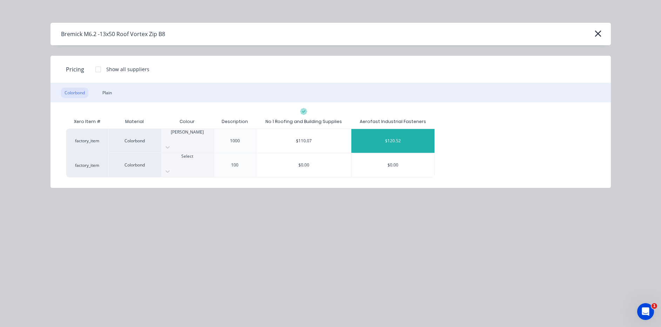
click at [380, 133] on div "$120.52" at bounding box center [392, 141] width 83 height 24
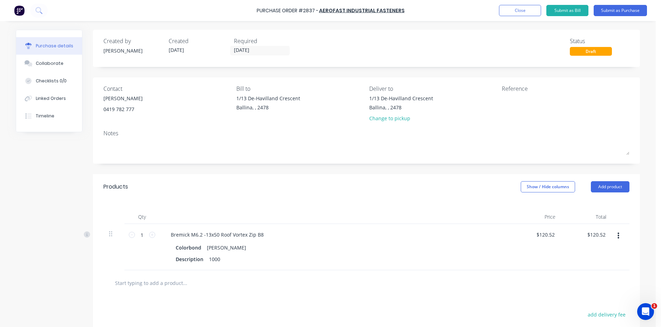
click at [149, 231] on div "1 1" at bounding box center [142, 235] width 24 height 11
click at [149, 236] on icon at bounding box center [152, 235] width 6 height 6
type input "2"
type input "$241.04"
click at [149, 236] on icon at bounding box center [152, 235] width 6 height 6
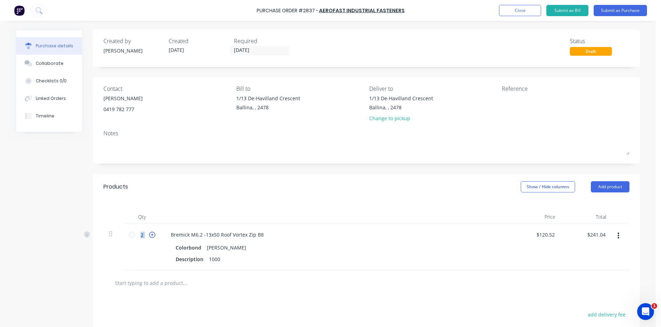
type input "3"
type input "$361.56"
click at [624, 17] on div "Purchase Order #2837 - Aerofast Industrial Fasteners Add product Close Submit a…" at bounding box center [330, 10] width 661 height 21
click at [624, 10] on button "Submit as Purchase" at bounding box center [620, 10] width 53 height 11
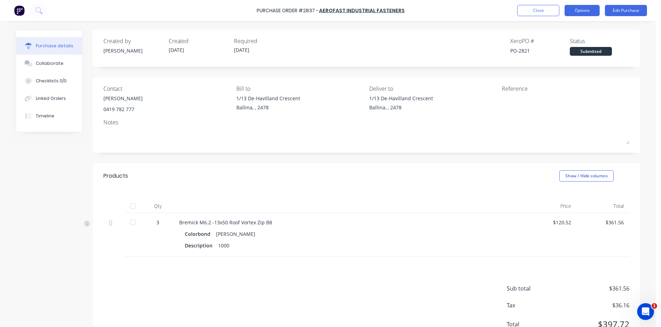
click at [589, 5] on button "Options" at bounding box center [581, 10] width 35 height 11
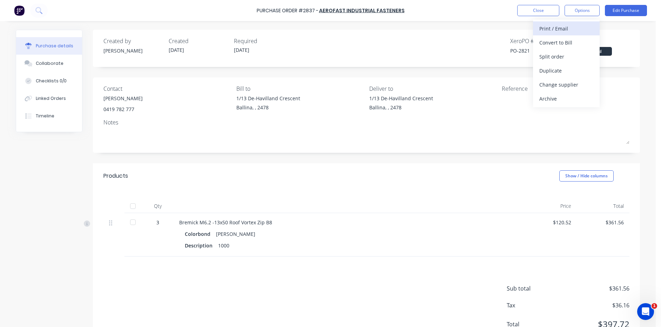
click at [566, 32] on div "Print / Email" at bounding box center [566, 28] width 54 height 10
click at [572, 59] on div "Without pricing" at bounding box center [566, 57] width 54 height 10
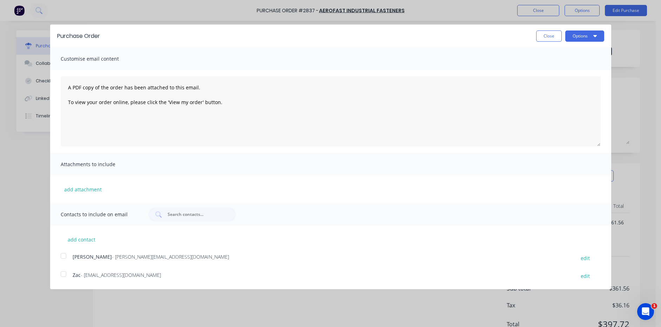
click at [67, 254] on div at bounding box center [63, 256] width 14 height 14
click at [586, 37] on button "Options" at bounding box center [584, 35] width 39 height 11
click at [590, 66] on div "Email" at bounding box center [571, 68] width 54 height 10
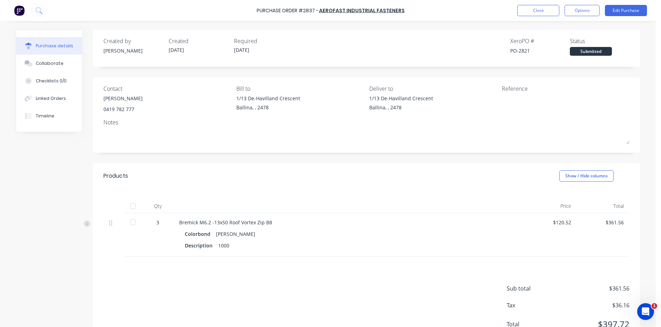
click at [132, 205] on div at bounding box center [133, 206] width 14 height 14
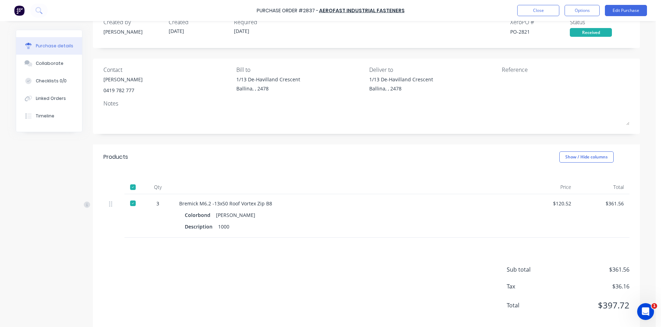
scroll to position [29, 0]
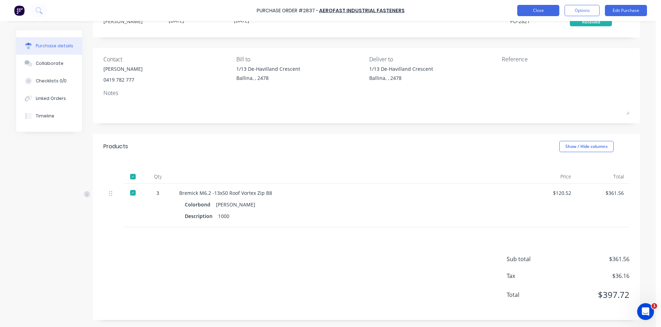
click at [526, 10] on button "Close" at bounding box center [538, 10] width 42 height 11
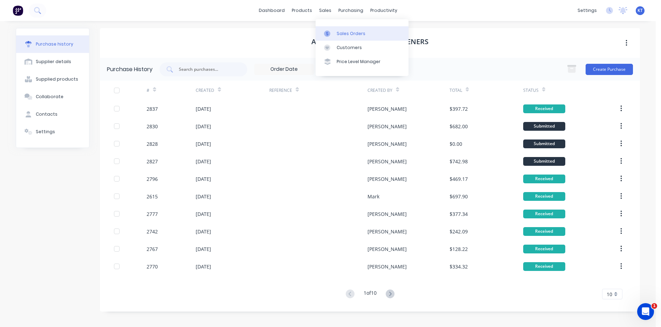
click at [330, 30] on div at bounding box center [329, 33] width 11 height 6
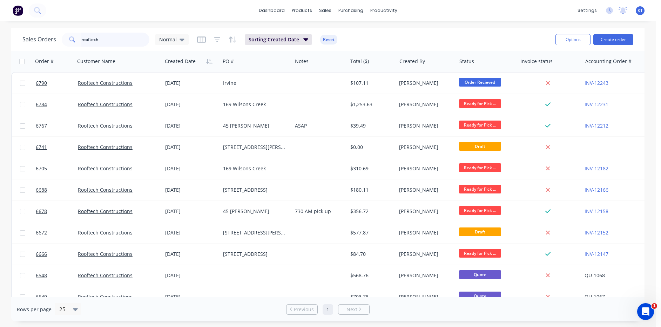
click at [121, 44] on input "rooftech" at bounding box center [115, 40] width 68 height 14
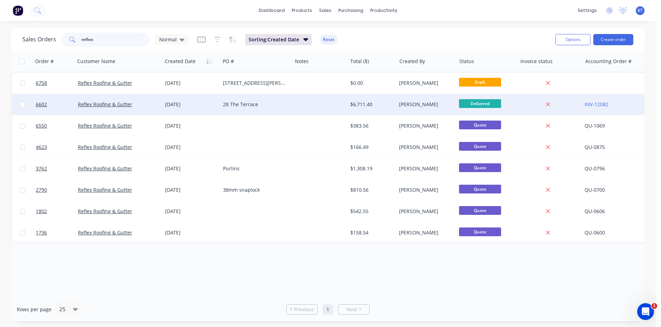
type input "reflex"
click at [137, 109] on div "Reflex Roofing & Gutter" at bounding box center [118, 104] width 87 height 21
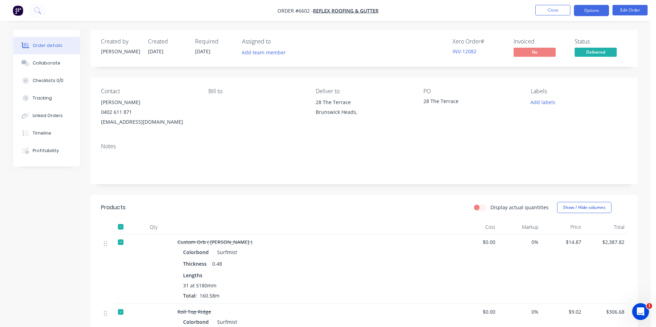
click at [597, 9] on button "Options" at bounding box center [591, 10] width 35 height 11
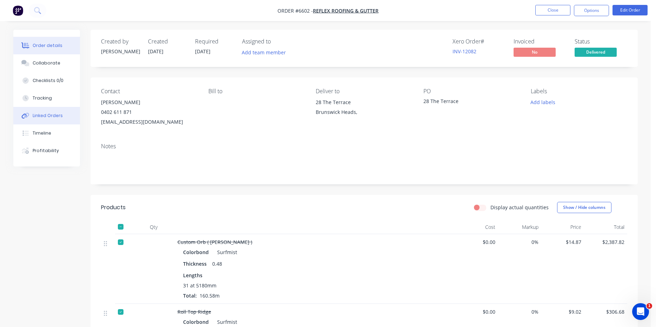
click at [55, 111] on button "Linked Orders" at bounding box center [46, 116] width 67 height 18
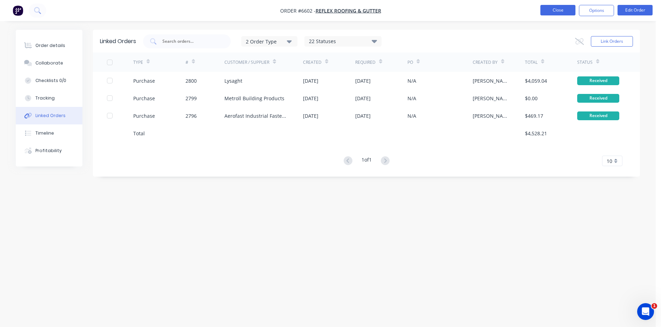
click at [568, 7] on button "Close" at bounding box center [557, 10] width 35 height 11
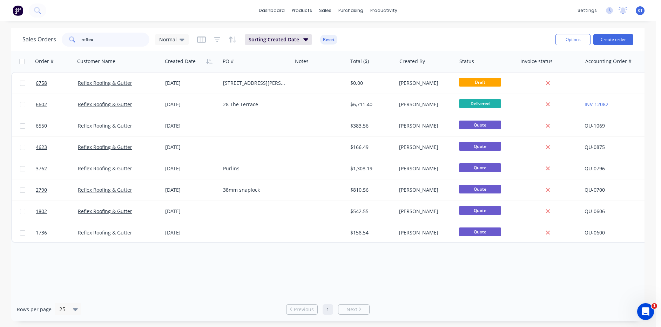
click at [109, 35] on input "reflex" at bounding box center [115, 40] width 68 height 14
type input "s"
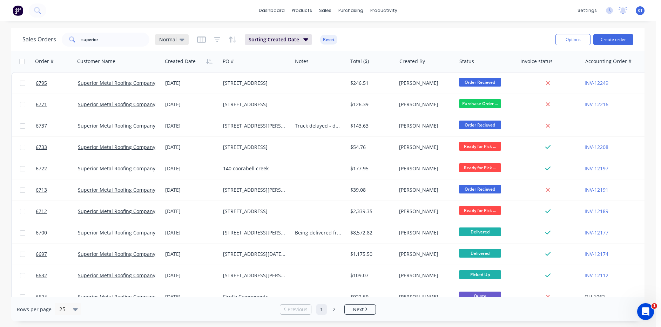
click at [181, 44] on div "Normal" at bounding box center [172, 39] width 34 height 11
click at [206, 128] on button "archived" at bounding box center [197, 127] width 80 height 8
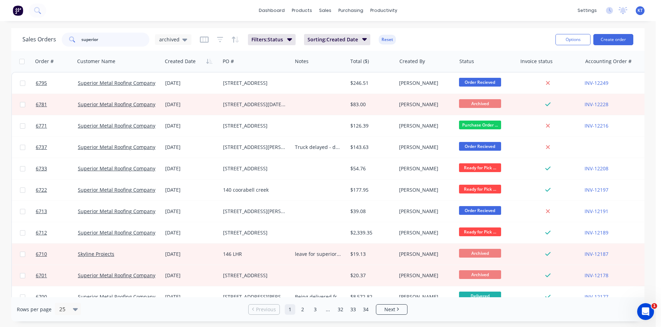
click at [120, 35] on input "superior" at bounding box center [115, 40] width 68 height 14
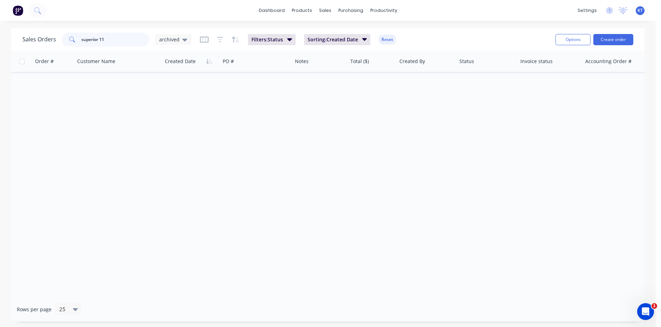
click at [95, 39] on input "superior 11" at bounding box center [115, 40] width 68 height 14
drag, startPoint x: 98, startPoint y: 39, endPoint x: 29, endPoint y: 35, distance: 69.5
click at [30, 35] on div "Sales Orders superior 11 archived" at bounding box center [106, 40] width 169 height 14
click at [104, 41] on input "11" at bounding box center [115, 40] width 68 height 14
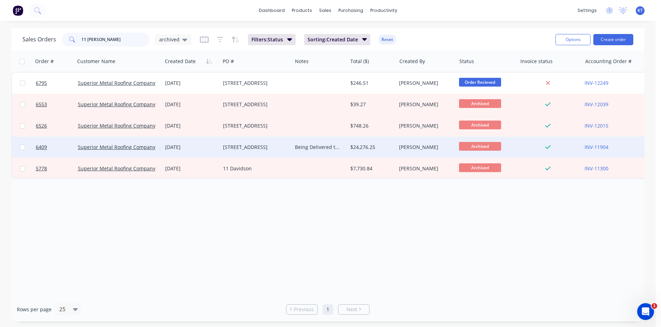
type input "11 [PERSON_NAME]"
click at [244, 148] on div "[STREET_ADDRESS]" at bounding box center [254, 147] width 63 height 7
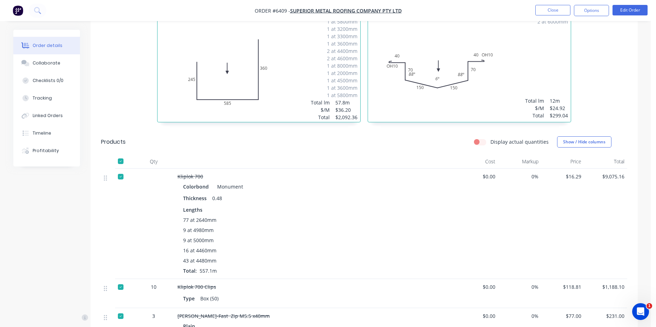
scroll to position [526, 0]
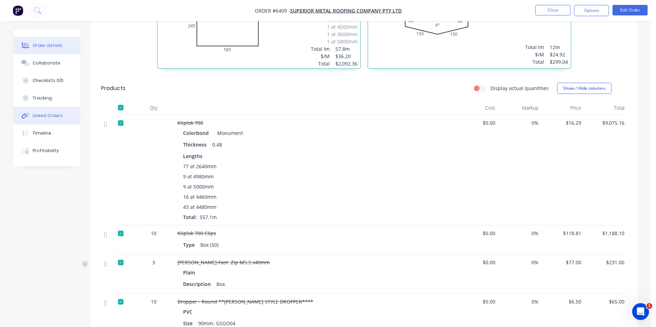
click at [63, 118] on button "Linked Orders" at bounding box center [46, 116] width 67 height 18
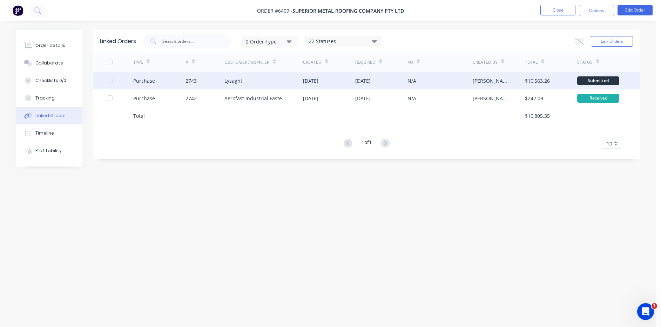
click at [237, 77] on div "Lysaght" at bounding box center [233, 80] width 18 height 7
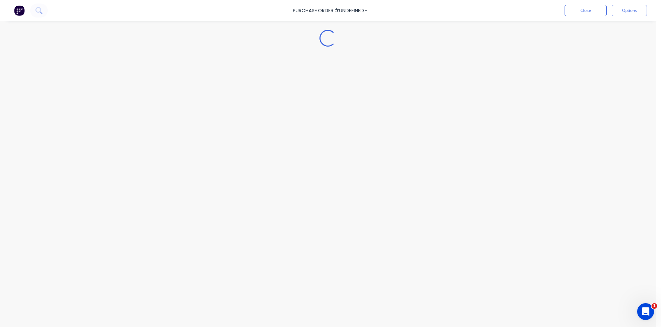
type textarea "x"
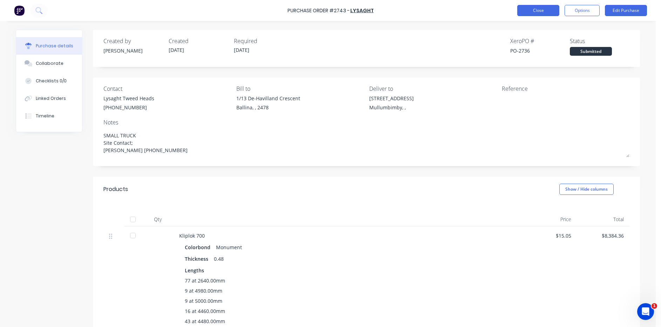
click at [537, 6] on div "Purchase Order #2743 - Lysaght Close Options Edit Purchase" at bounding box center [330, 10] width 661 height 21
click at [537, 7] on button "Close" at bounding box center [538, 10] width 42 height 11
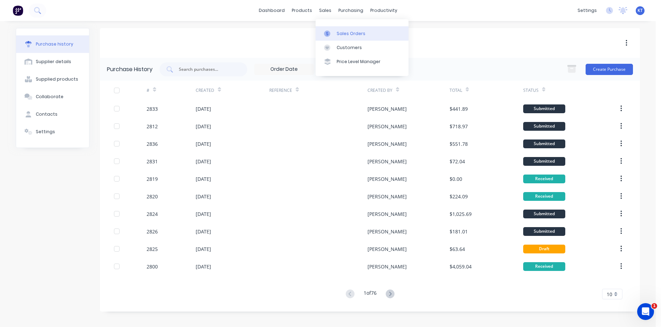
click at [331, 33] on div at bounding box center [329, 33] width 11 height 6
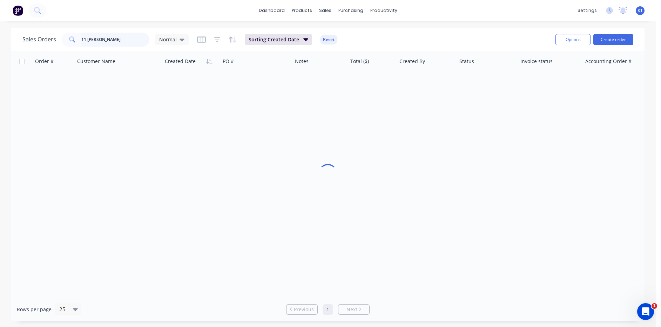
click at [122, 37] on input "11 [PERSON_NAME]" at bounding box center [115, 40] width 68 height 14
type input "1"
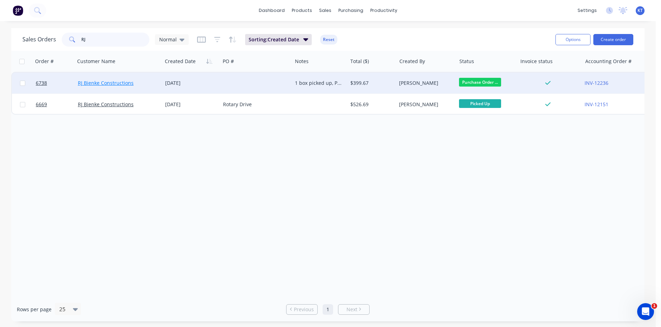
type input "RJ"
click at [127, 83] on link "RJ Bienke Constructions" at bounding box center [106, 83] width 56 height 7
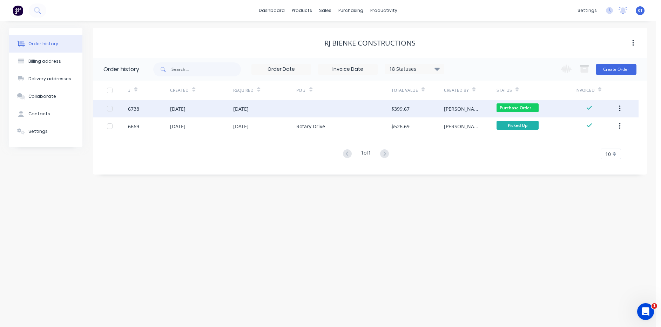
click at [452, 111] on div "[PERSON_NAME]" at bounding box center [463, 108] width 39 height 7
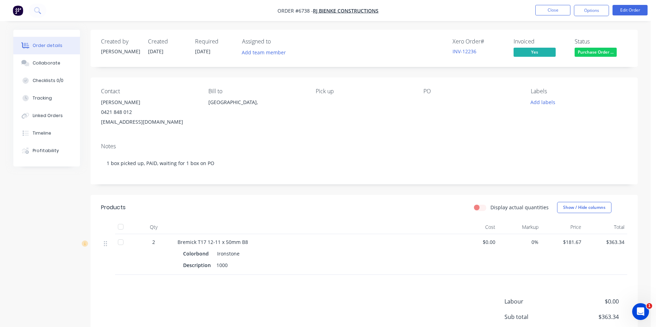
click at [601, 50] on span "Purchase Order ..." at bounding box center [595, 52] width 42 height 9
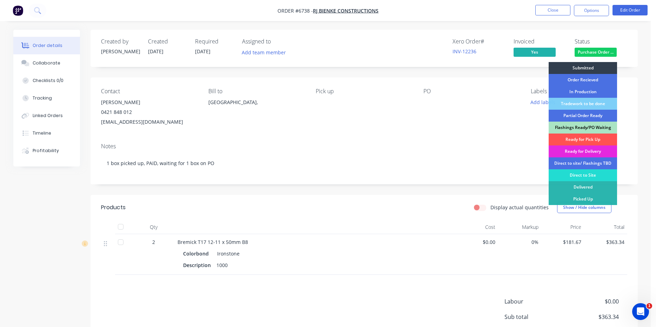
click at [596, 133] on div "Flashings Ready/PO Waiting" at bounding box center [582, 128] width 68 height 12
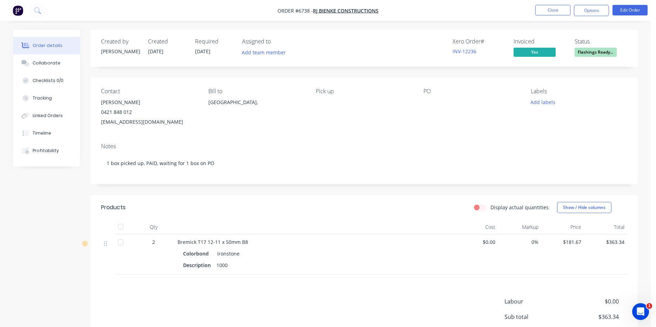
click at [598, 55] on span "Flashings Ready..." at bounding box center [595, 52] width 42 height 9
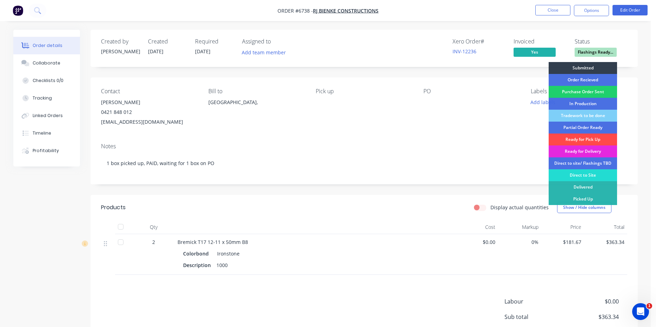
click at [595, 137] on div "Ready for Pick Up" at bounding box center [582, 140] width 68 height 12
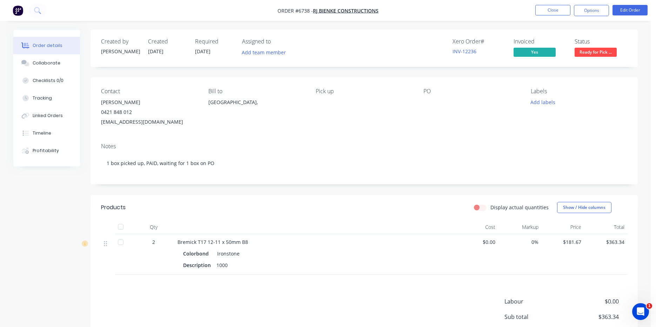
drag, startPoint x: 123, startPoint y: 225, endPoint x: 177, endPoint y: 224, distance: 53.7
click at [126, 226] on div at bounding box center [121, 227] width 14 height 14
click at [544, 7] on button "Close" at bounding box center [552, 10] width 35 height 11
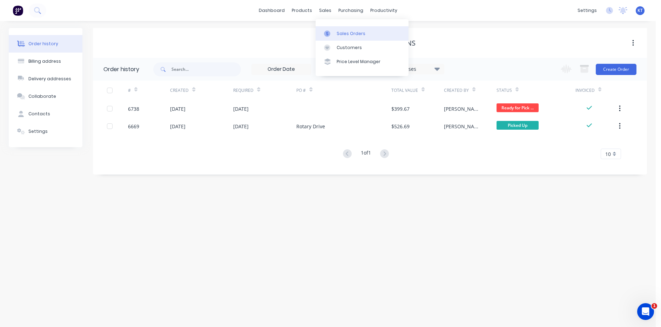
click at [342, 37] on link "Sales Orders" at bounding box center [362, 33] width 93 height 14
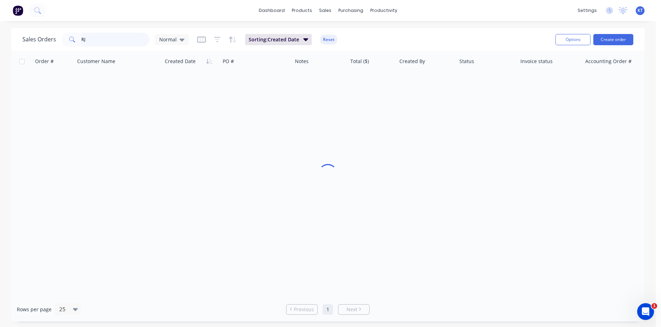
click at [128, 39] on input "RJ" at bounding box center [115, 40] width 68 height 14
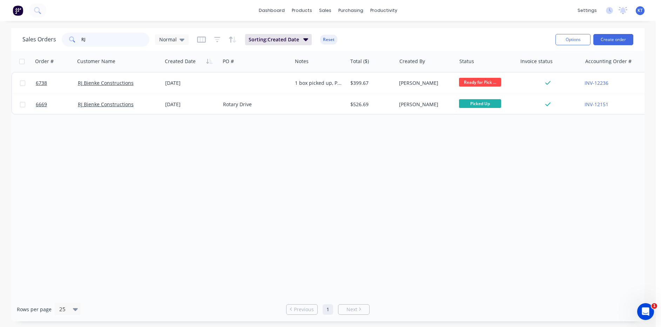
click at [128, 39] on input "RJ" at bounding box center [115, 40] width 68 height 14
click at [625, 39] on button "Create order" at bounding box center [613, 39] width 40 height 11
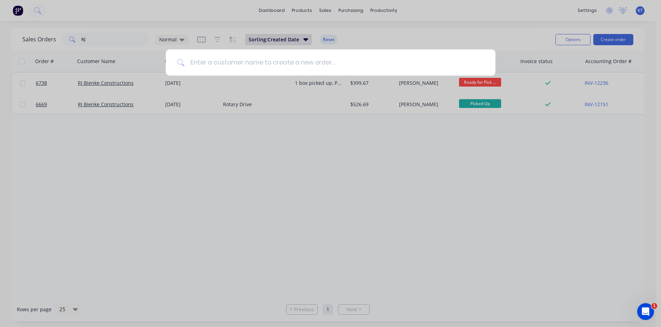
click at [273, 65] on input at bounding box center [334, 62] width 300 height 26
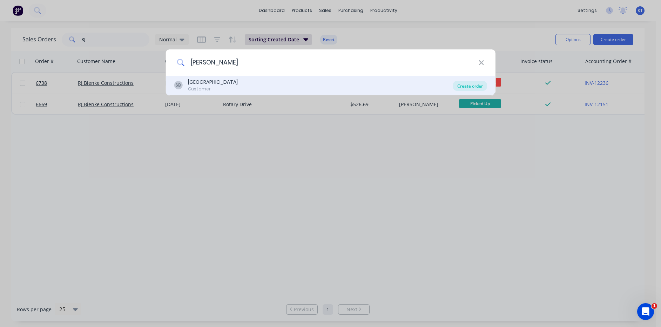
type input "[PERSON_NAME]"
click at [463, 85] on div "Create order" at bounding box center [470, 86] width 34 height 10
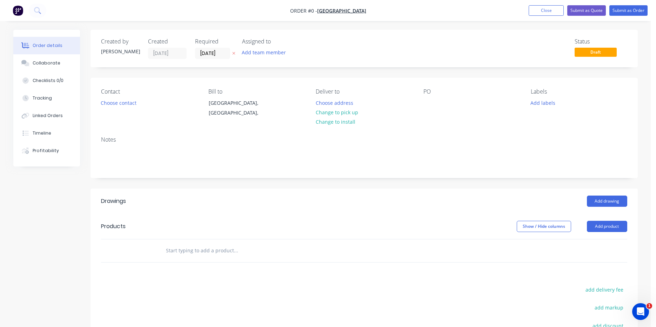
click at [102, 97] on div "Contact Choose contact" at bounding box center [149, 104] width 96 height 32
click at [206, 50] on input "[DATE]" at bounding box center [212, 53] width 34 height 11
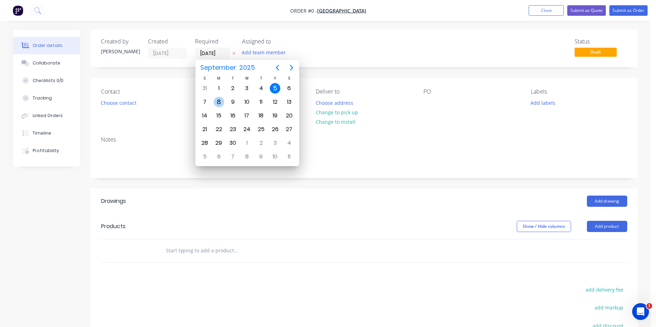
click at [216, 100] on div "8" at bounding box center [218, 102] width 11 height 11
type input "[DATE]"
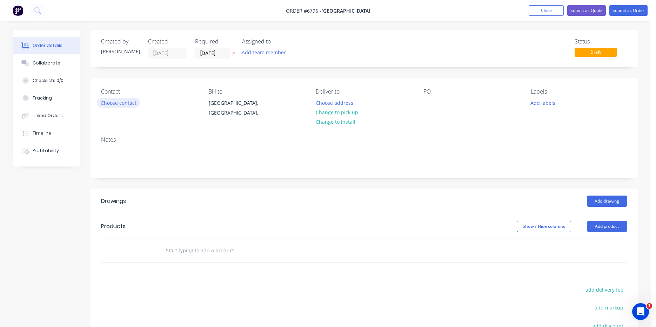
click at [123, 111] on div "Contact Choose contact" at bounding box center [149, 104] width 96 height 32
click at [126, 103] on button "Choose contact" at bounding box center [118, 102] width 43 height 9
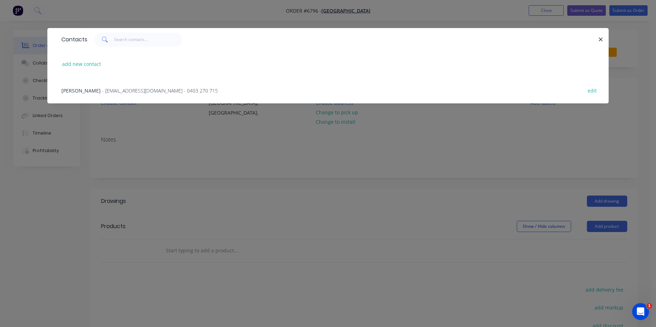
click at [137, 90] on span "- [EMAIL_ADDRESS][DOMAIN_NAME] - 0403 270 715" at bounding box center [160, 90] width 116 height 7
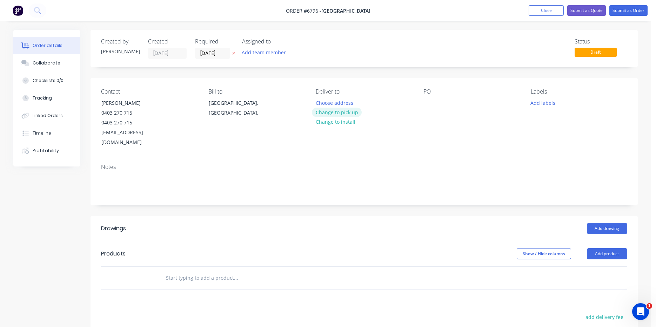
click at [341, 114] on button "Change to pick up" at bounding box center [337, 112] width 50 height 9
click at [420, 101] on div "Contact [PERSON_NAME] [PHONE_NUMBER] [EMAIL_ADDRESS][DOMAIN_NAME] Bill to [GEOG…" at bounding box center [363, 118] width 547 height 80
click at [430, 99] on div at bounding box center [428, 103] width 11 height 10
click at [604, 223] on button "Add drawing" at bounding box center [606, 228] width 40 height 11
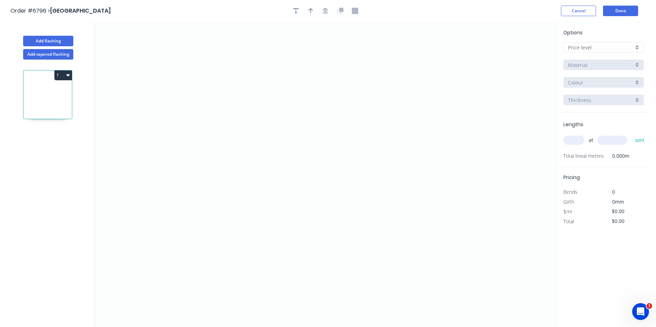
click at [607, 47] on input "text" at bounding box center [601, 47] width 66 height 7
click at [588, 93] on div "D" at bounding box center [603, 97] width 80 height 12
type input "D"
click at [592, 68] on input "Brass" at bounding box center [601, 64] width 66 height 7
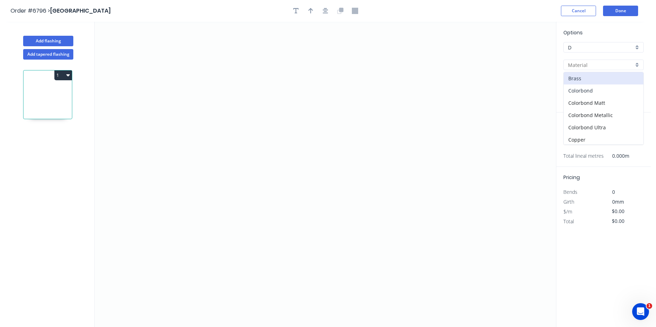
click at [575, 89] on div "Colorbond" at bounding box center [603, 90] width 80 height 12
type input "Colorbond"
type input "Basalt"
type input "0.55"
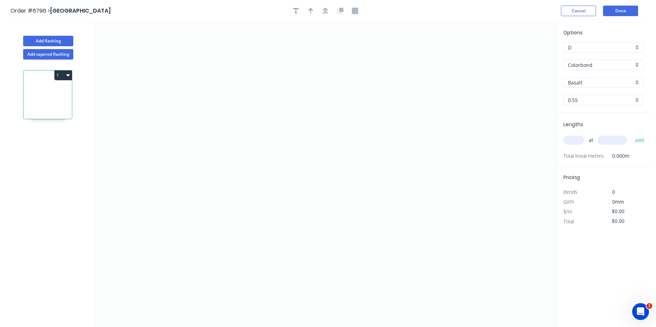
click at [584, 76] on div "Options D D Colorbond Colorbond Colorbond Matt Colorbond Metallic Colorbond Ult…" at bounding box center [603, 71] width 94 height 84
click at [588, 84] on input "Basalt" at bounding box center [601, 82] width 66 height 7
click at [580, 121] on div "Surfmist" at bounding box center [603, 119] width 80 height 12
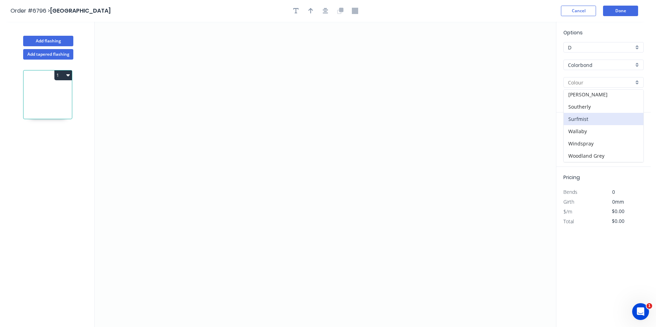
type input "Surfmist"
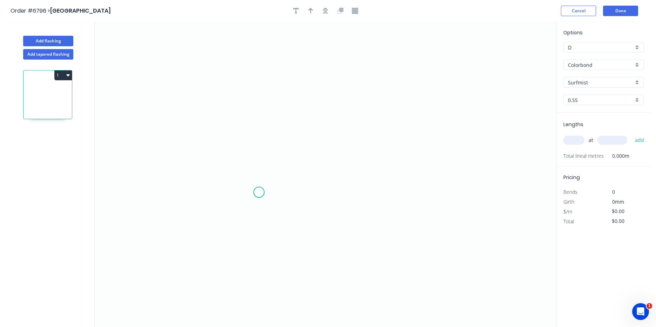
click at [259, 192] on icon "0" at bounding box center [325, 174] width 461 height 305
drag, startPoint x: 247, startPoint y: 203, endPoint x: 250, endPoint y: 184, distance: 18.8
click at [246, 202] on icon "0" at bounding box center [325, 174] width 461 height 305
click at [242, 115] on icon "0 ?" at bounding box center [325, 174] width 461 height 305
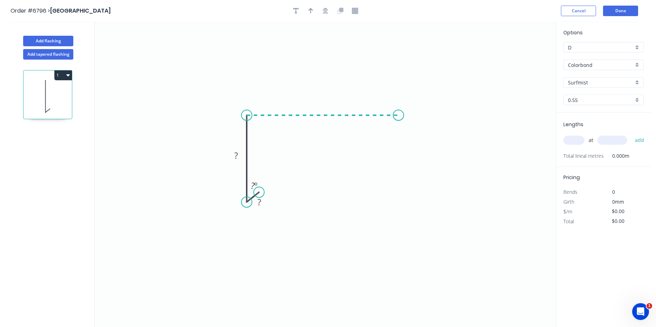
click at [398, 118] on icon "0 ? ? ? º" at bounding box center [325, 174] width 461 height 305
click at [414, 145] on icon "0 ? ? ? ? º" at bounding box center [325, 174] width 461 height 305
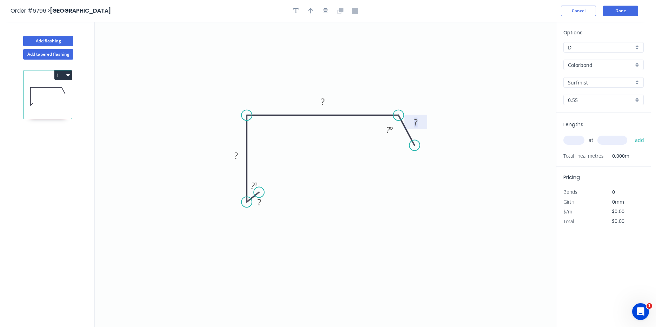
click at [419, 124] on rect at bounding box center [415, 123] width 14 height 10
type input "$16.46"
click at [577, 137] on input "text" at bounding box center [573, 140] width 21 height 9
type input "1"
type input "1000"
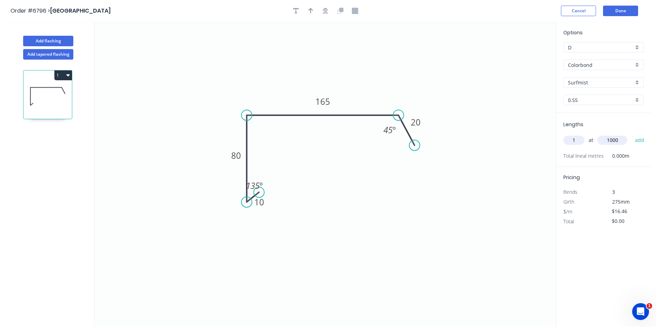
click at [631, 134] on button "add" at bounding box center [639, 140] width 16 height 12
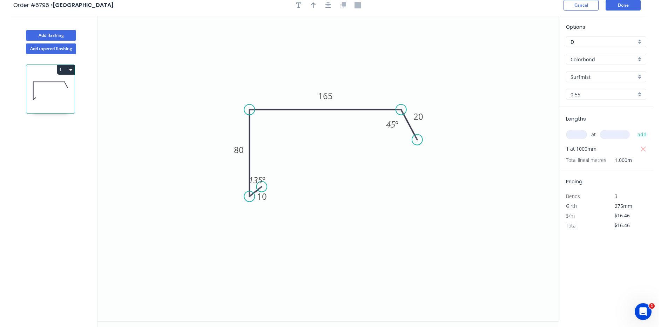
scroll to position [0, 0]
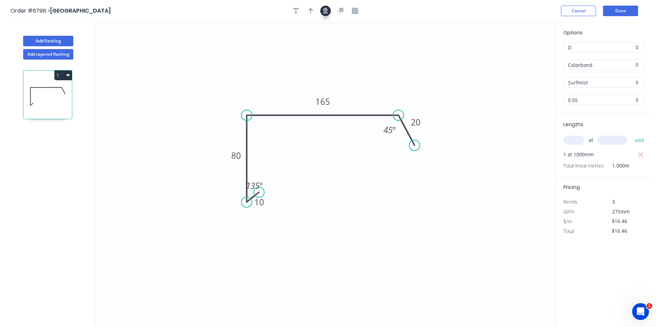
click at [324, 11] on icon "button" at bounding box center [326, 11] width 6 height 6
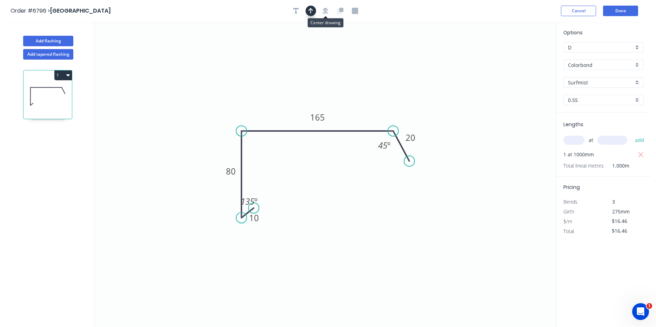
click at [311, 9] on icon "button" at bounding box center [310, 11] width 5 height 6
drag, startPoint x: 486, startPoint y: 65, endPoint x: 282, endPoint y: 94, distance: 206.8
click at [282, 94] on icon at bounding box center [280, 85] width 6 height 22
click at [66, 71] on div "1" at bounding box center [48, 200] width 92 height 280
click at [65, 75] on button "1" at bounding box center [63, 75] width 18 height 10
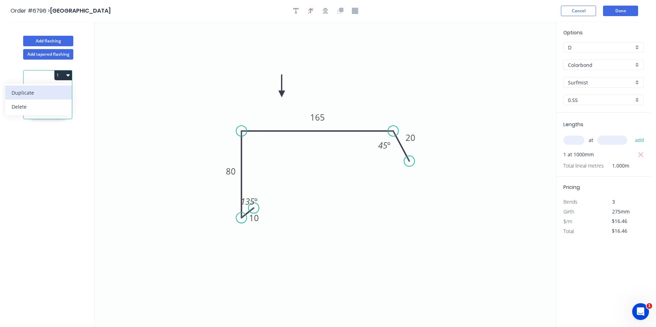
click at [53, 90] on div "Duplicate" at bounding box center [39, 93] width 54 height 10
type input "$0.00"
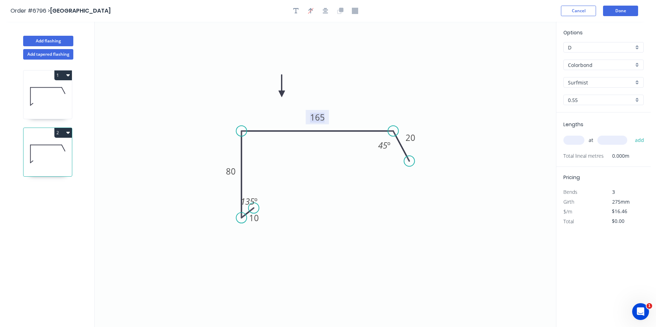
click at [317, 118] on tspan "165" at bounding box center [317, 117] width 15 height 12
click at [577, 130] on div "Lengths at add Total lineal metres 0.000m" at bounding box center [603, 140] width 94 height 54
click at [575, 138] on input "text" at bounding box center [573, 140] width 21 height 9
type input "1"
type input "1000"
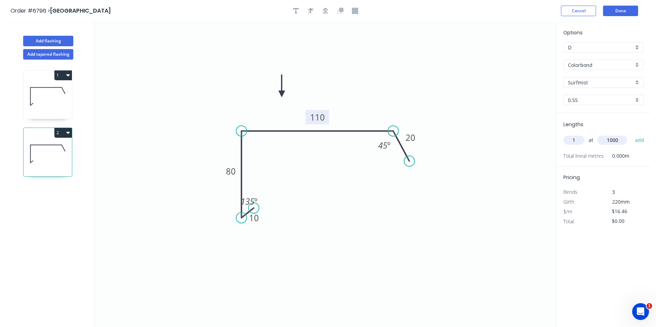
click at [631, 134] on button "add" at bounding box center [639, 140] width 16 height 12
click at [69, 134] on icon "button" at bounding box center [68, 133] width 4 height 6
click at [62, 148] on div "Duplicate" at bounding box center [39, 150] width 54 height 10
type input "$0.00"
click at [315, 116] on tspan "110" at bounding box center [317, 117] width 15 height 12
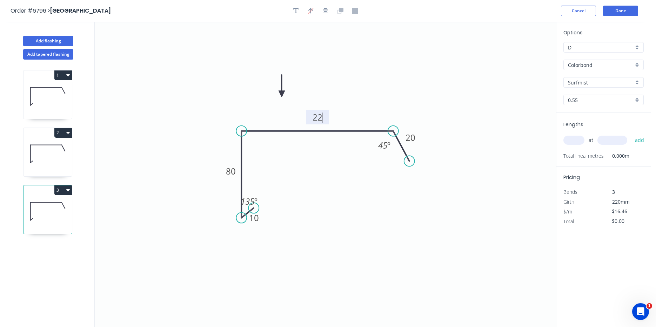
type input "$20.19"
click at [572, 140] on input "text" at bounding box center [573, 140] width 21 height 9
type input "2"
type input "5700"
click at [631, 134] on button "add" at bounding box center [639, 140] width 16 height 12
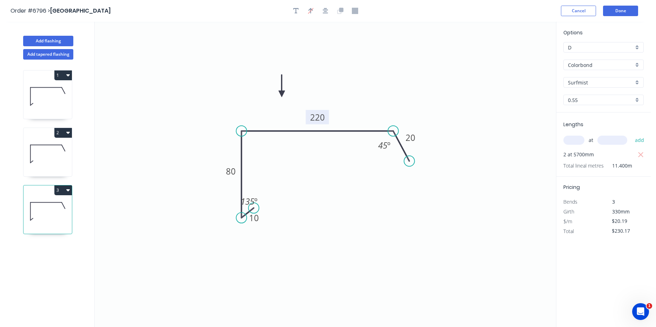
click at [58, 191] on button "3" at bounding box center [63, 190] width 18 height 10
click at [53, 209] on div "Duplicate" at bounding box center [39, 208] width 54 height 10
type input "$0.00"
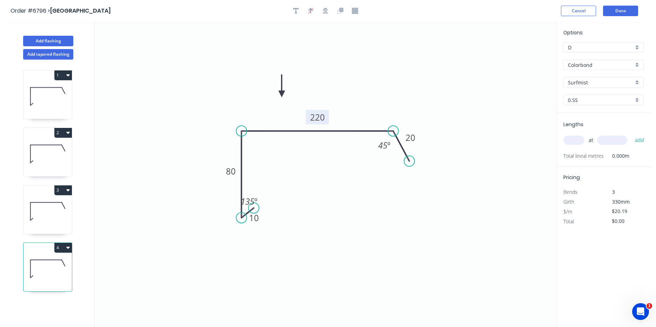
click at [319, 117] on tspan "220" at bounding box center [317, 117] width 15 height 12
click at [45, 213] on icon at bounding box center [47, 211] width 48 height 45
type input "$20.19"
type input "$230.17"
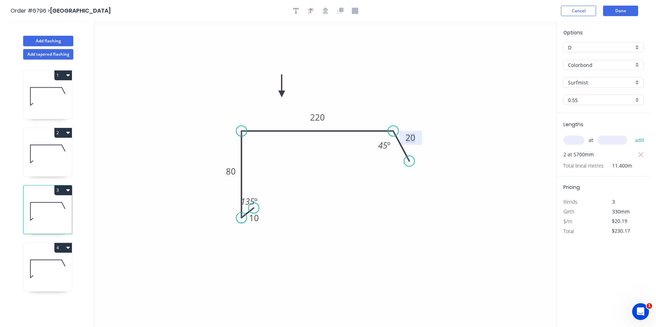
click at [408, 135] on tspan "20" at bounding box center [410, 138] width 10 height 12
click at [44, 272] on icon at bounding box center [47, 268] width 48 height 45
type input "$16.46"
type input "$0.00"
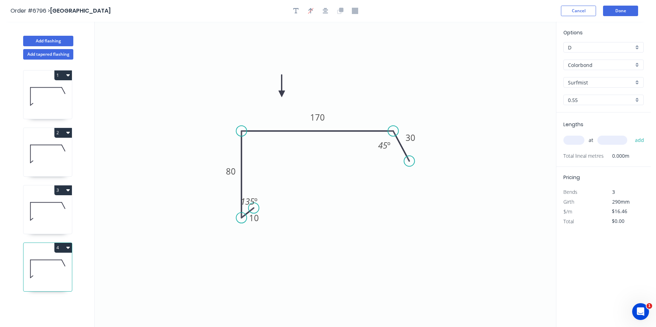
click at [571, 141] on input "text" at bounding box center [573, 140] width 21 height 9
type input "1"
type input "2200"
click at [631, 134] on button "add" at bounding box center [639, 140] width 16 height 12
type input "$36.21"
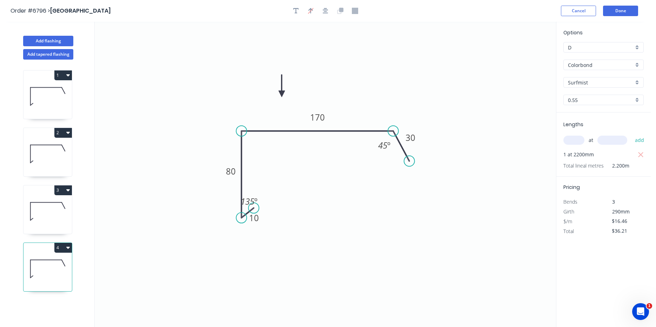
click at [613, 16] on header "Order #6796 > [GEOGRAPHIC_DATA] Cancel Done" at bounding box center [325, 11] width 650 height 22
click at [617, 7] on button "Done" at bounding box center [620, 11] width 35 height 11
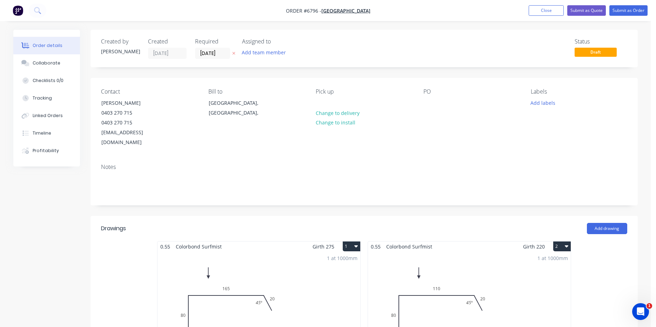
click at [612, 5] on nav "Order #6796 - south ballina building Add product Close Submit as Quote Submit a…" at bounding box center [328, 10] width 656 height 21
click at [615, 10] on button "Submit as Order" at bounding box center [628, 10] width 38 height 11
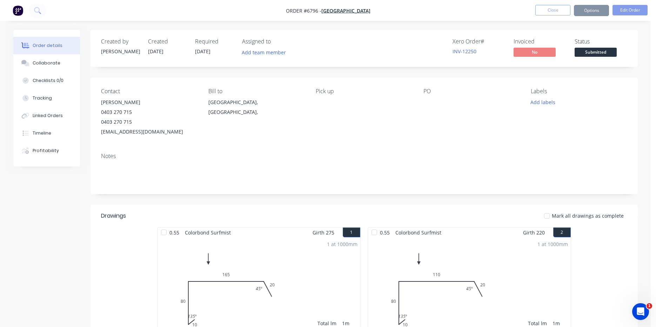
click at [606, 54] on span "Submitted" at bounding box center [595, 52] width 42 height 9
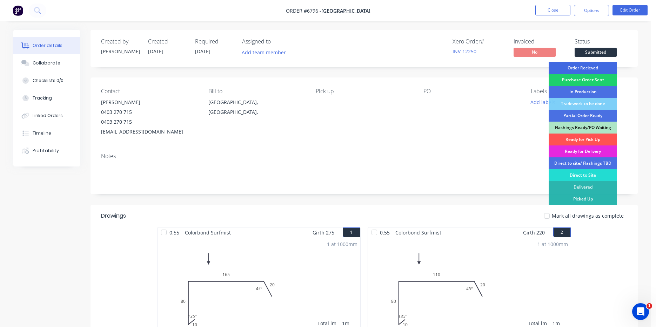
click at [598, 66] on div "Order Recieved" at bounding box center [582, 68] width 68 height 12
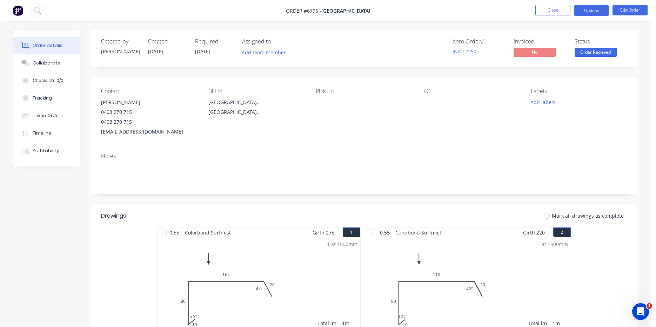
click at [587, 5] on button "Options" at bounding box center [591, 10] width 35 height 11
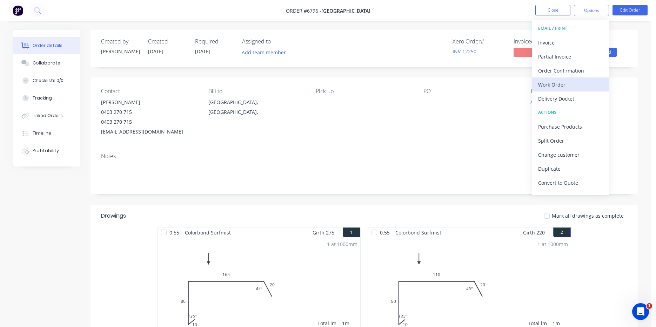
click at [562, 80] on div "Work Order" at bounding box center [570, 85] width 65 height 10
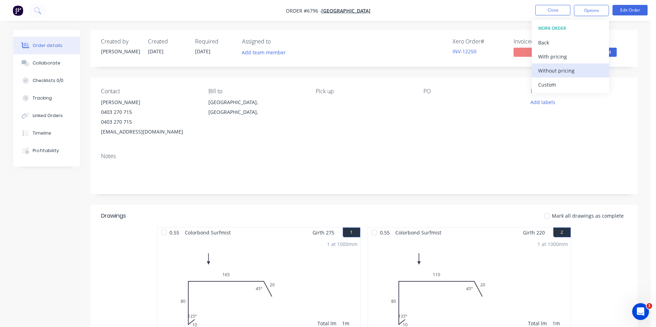
click at [561, 70] on div "Without pricing" at bounding box center [570, 71] width 65 height 10
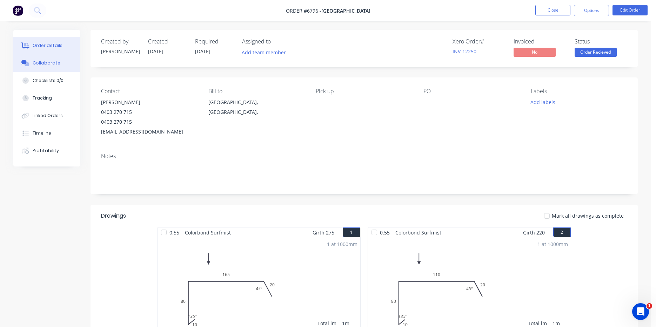
click at [30, 58] on button "Collaborate" at bounding box center [46, 63] width 67 height 18
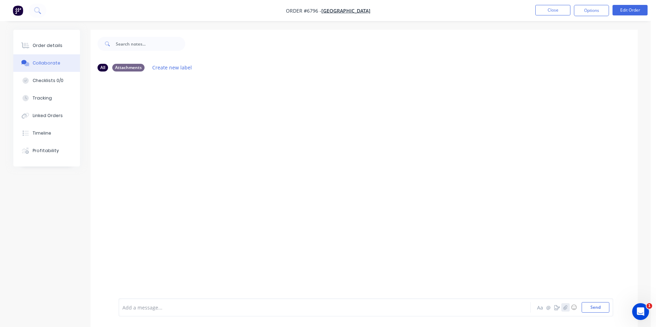
click at [564, 307] on icon "button" at bounding box center [565, 307] width 4 height 5
click at [591, 306] on button "Send" at bounding box center [595, 307] width 28 height 11
click at [554, 14] on button "Close" at bounding box center [552, 10] width 35 height 11
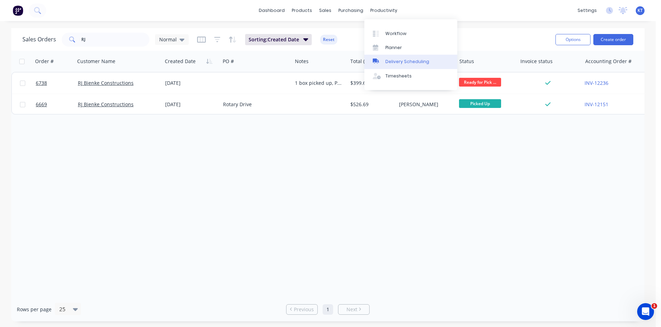
click at [400, 61] on div "Delivery Scheduling" at bounding box center [407, 62] width 44 height 6
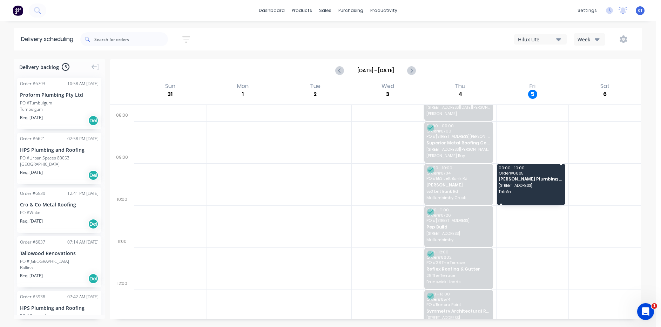
scroll to position [70, 0]
click at [410, 70] on icon "Next page" at bounding box center [411, 70] width 8 height 8
type input "[DATE] - [DATE]"
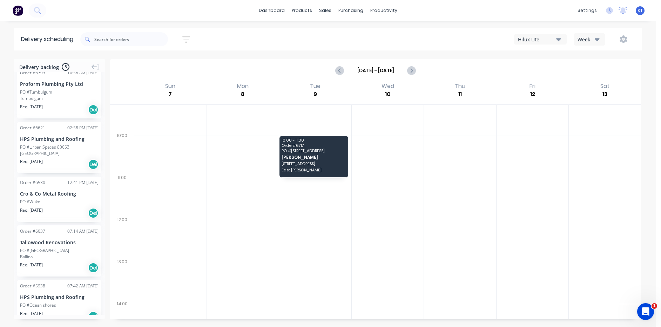
scroll to position [0, 0]
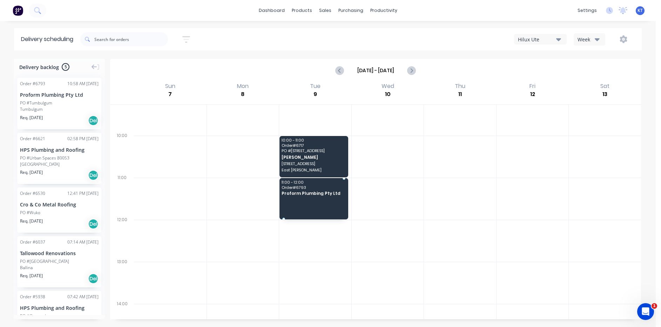
drag, startPoint x: 45, startPoint y: 88, endPoint x: 324, endPoint y: 189, distance: 296.8
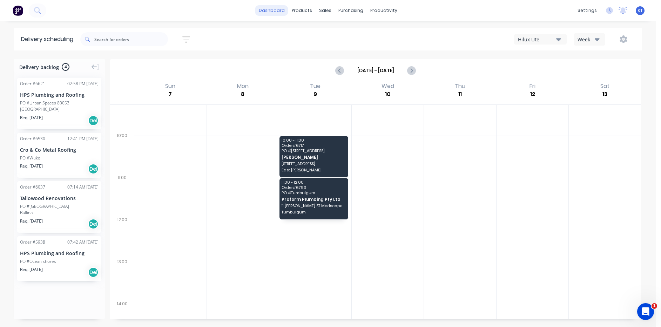
click at [264, 10] on link "dashboard" at bounding box center [271, 10] width 33 height 11
